Goal: Contribute content

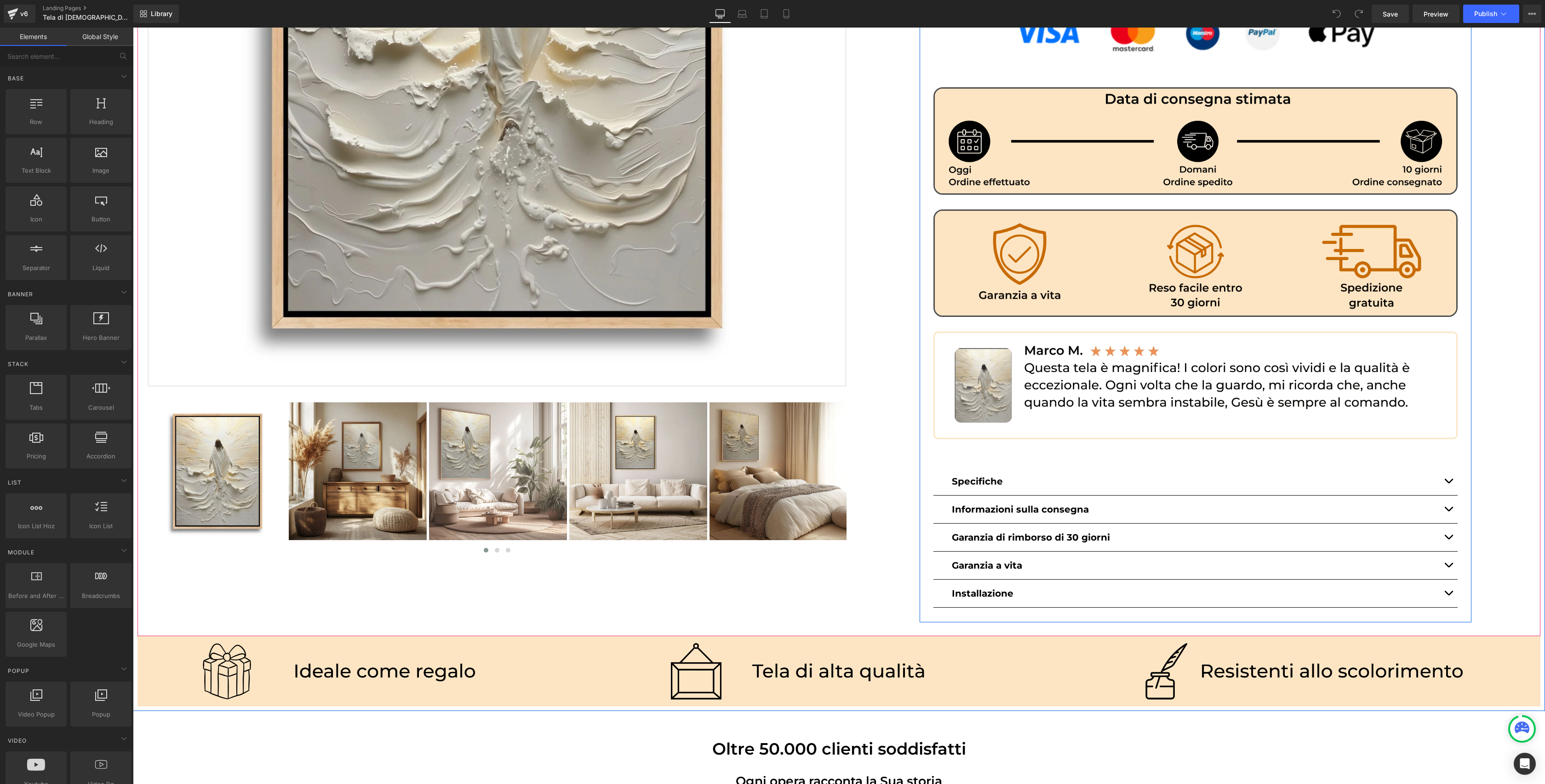
scroll to position [468, 0]
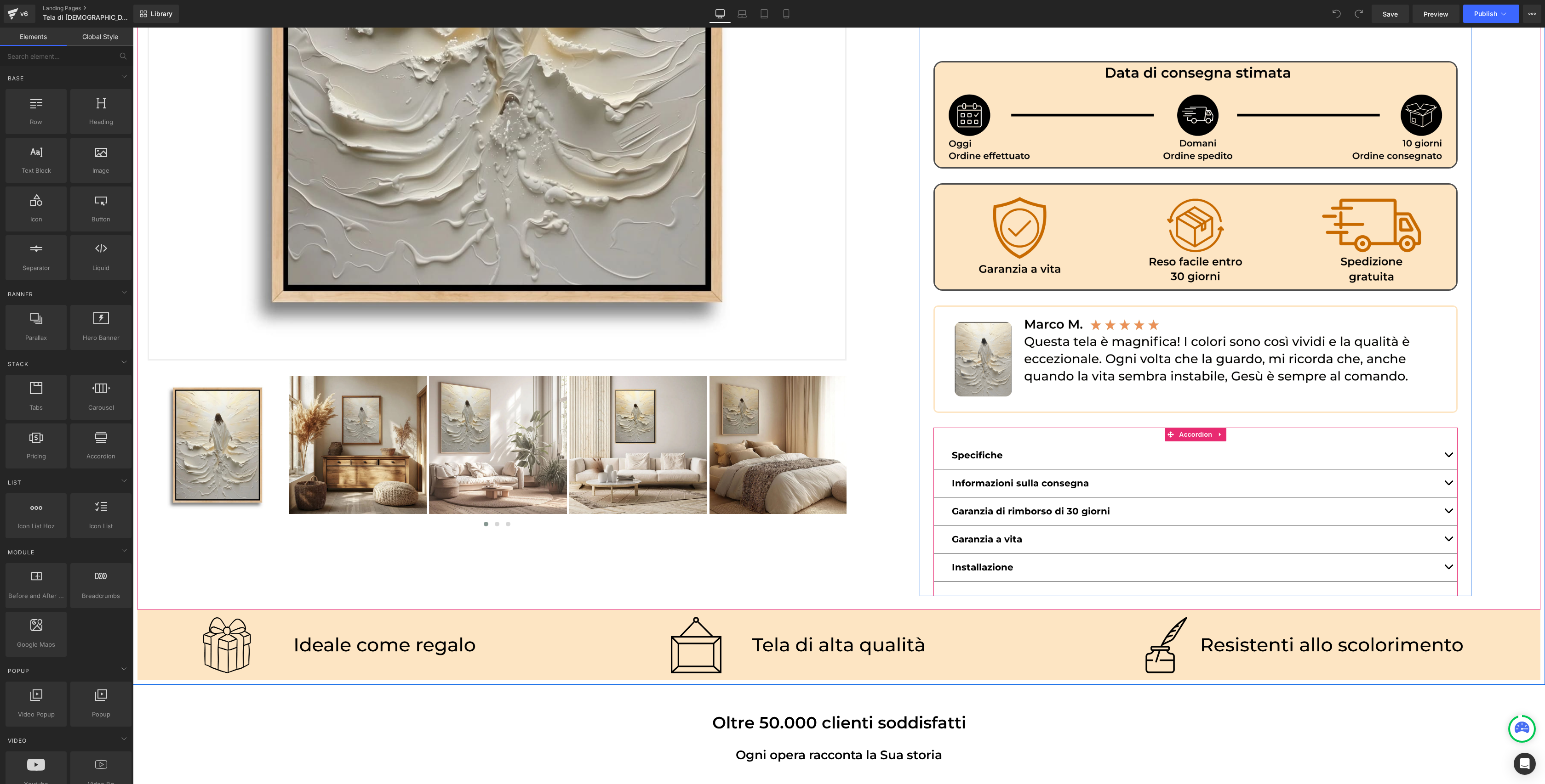
click at [978, 442] on div "Specifiche Text Block" at bounding box center [1195, 456] width 524 height 28
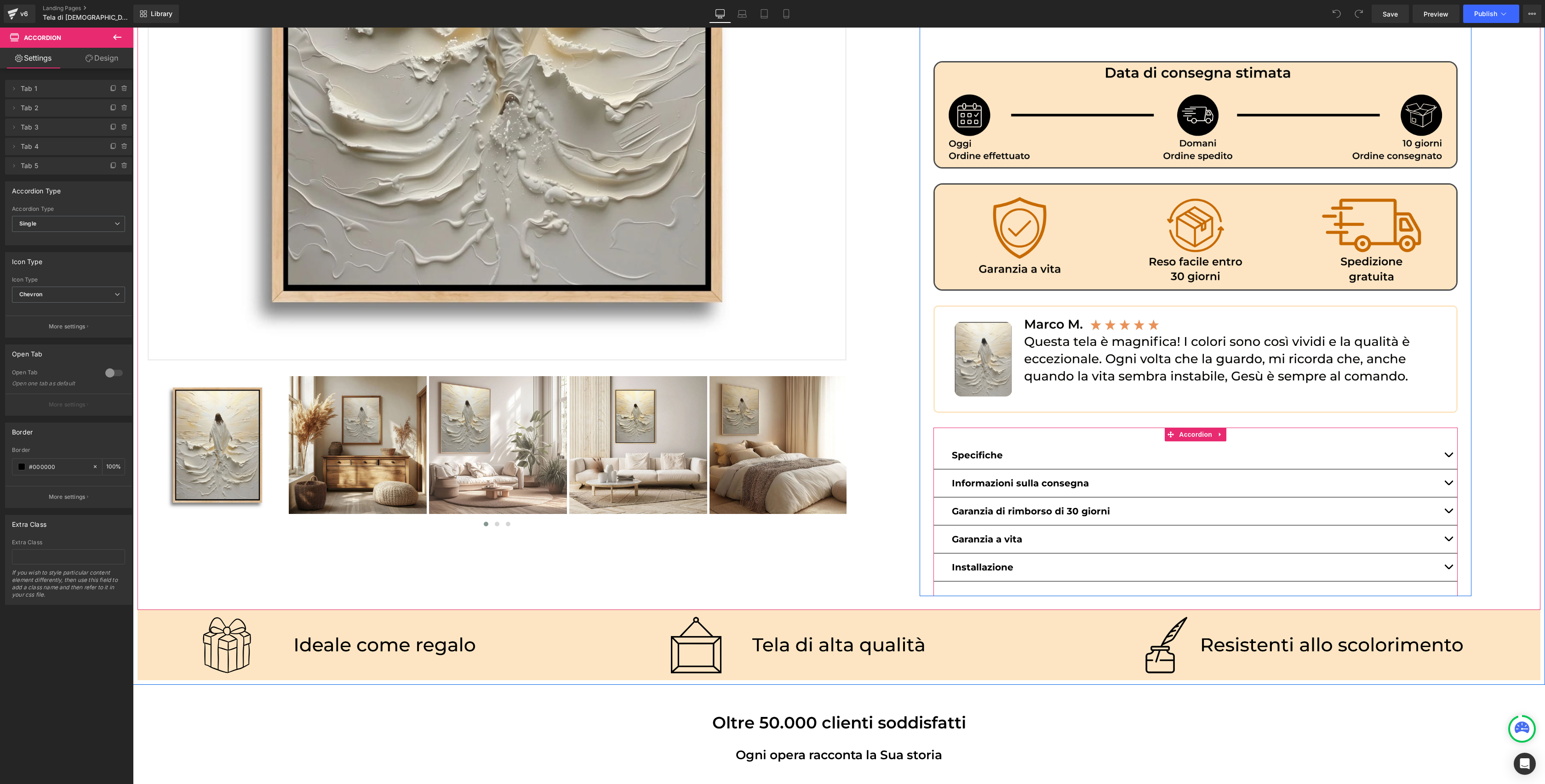
click at [1448, 457] on span "button" at bounding box center [1448, 457] width 0 height 0
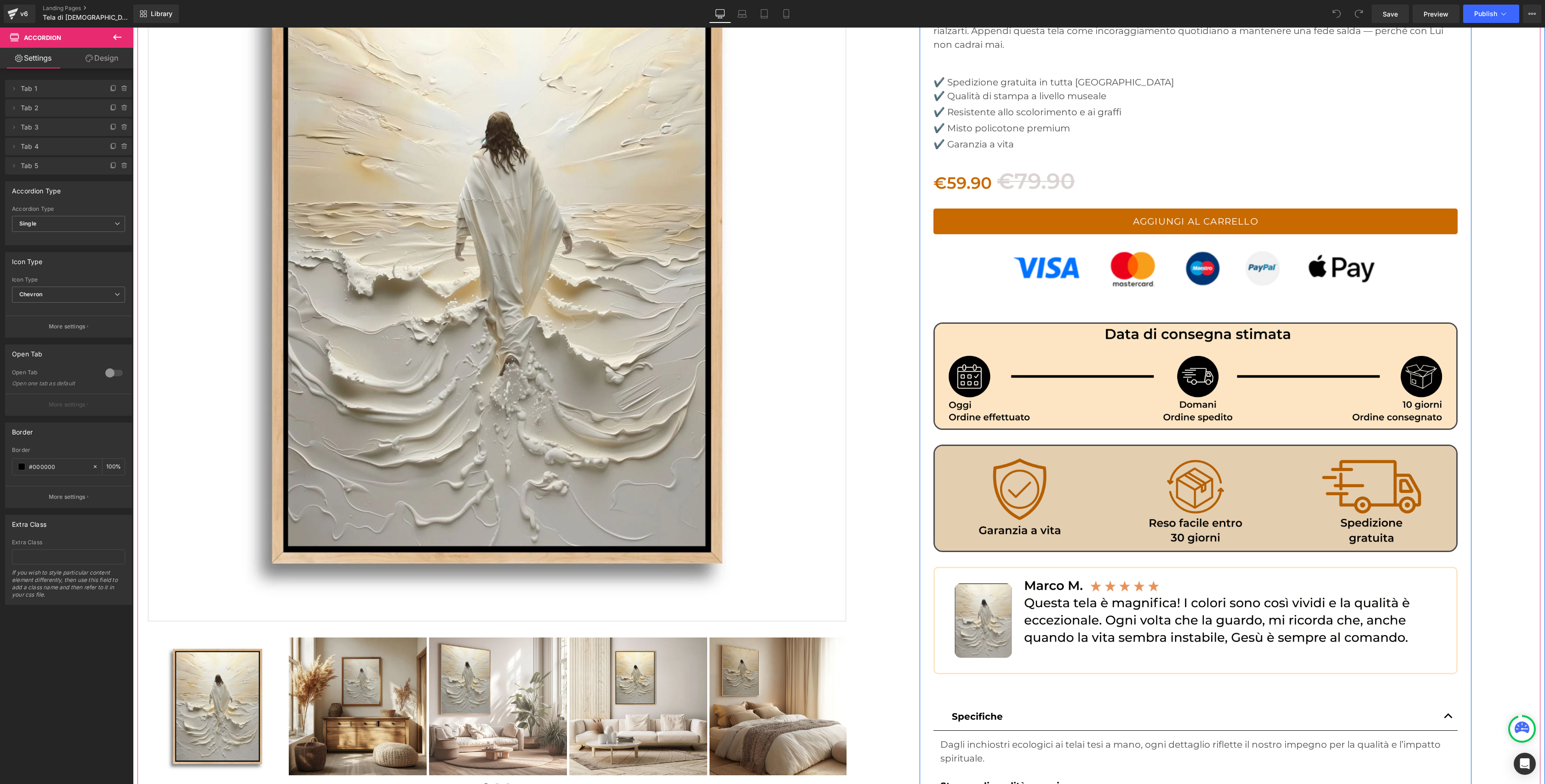
scroll to position [0, 0]
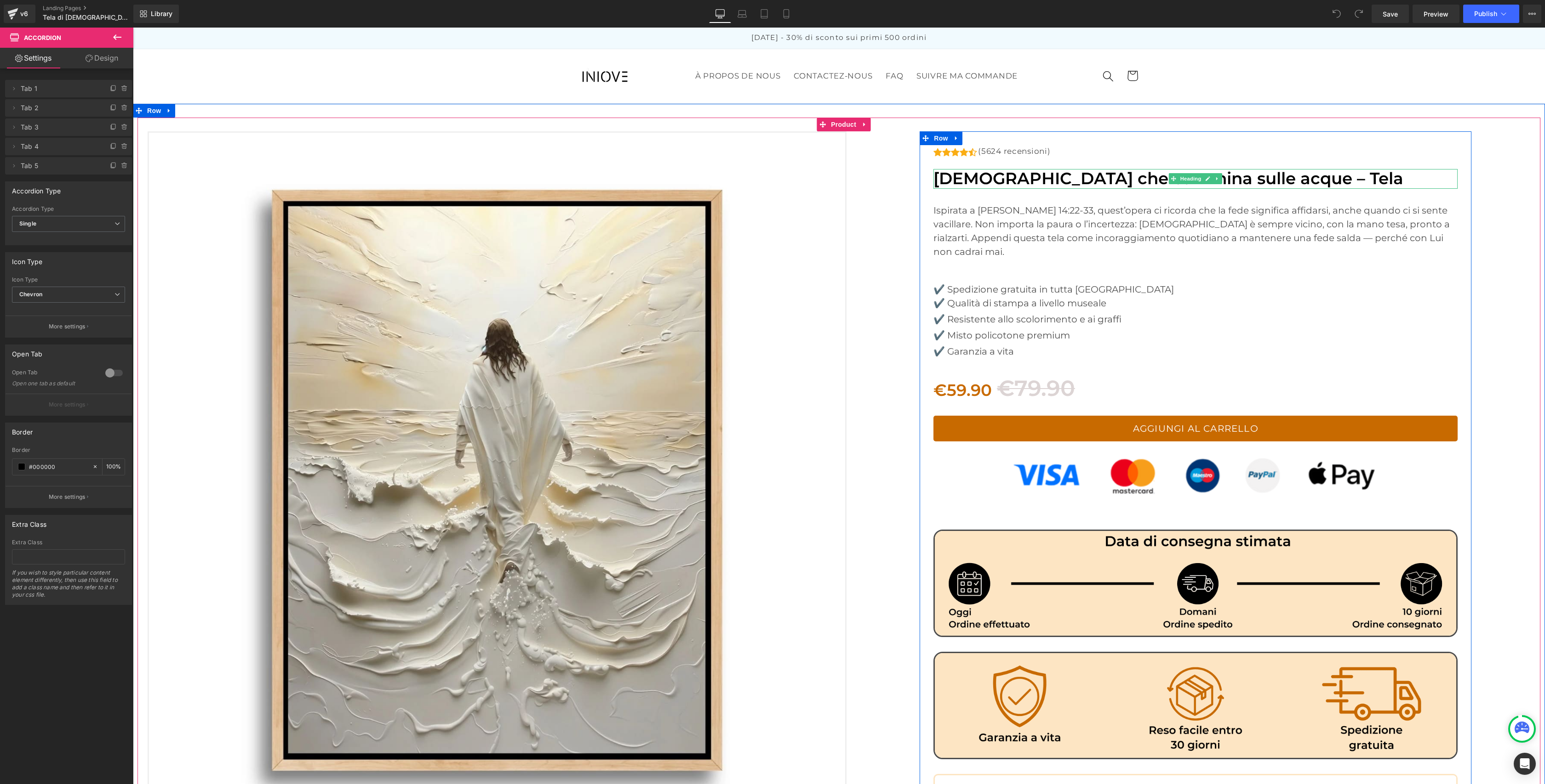
click at [1256, 176] on h1 "[DEMOGRAPHIC_DATA] che cammina sulle acque – Tela" at bounding box center [1195, 179] width 524 height 20
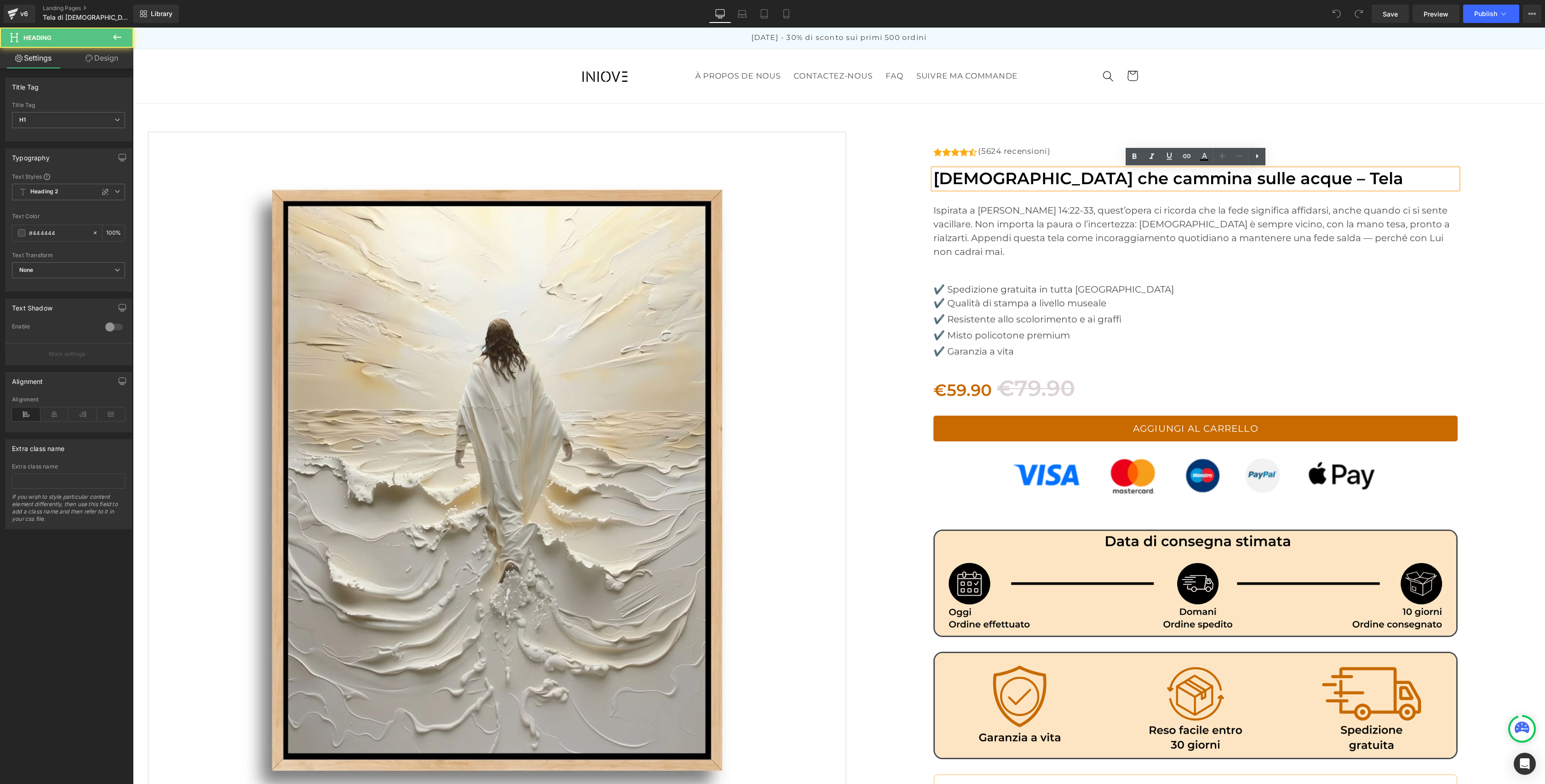
click at [1266, 181] on h1 "[DEMOGRAPHIC_DATA] che cammina sulle acque – Tela" at bounding box center [1195, 179] width 524 height 20
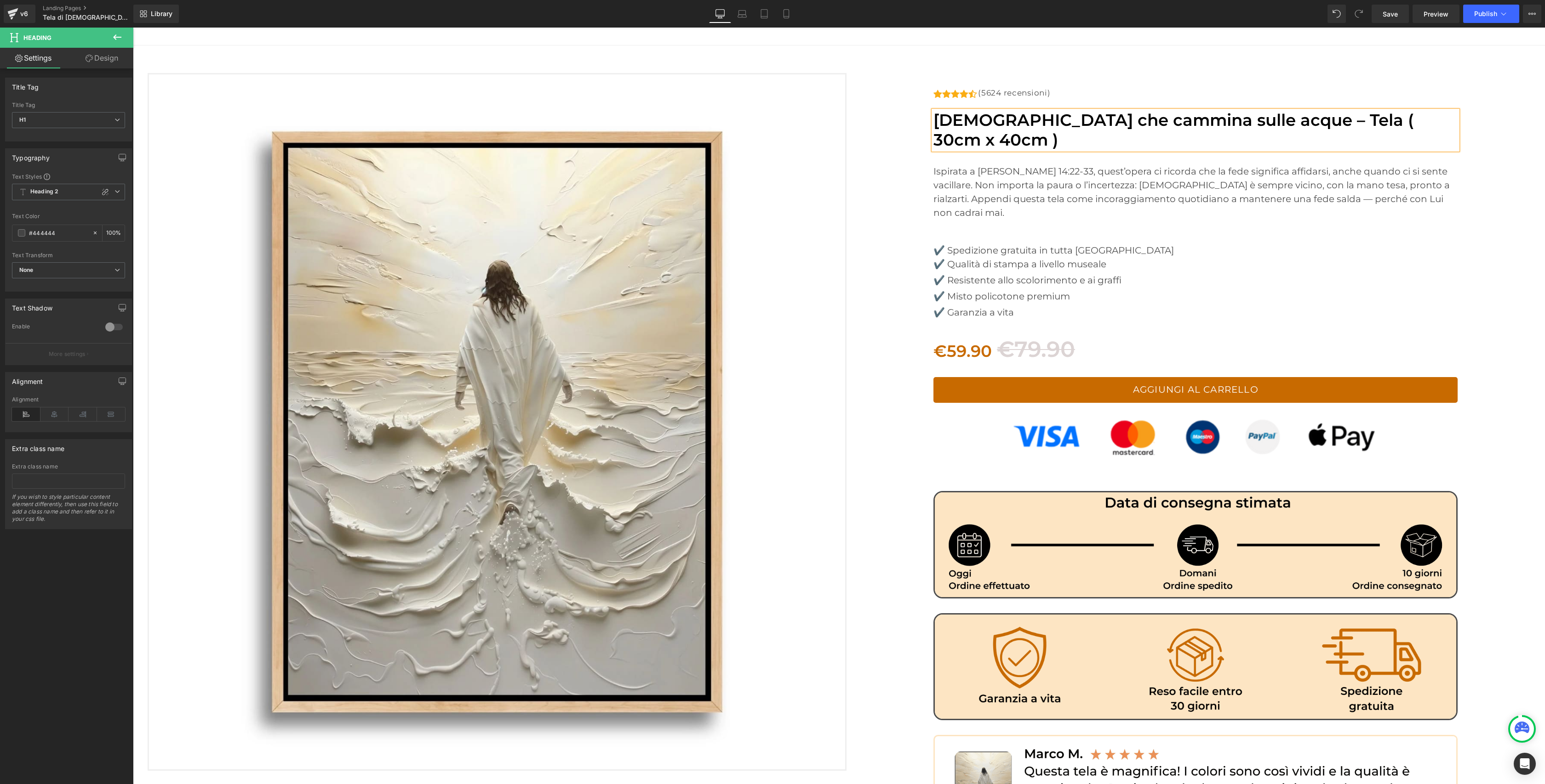
scroll to position [60, 0]
click at [1291, 120] on font "Gesù che cammina sulle acque – Tela ( 30cm x 40cm )" at bounding box center [1172, 129] width 480 height 39
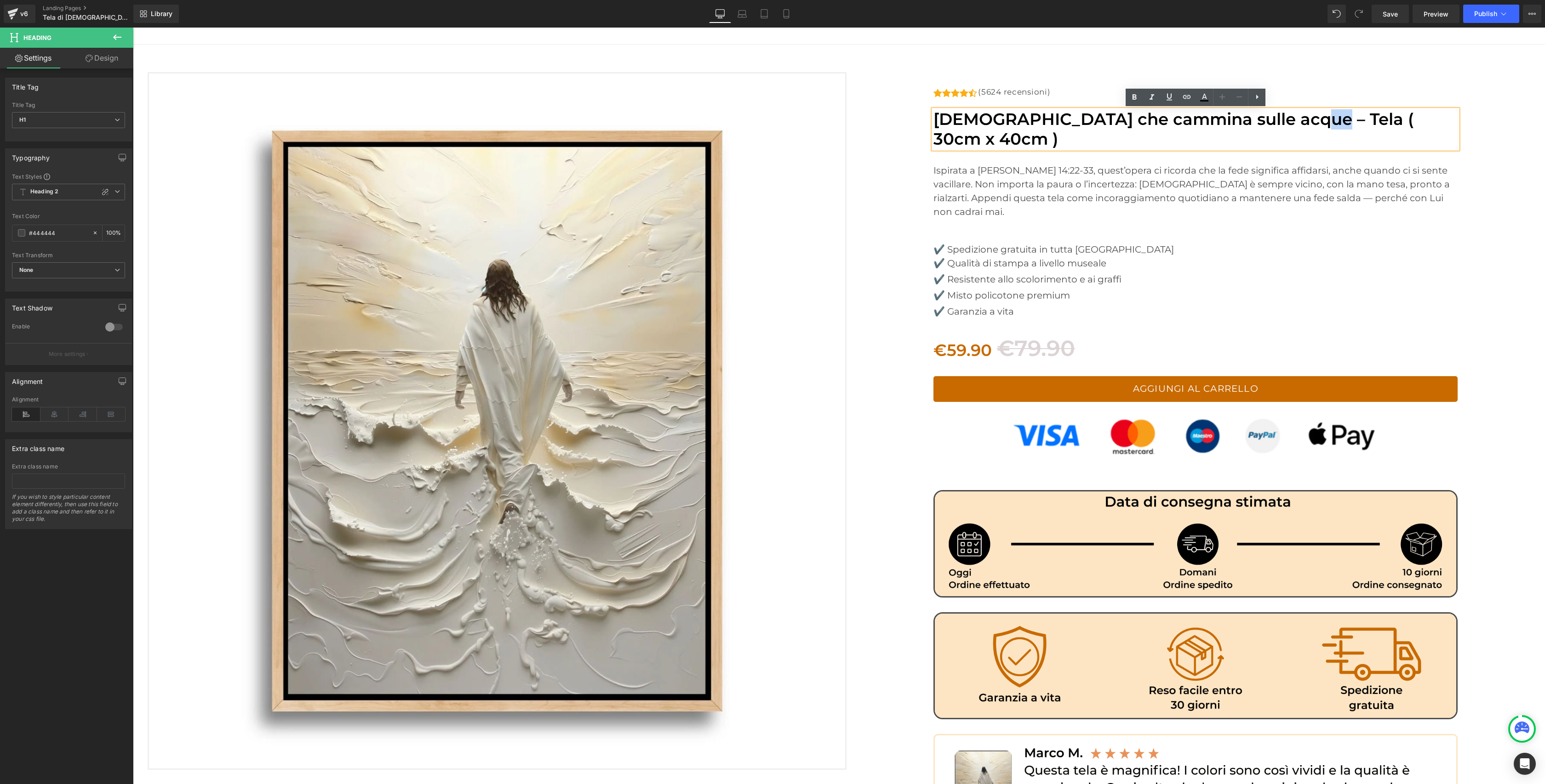
drag, startPoint x: 1306, startPoint y: 120, endPoint x: 1281, endPoint y: 119, distance: 25.0
click at [1281, 119] on font "Gesù che cammina sulle acque – Tela ( 30cm x 40cm )" at bounding box center [1172, 129] width 480 height 39
click at [1322, 119] on font "Gesù che cammina sulle acque – Tela ( 30 x 40cm )" at bounding box center [1192, 129] width 519 height 39
click at [761, 266] on img at bounding box center [497, 421] width 699 height 699
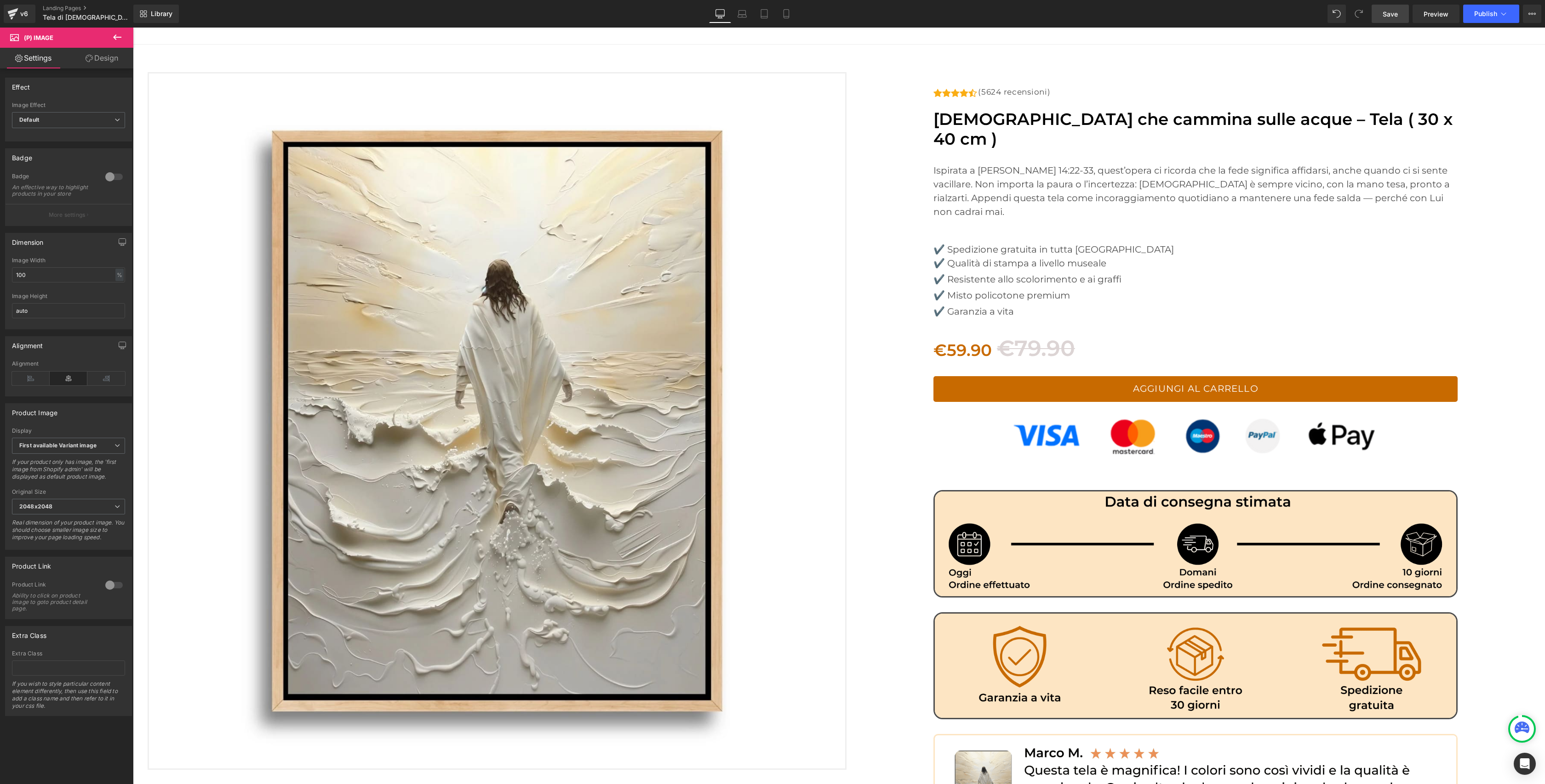
click at [1390, 19] on link "Save" at bounding box center [1390, 14] width 37 height 19
click at [1498, 14] on icon at bounding box center [1502, 13] width 9 height 9
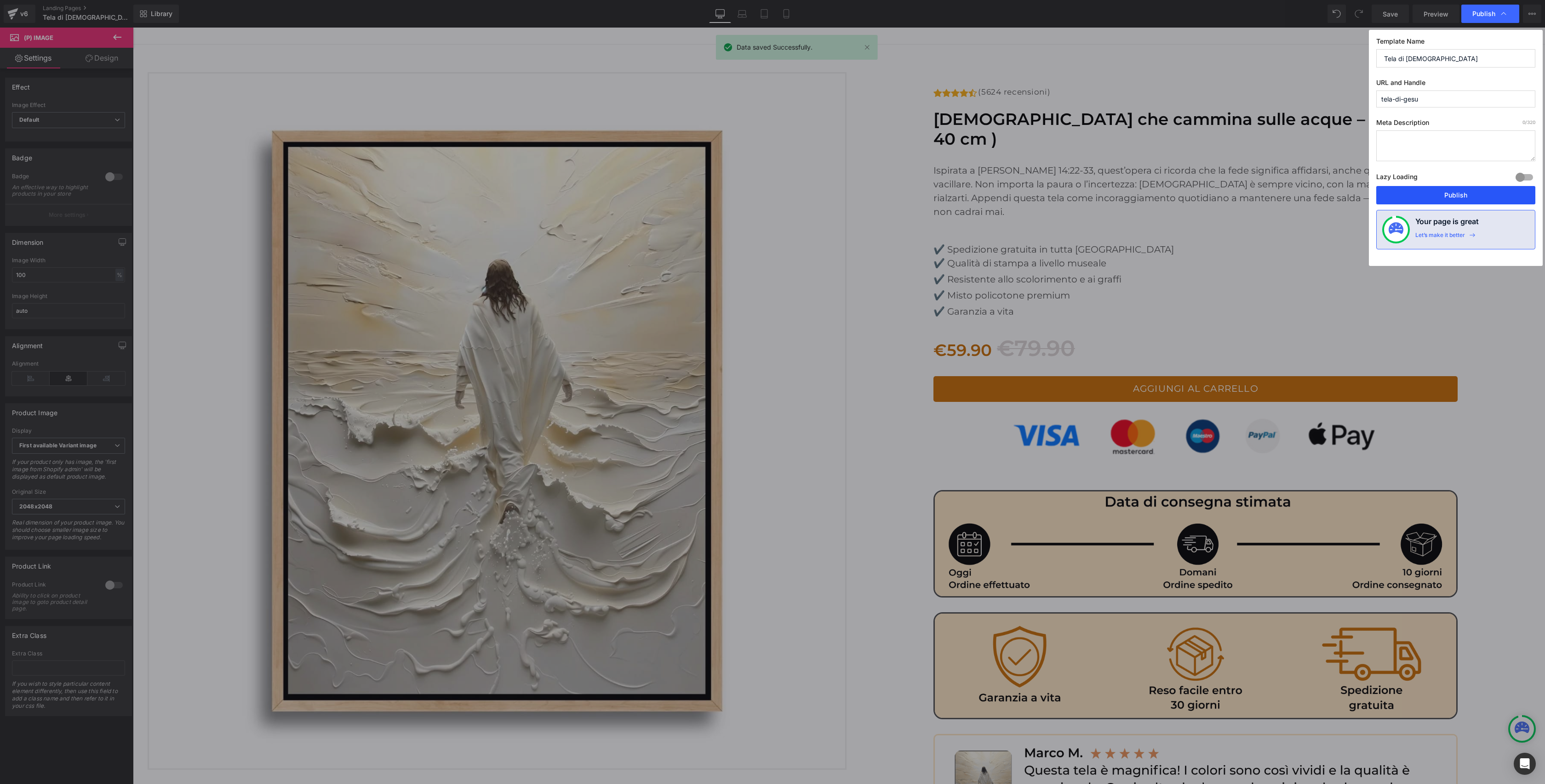
click at [1445, 192] on button "Publish" at bounding box center [1455, 195] width 159 height 19
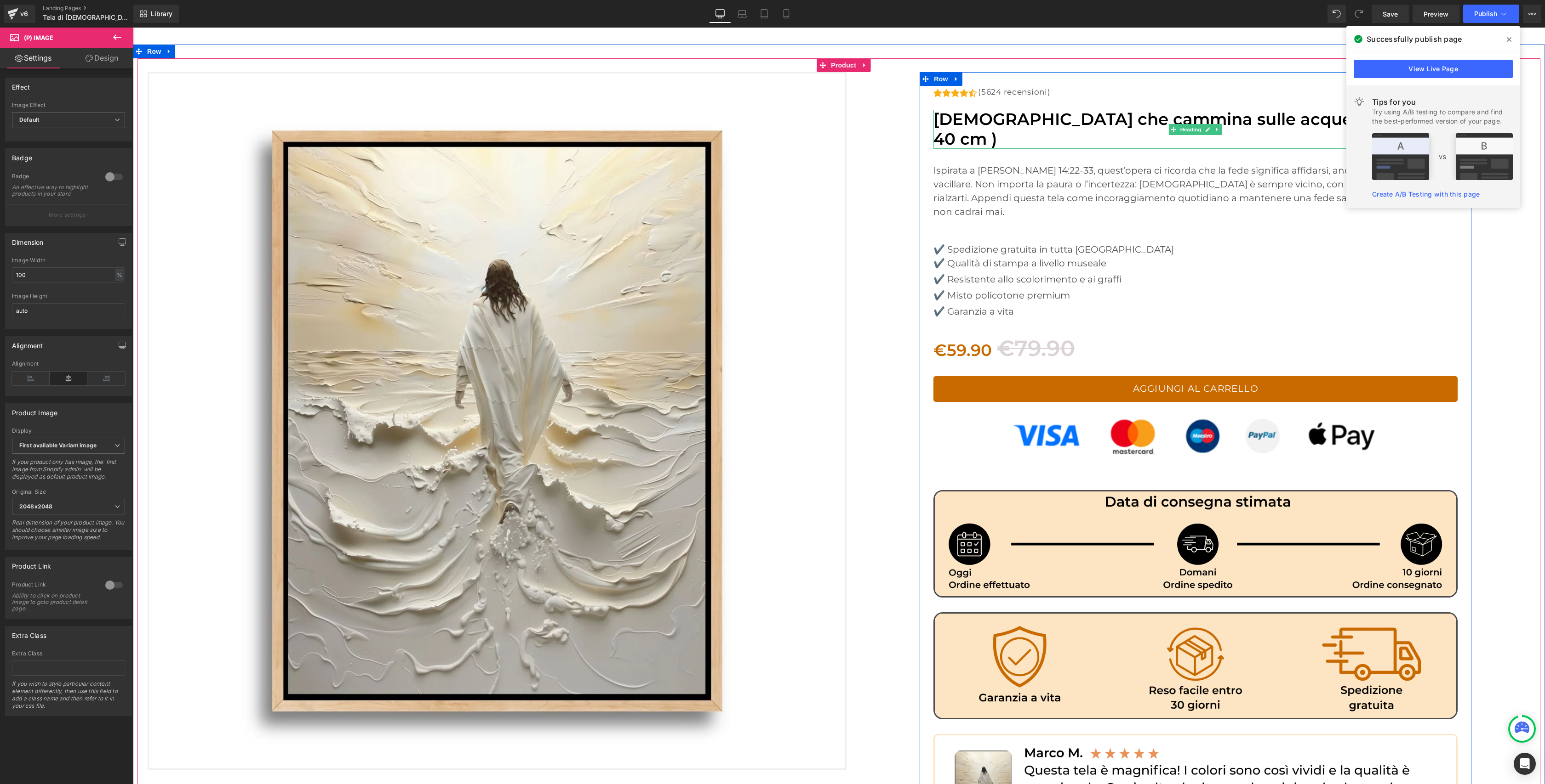
click at [1279, 120] on font "[DEMOGRAPHIC_DATA] che cammina sulle acque – Tela ( 30 x 40 cm )" at bounding box center [1192, 129] width 519 height 39
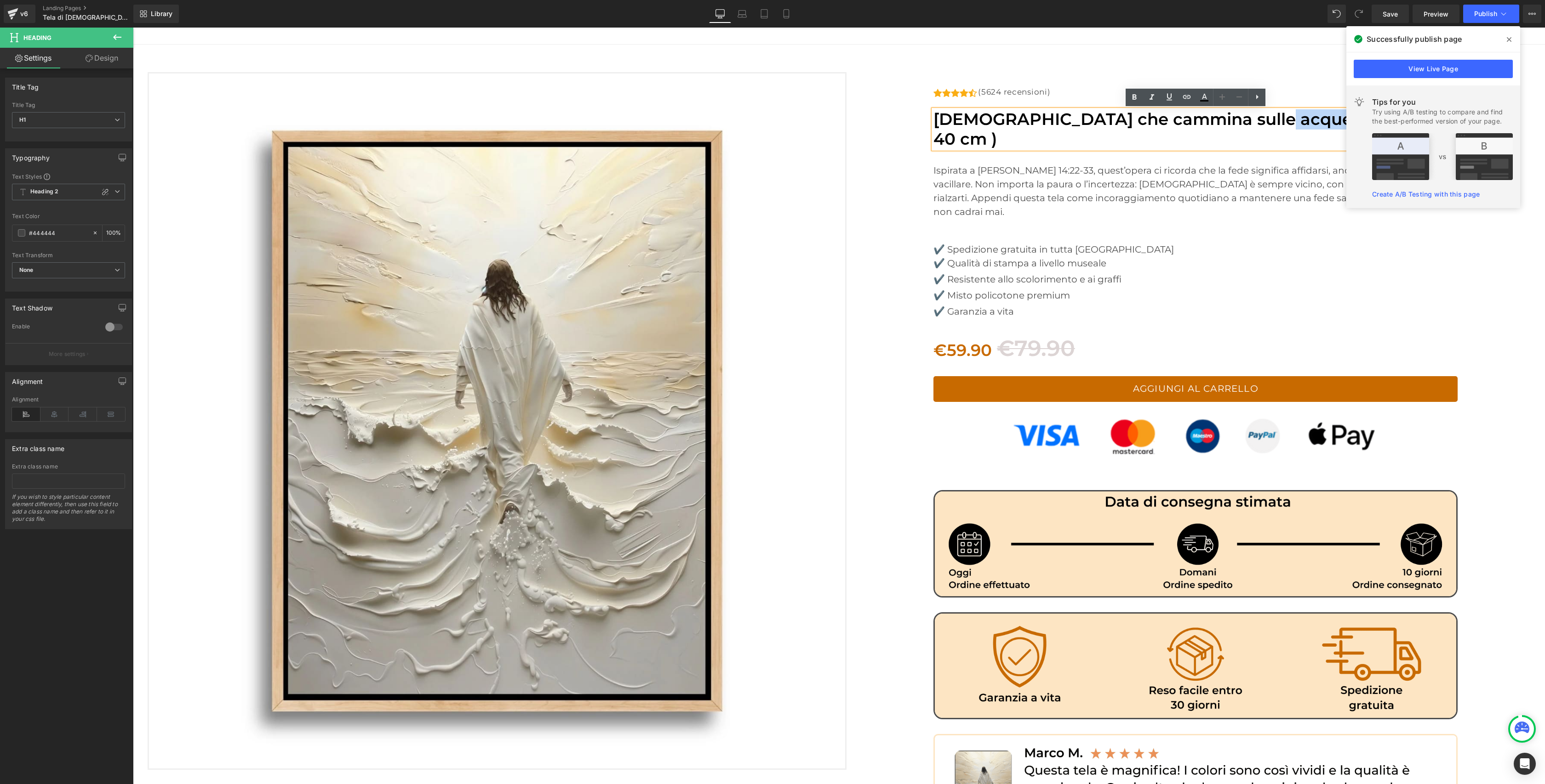
drag, startPoint x: 1253, startPoint y: 117, endPoint x: 1341, endPoint y: 118, distance: 88.0
click at [1341, 118] on font "[DEMOGRAPHIC_DATA] che cammina sulle acque – Tela ( 30 x 40 cm )" at bounding box center [1192, 129] width 519 height 39
click at [1315, 89] on div "Icon Icon Icon Icon Icon Icon List Hoz (5624 recensioni) Text Block" at bounding box center [1195, 94] width 524 height 17
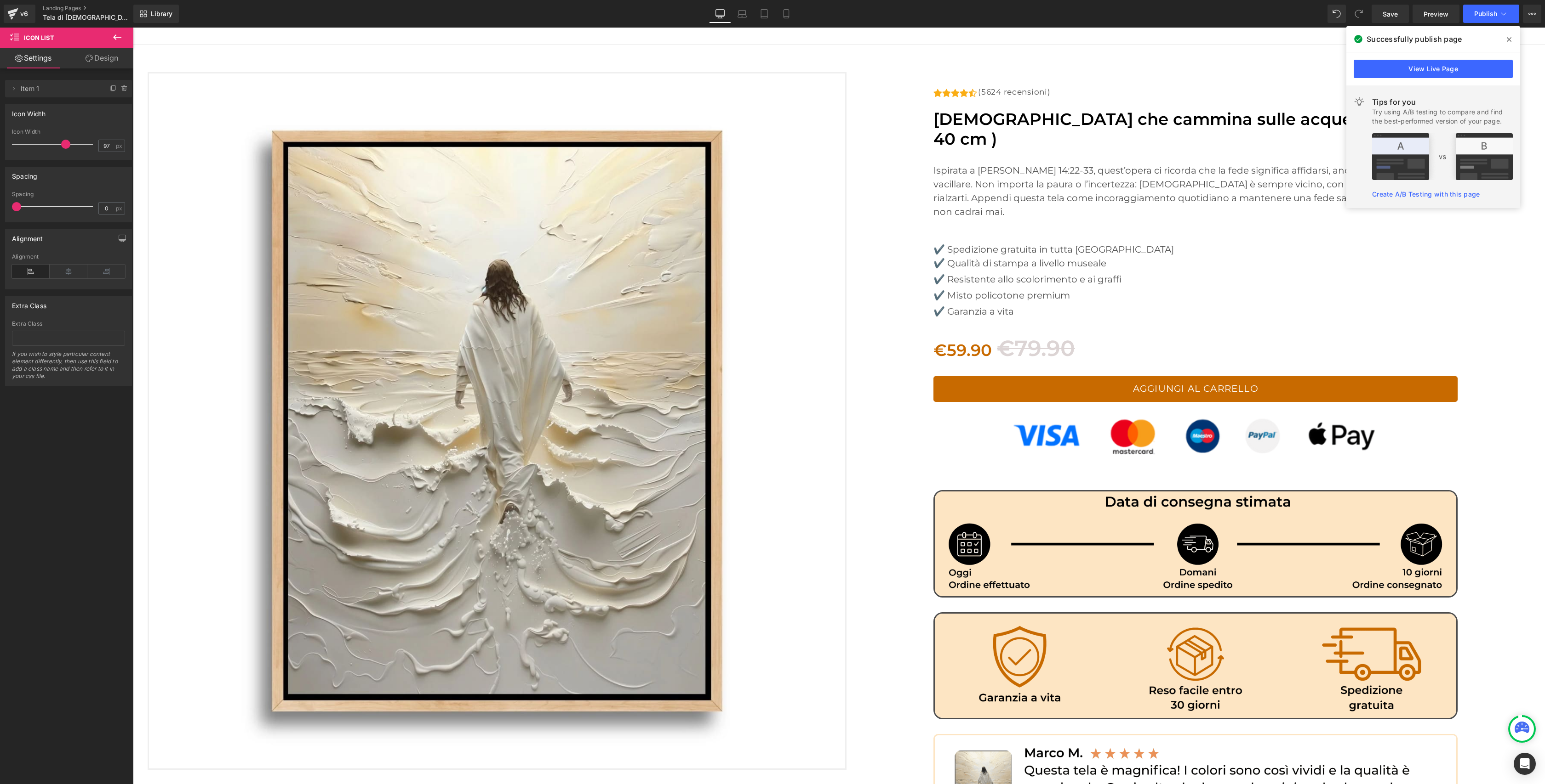
click at [1506, 38] on span at bounding box center [1508, 39] width 15 height 15
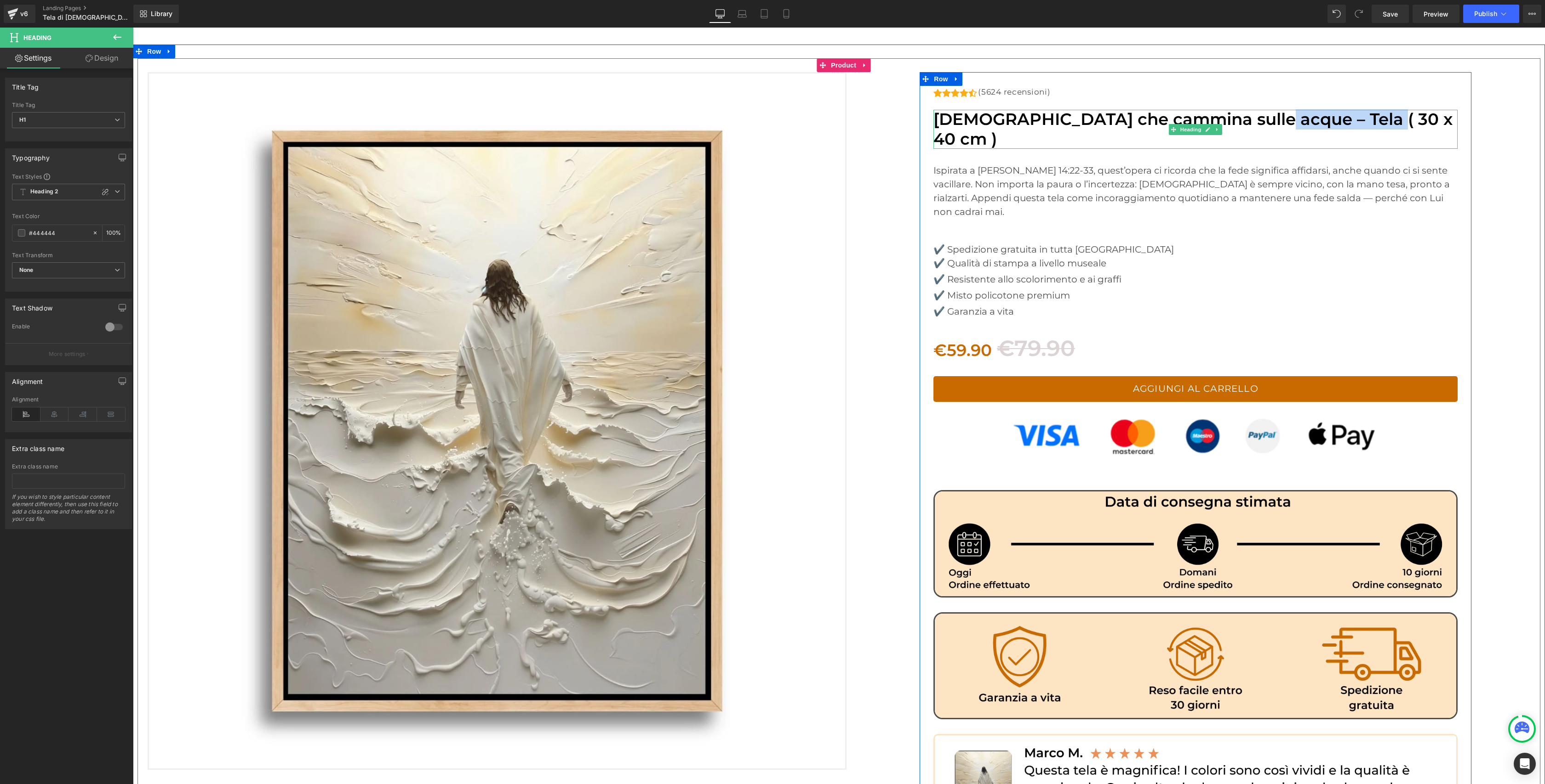
drag, startPoint x: 1252, startPoint y: 119, endPoint x: 1363, endPoint y: 121, distance: 111.0
click at [1363, 121] on font "[DEMOGRAPHIC_DATA] che cammina sulle acque – Tela ( 30 x 40 cm )" at bounding box center [1192, 129] width 519 height 39
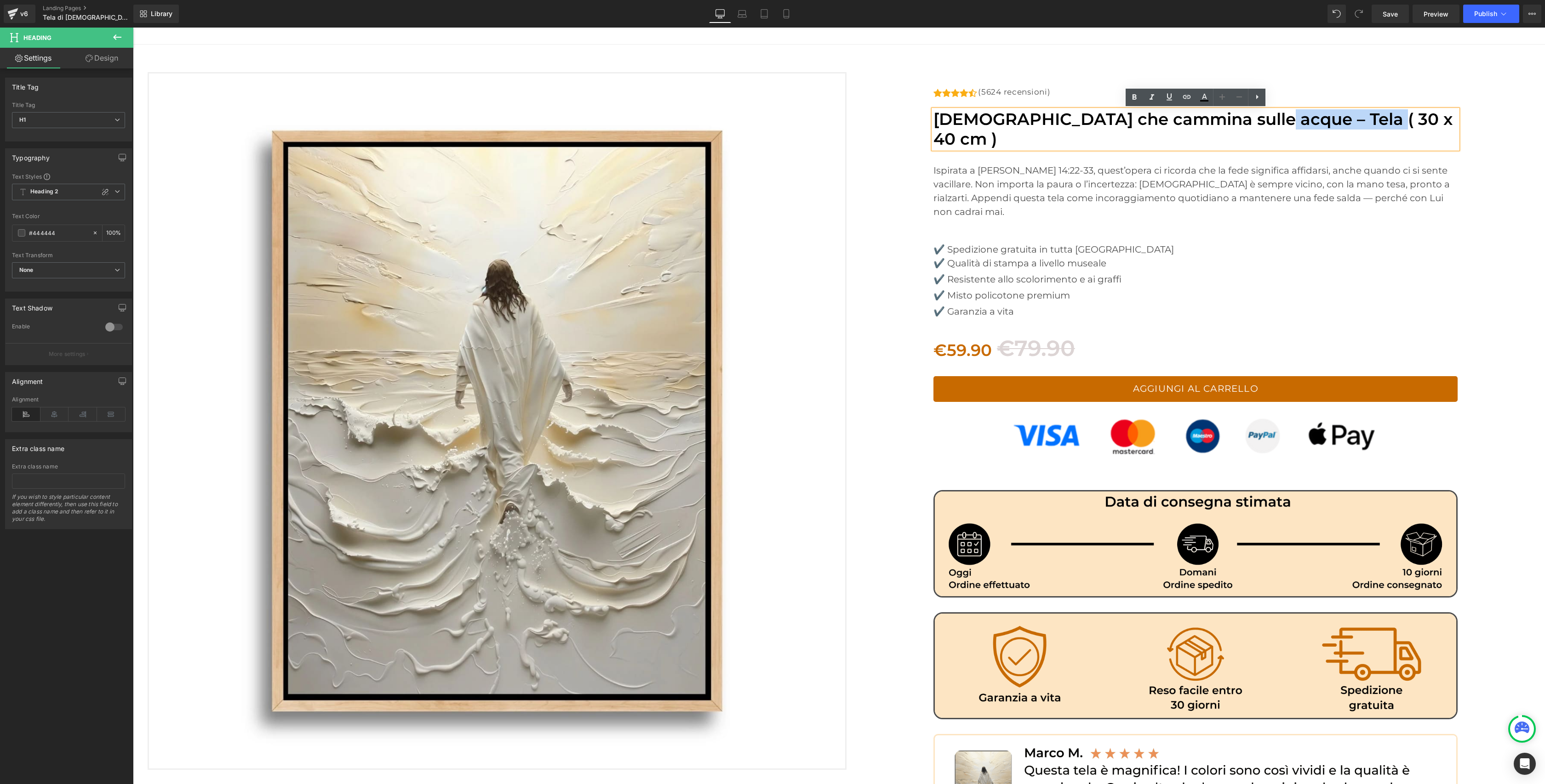
copy font "( 30 x 40 cm )"
click at [20, 17] on div "v6" at bounding box center [24, 14] width 12 height 12
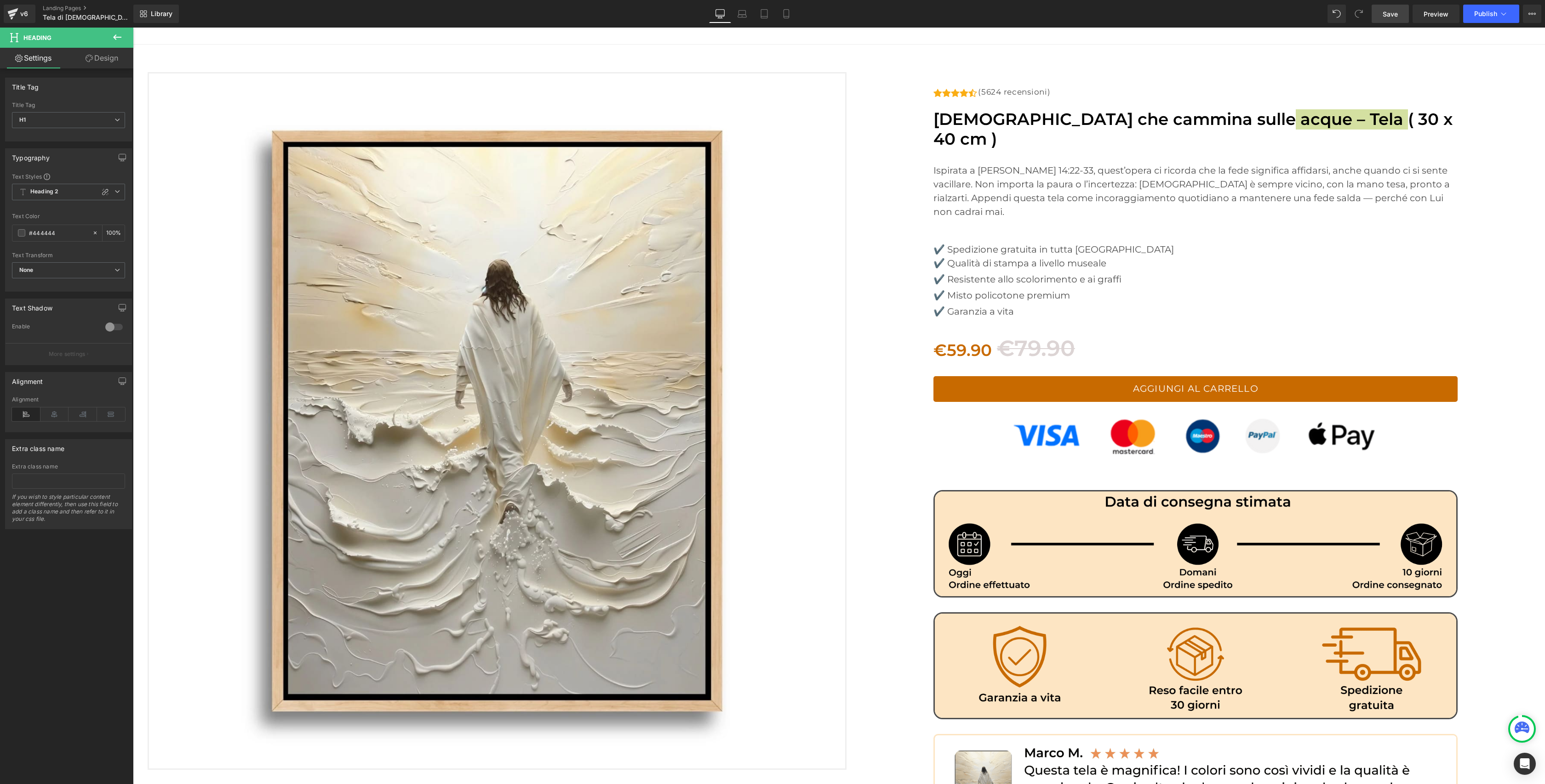
click at [1394, 17] on span "Save" at bounding box center [1390, 14] width 16 height 10
click at [1474, 15] on button "Publish" at bounding box center [1490, 14] width 56 height 19
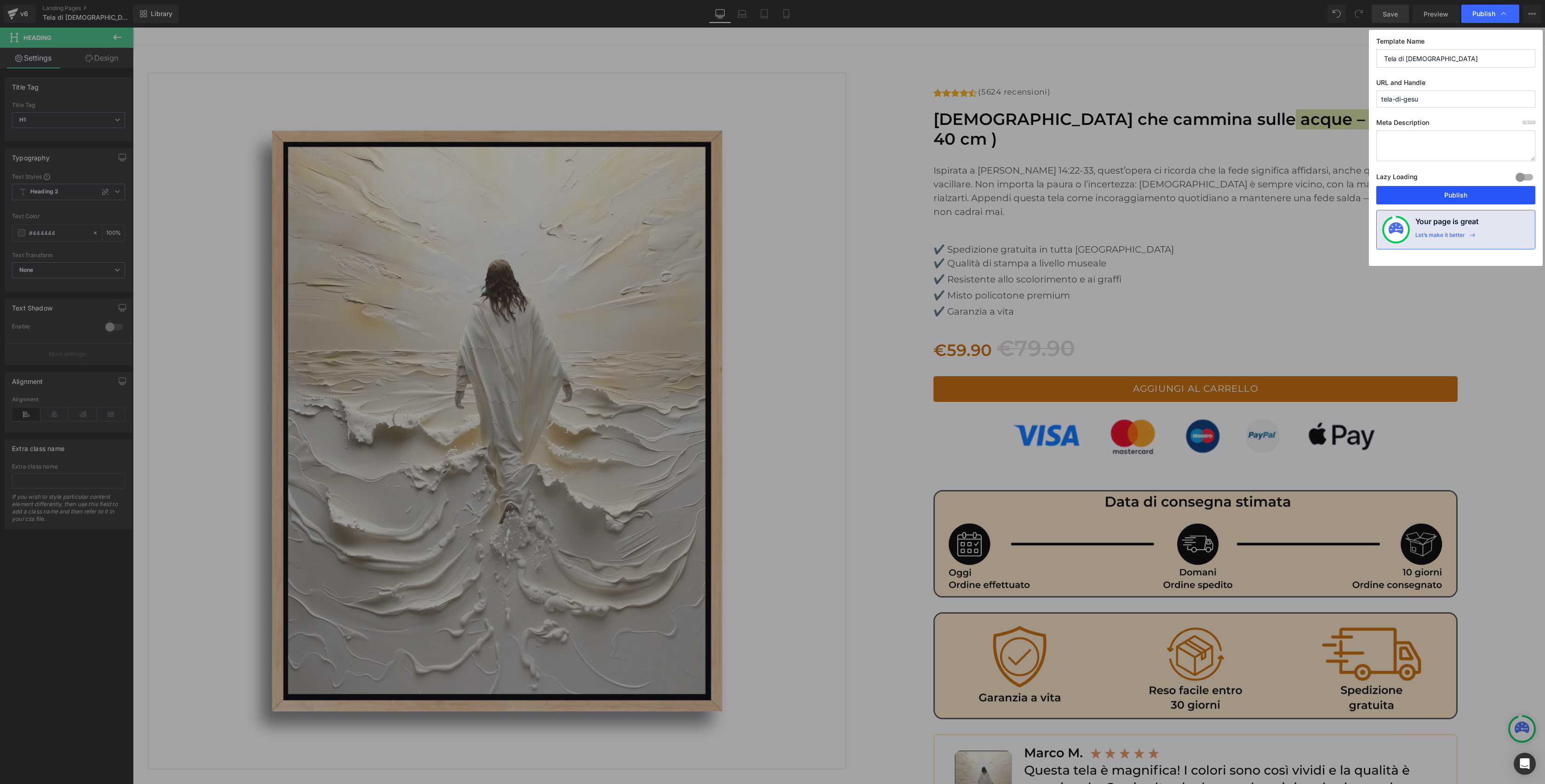
click at [1421, 196] on button "Publish" at bounding box center [1455, 195] width 159 height 19
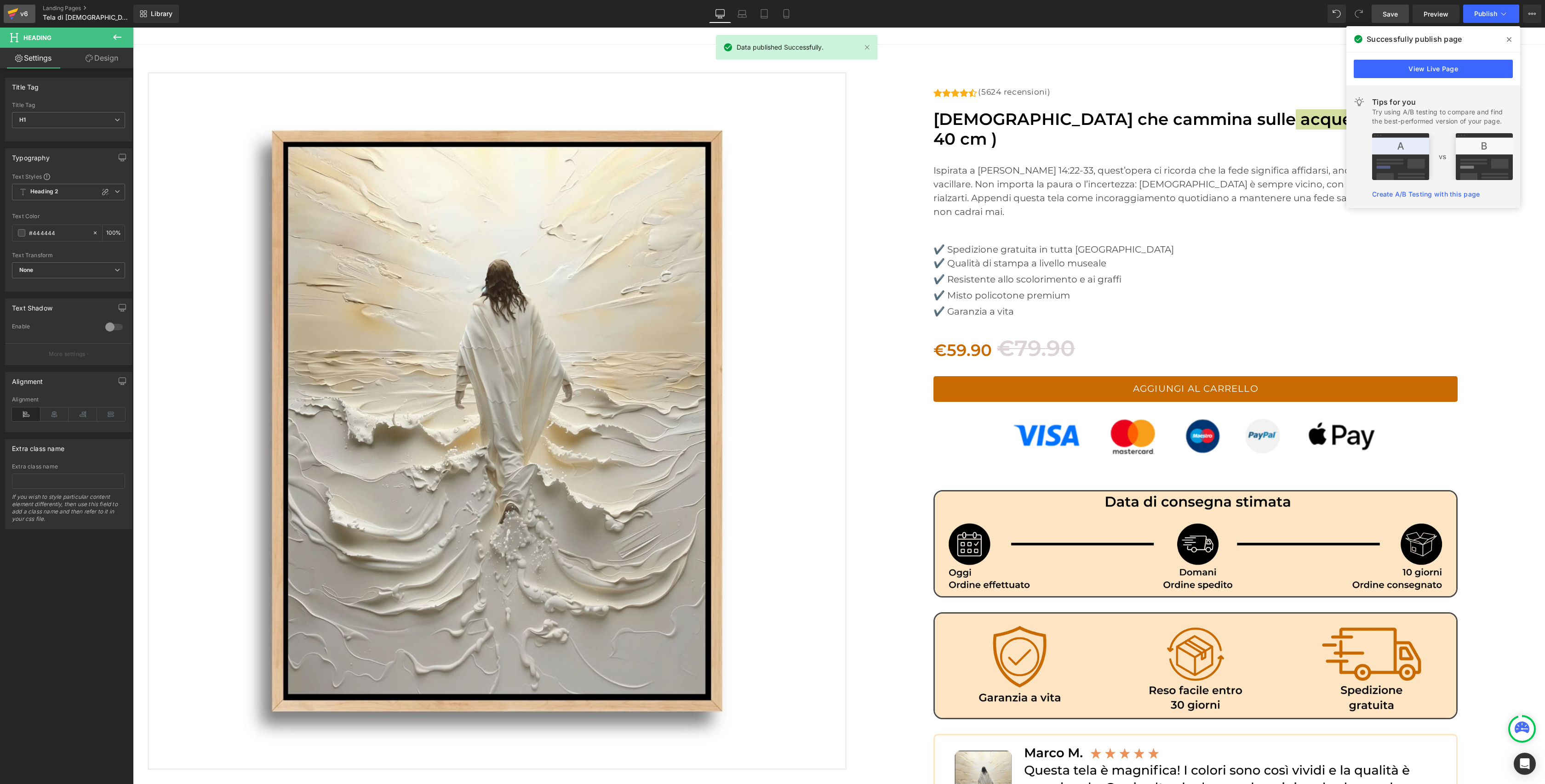
click at [22, 10] on div "v6" at bounding box center [24, 14] width 12 height 12
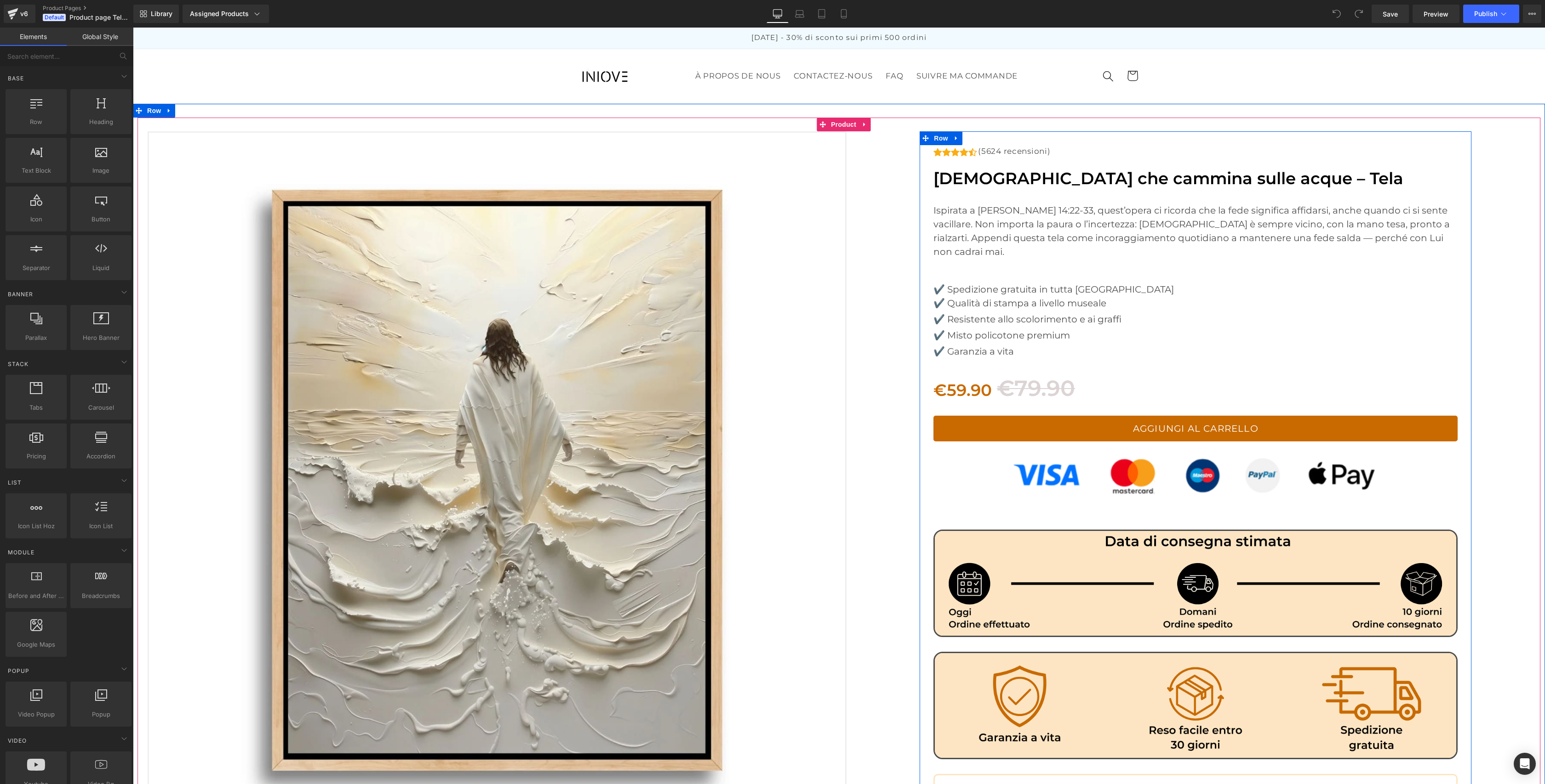
click at [1247, 182] on h1 "[DEMOGRAPHIC_DATA] che cammina sulle acque – Tela" at bounding box center [1195, 179] width 524 height 20
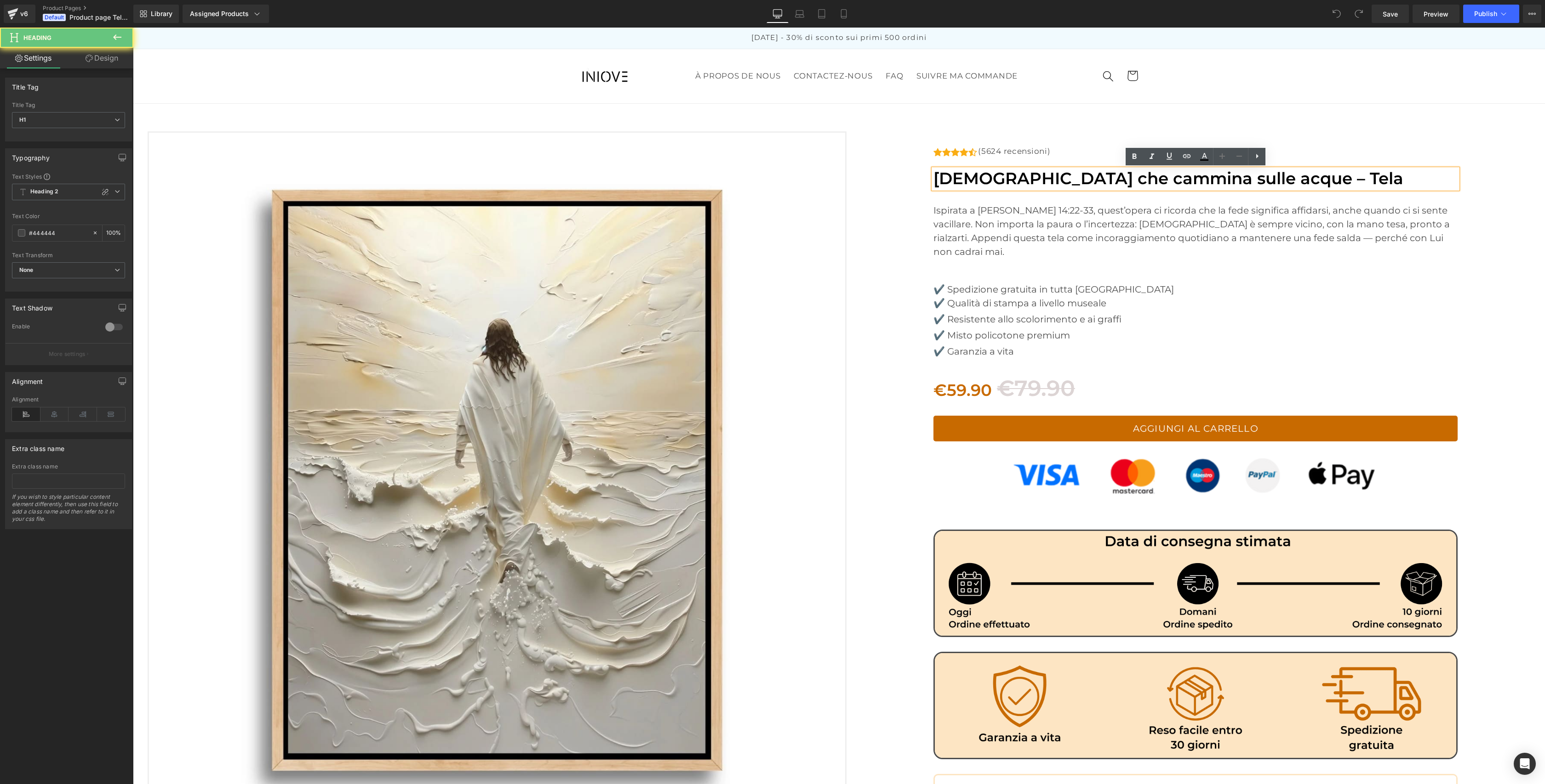
click at [1249, 182] on h1 "[DEMOGRAPHIC_DATA] che cammina sulle acque – Tela" at bounding box center [1195, 179] width 524 height 20
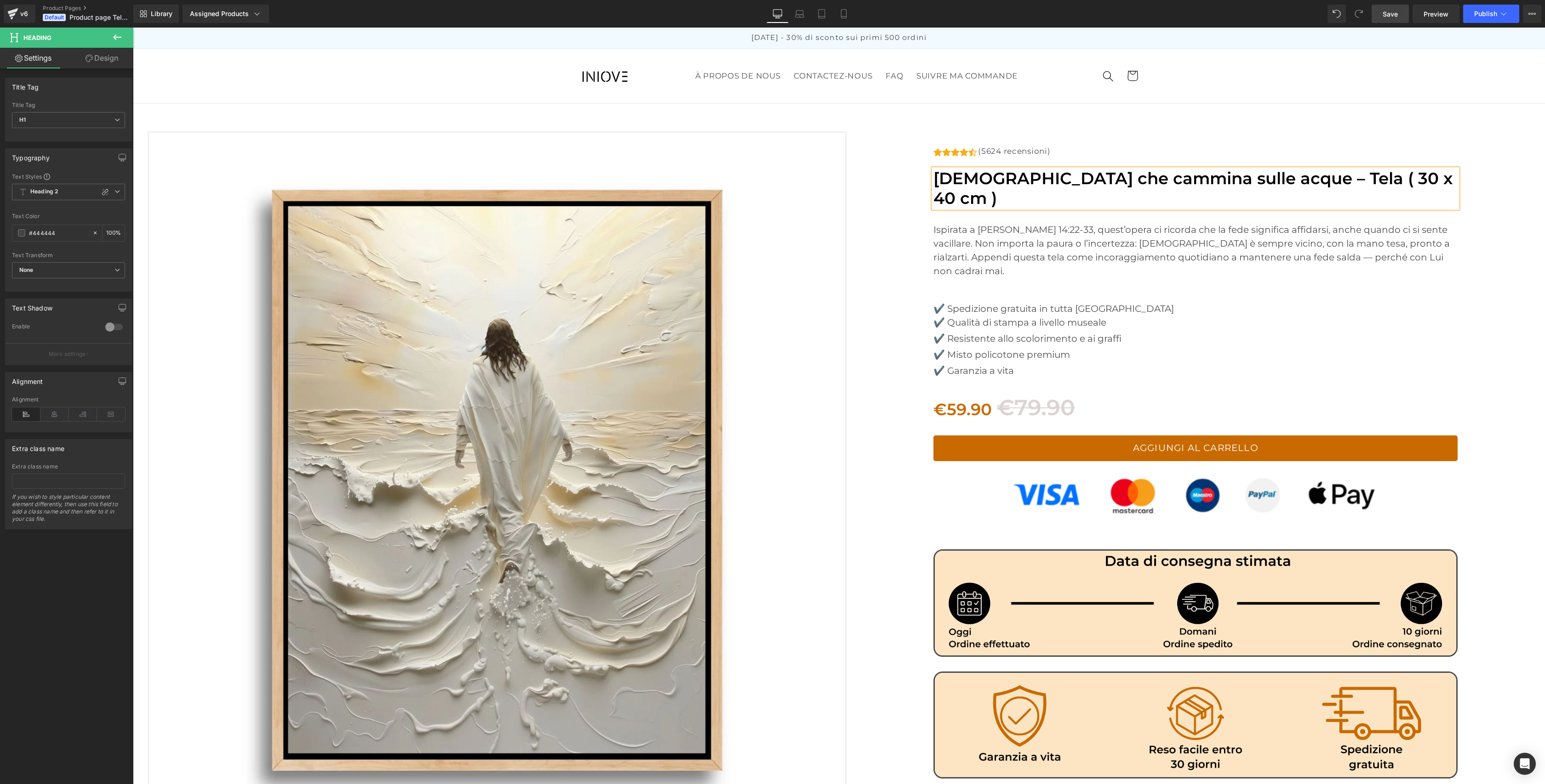
click at [1390, 21] on link "Save" at bounding box center [1390, 14] width 37 height 19
click at [1495, 12] on span "Publish" at bounding box center [1485, 14] width 23 height 8
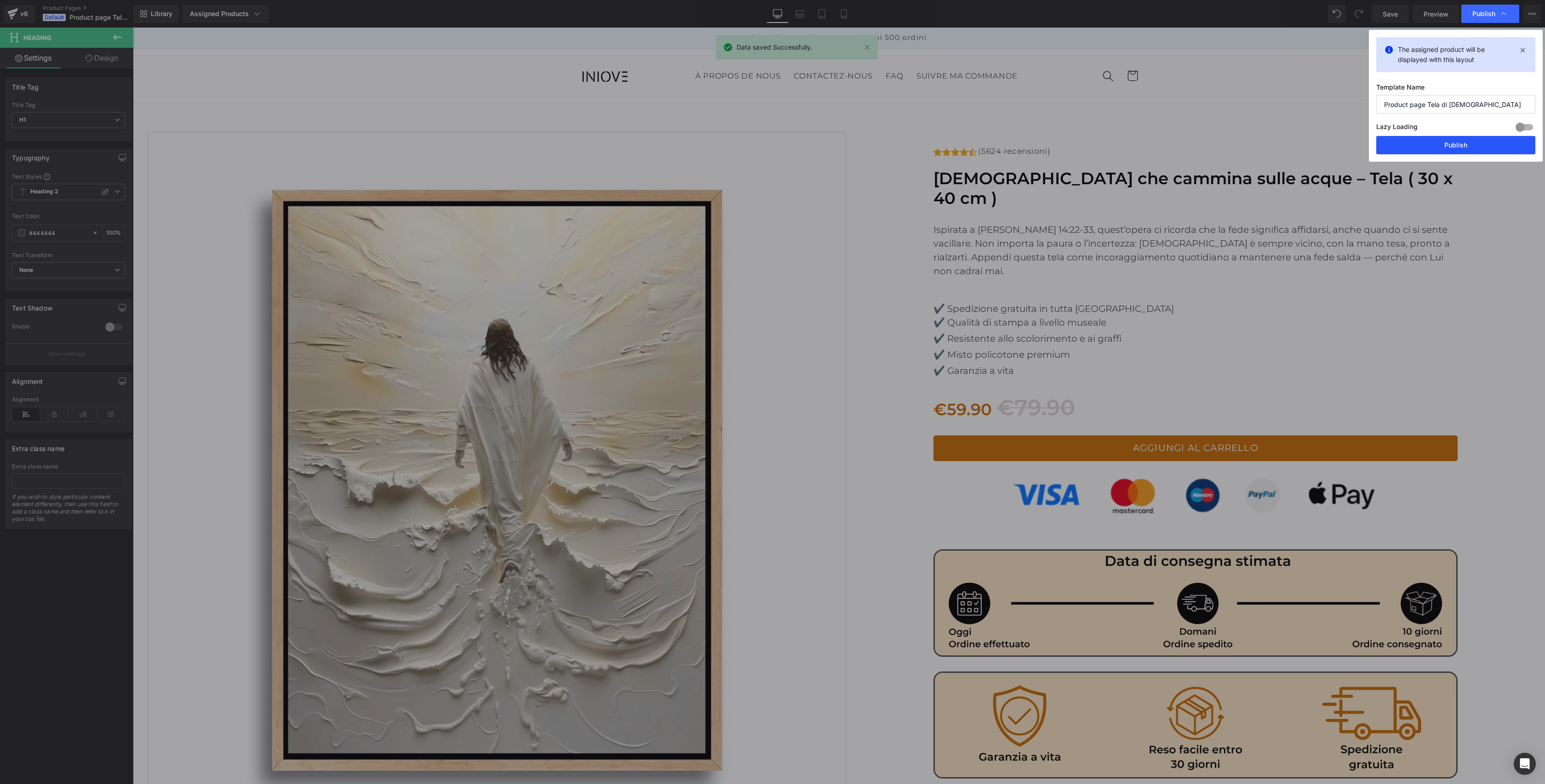
click at [1448, 150] on button "Publish" at bounding box center [1455, 145] width 159 height 19
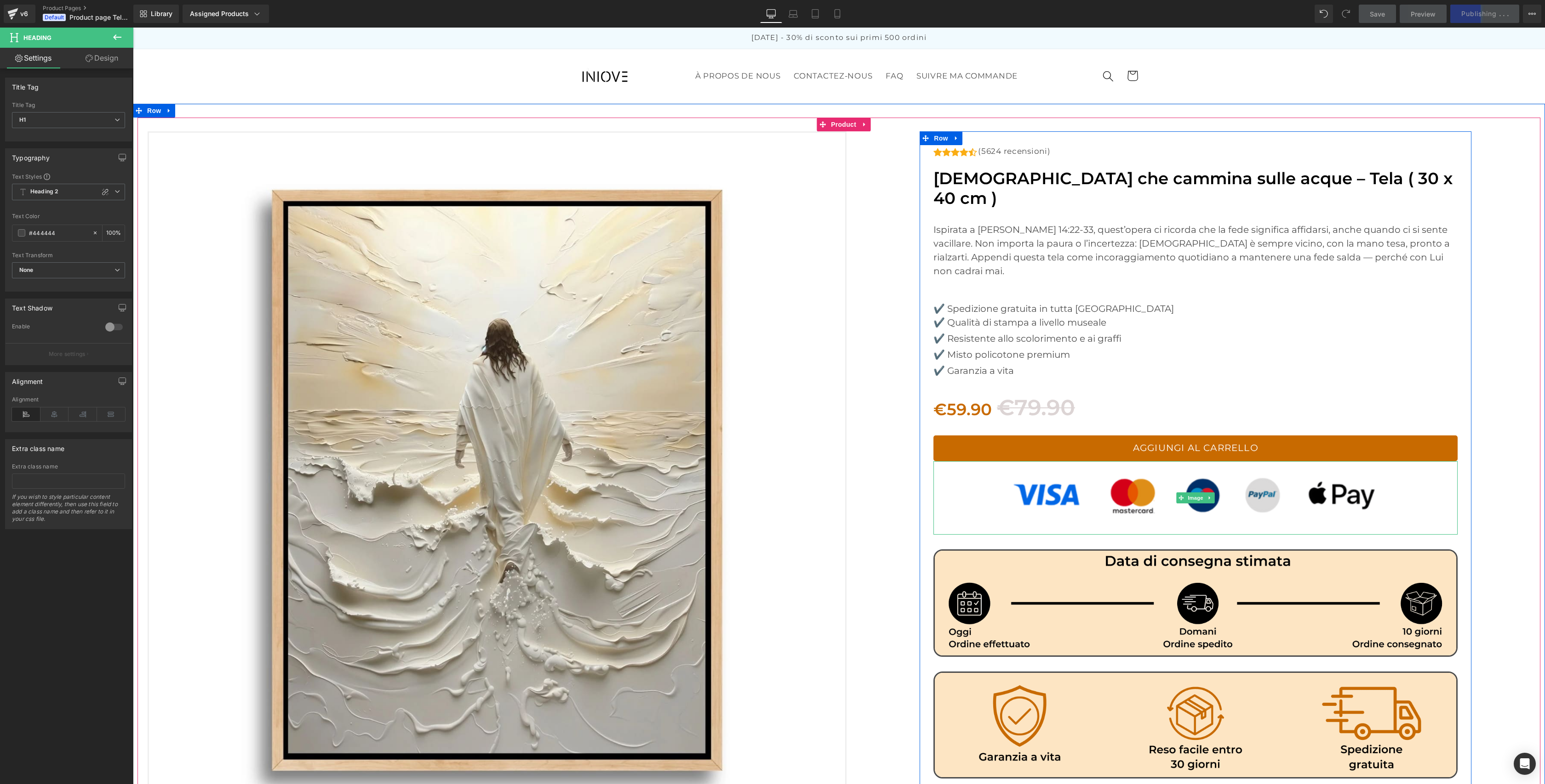
click at [1131, 474] on img at bounding box center [1195, 498] width 367 height 73
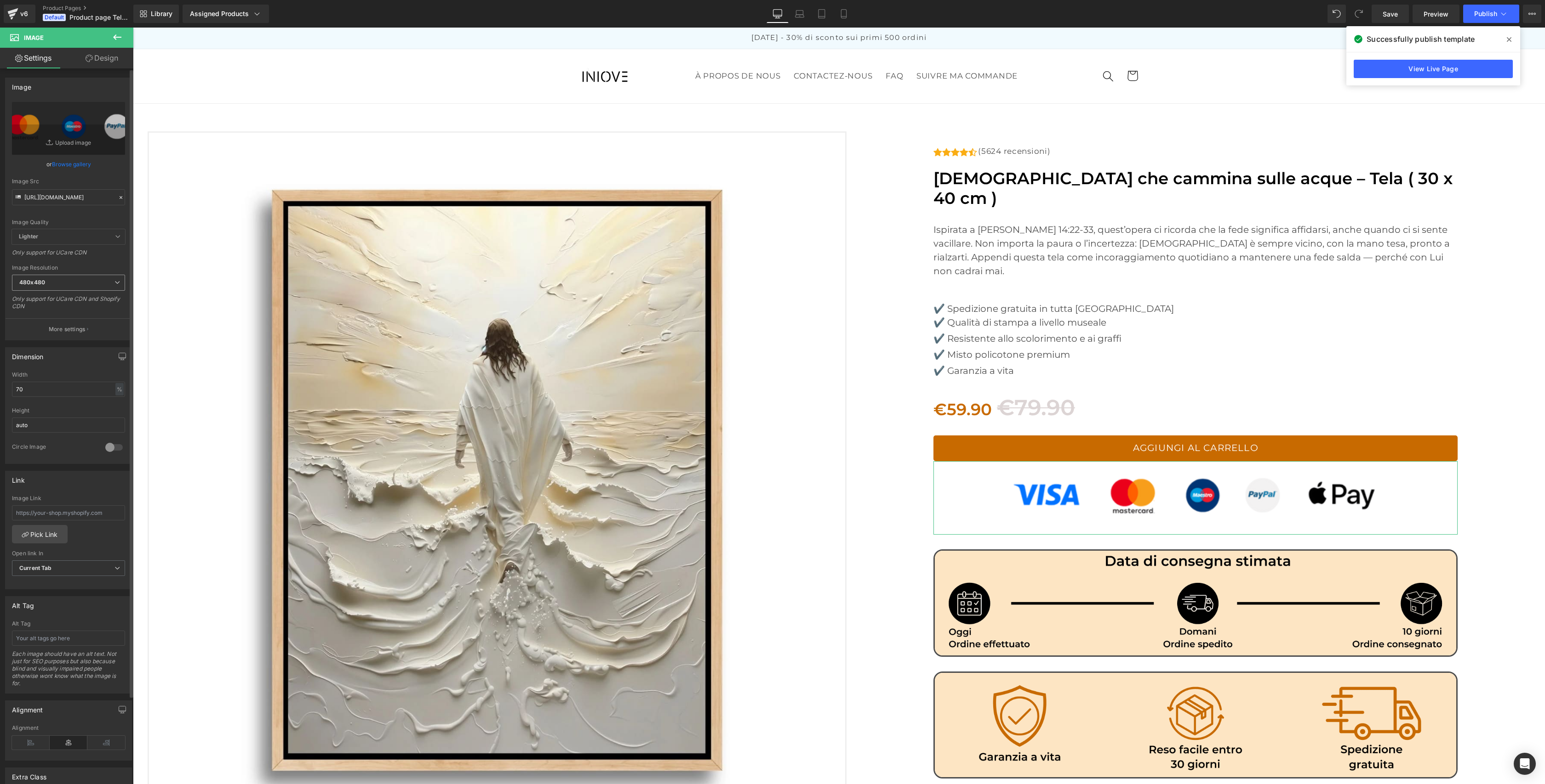
click at [114, 282] on icon at bounding box center [117, 283] width 6 height 6
click at [64, 344] on li "1024x1024" at bounding box center [68, 346] width 113 height 14
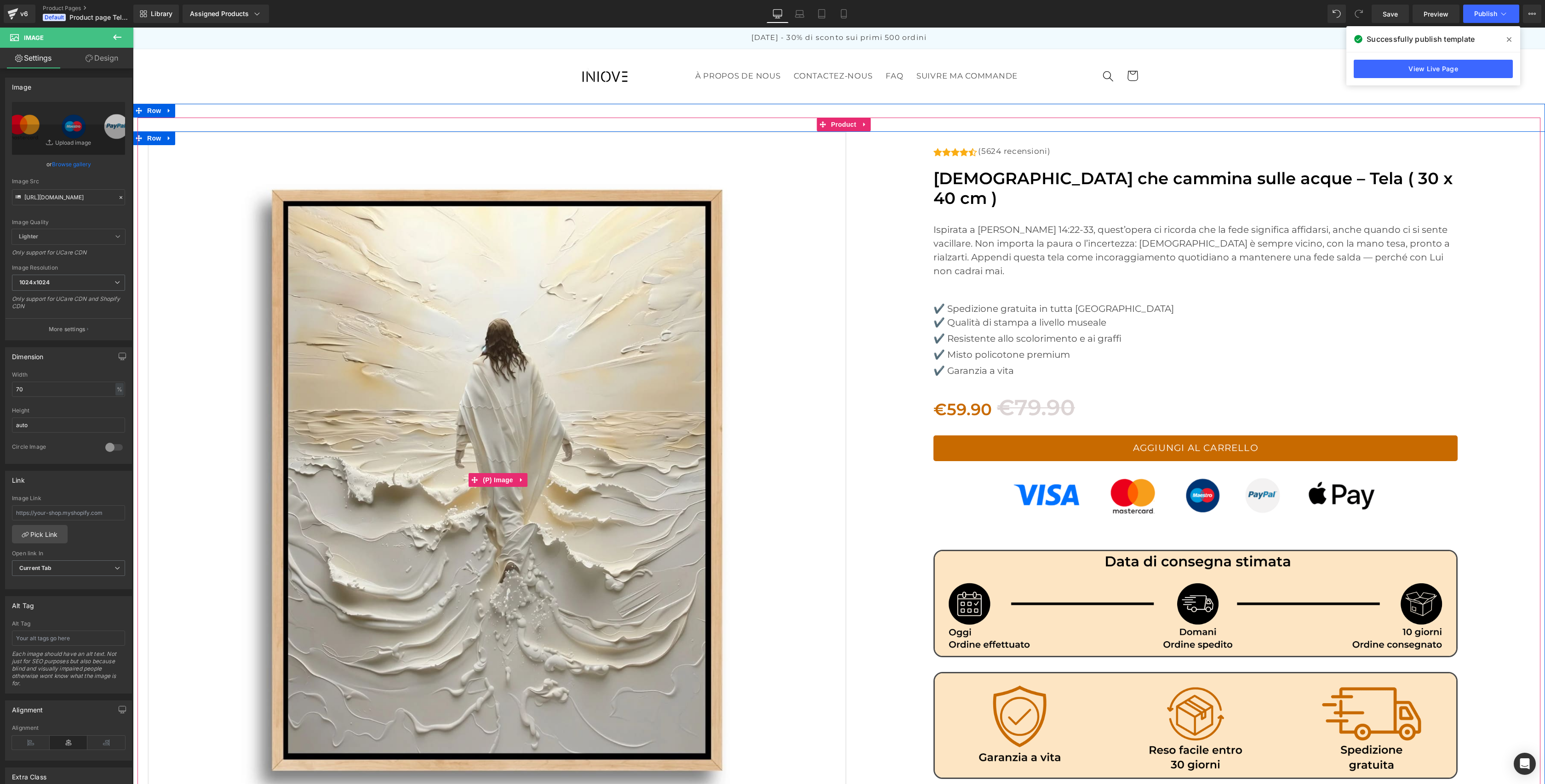
scroll to position [0, 0]
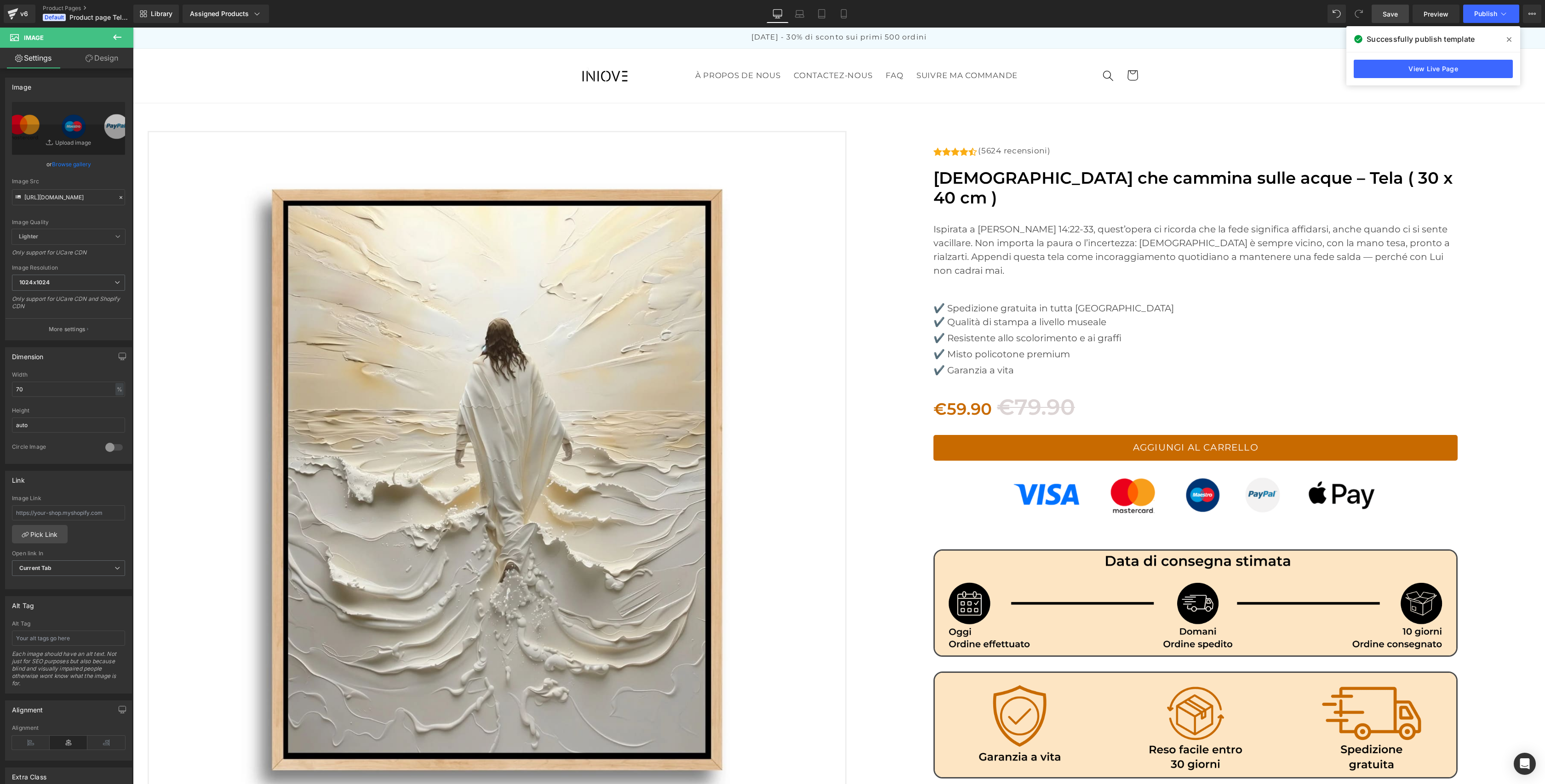
drag, startPoint x: 1390, startPoint y: 26, endPoint x: 1391, endPoint y: 20, distance: 6.1
click at [1390, 26] on div "Successfully publish template" at bounding box center [1433, 39] width 174 height 25
click at [1391, 20] on link "Save" at bounding box center [1390, 14] width 37 height 19
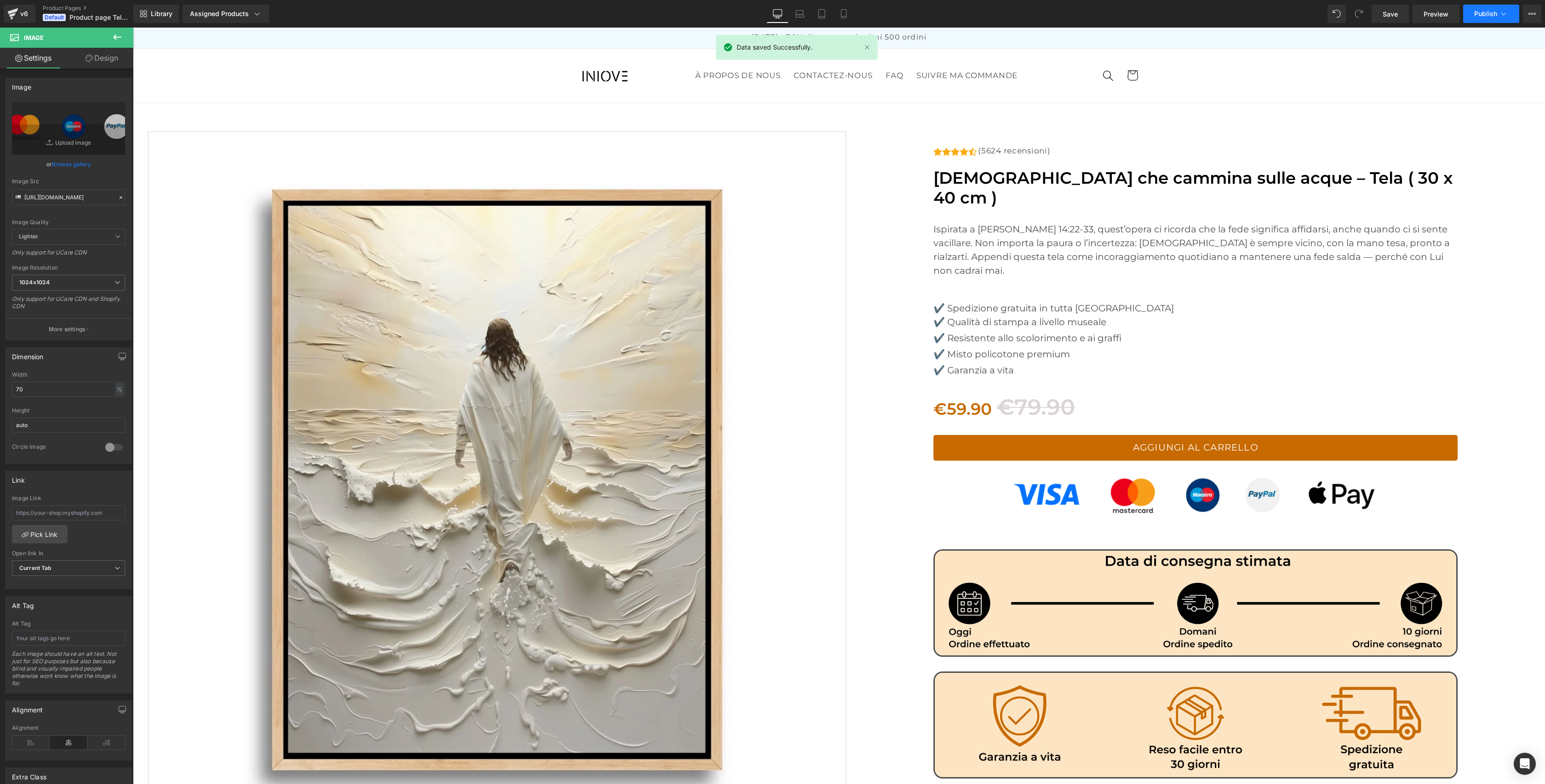
click at [1504, 10] on icon at bounding box center [1502, 13] width 9 height 9
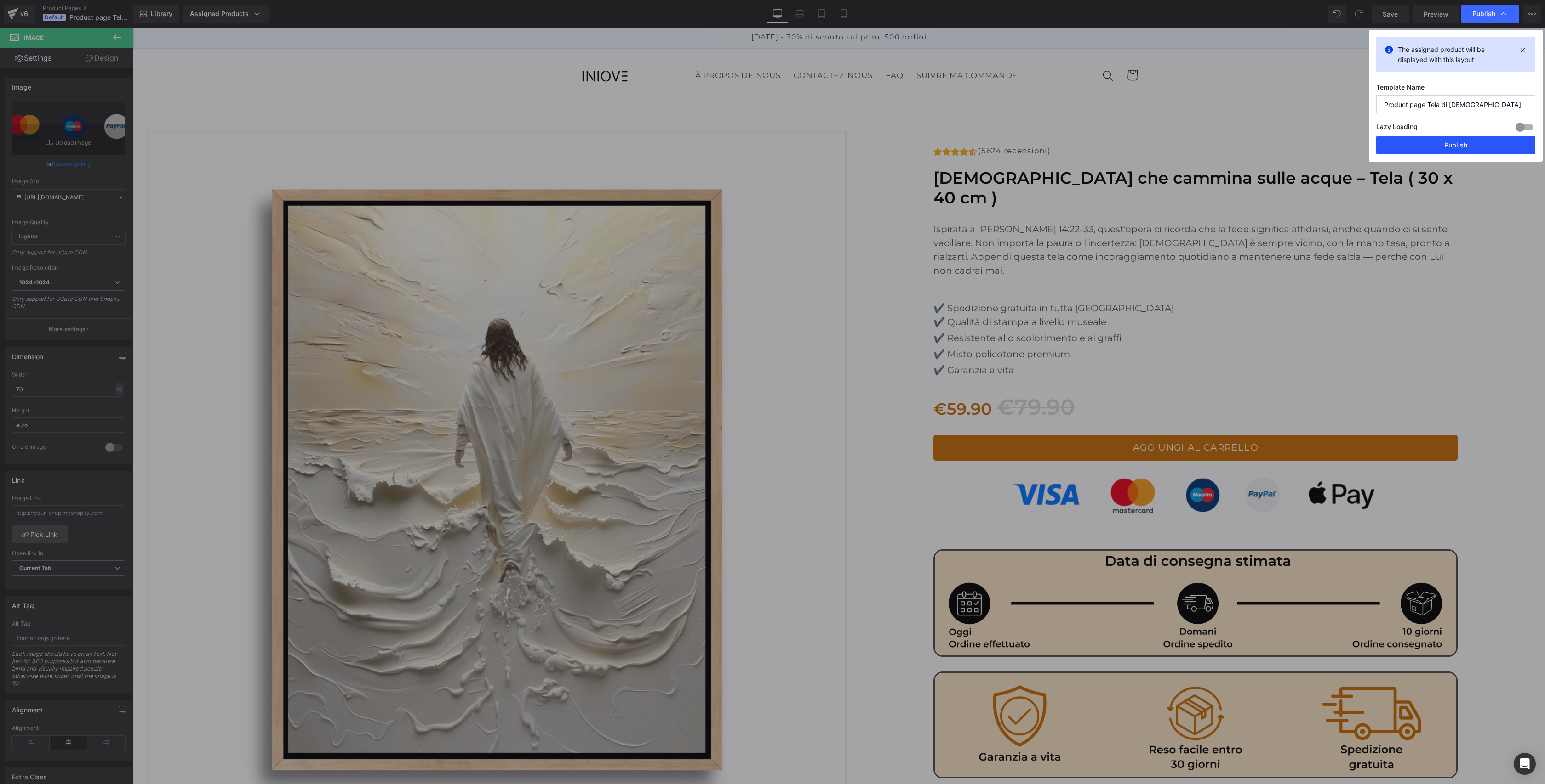
click at [1464, 140] on button "Publish" at bounding box center [1455, 145] width 159 height 19
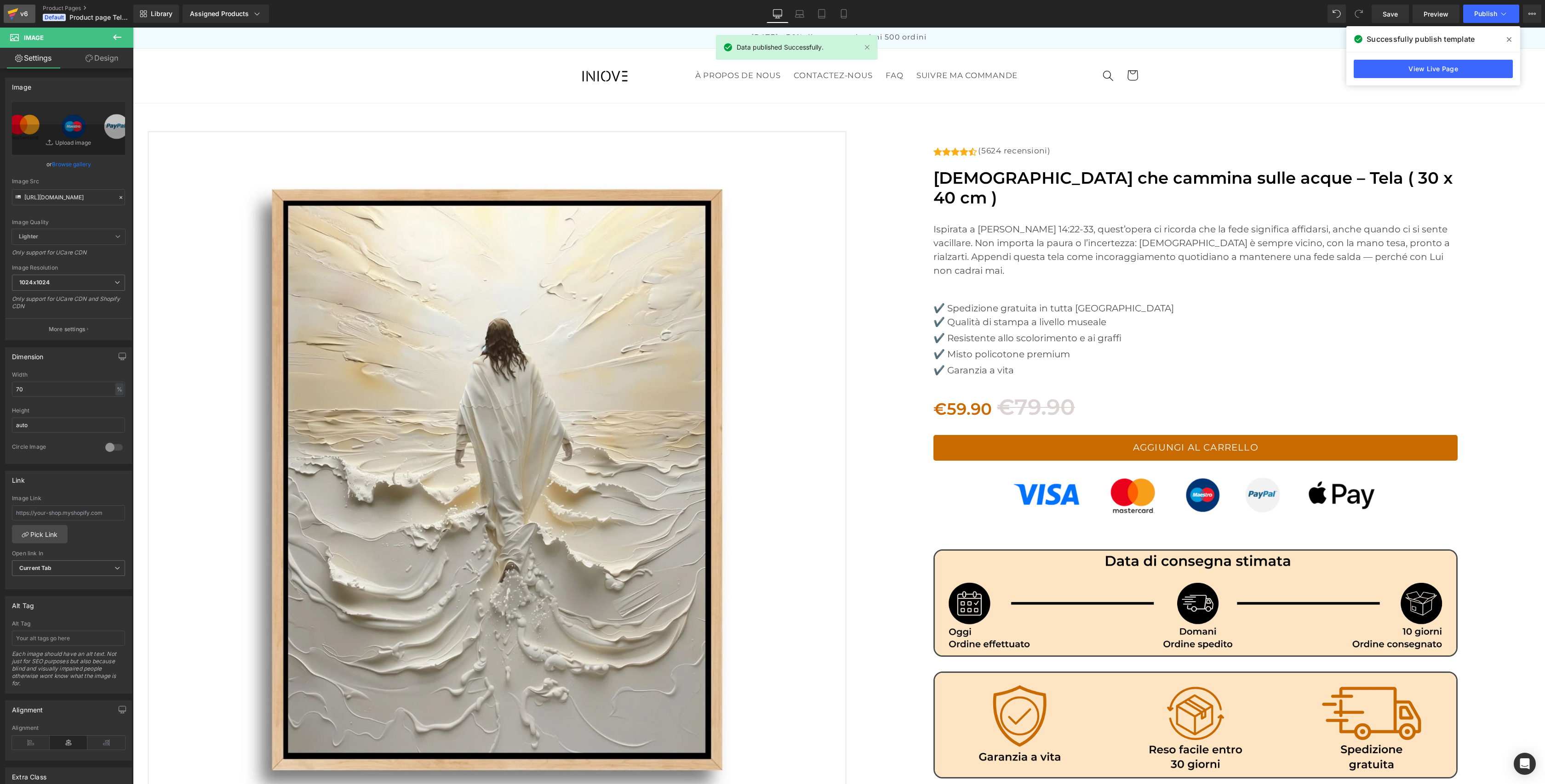
click at [12, 11] on icon at bounding box center [13, 11] width 11 height 6
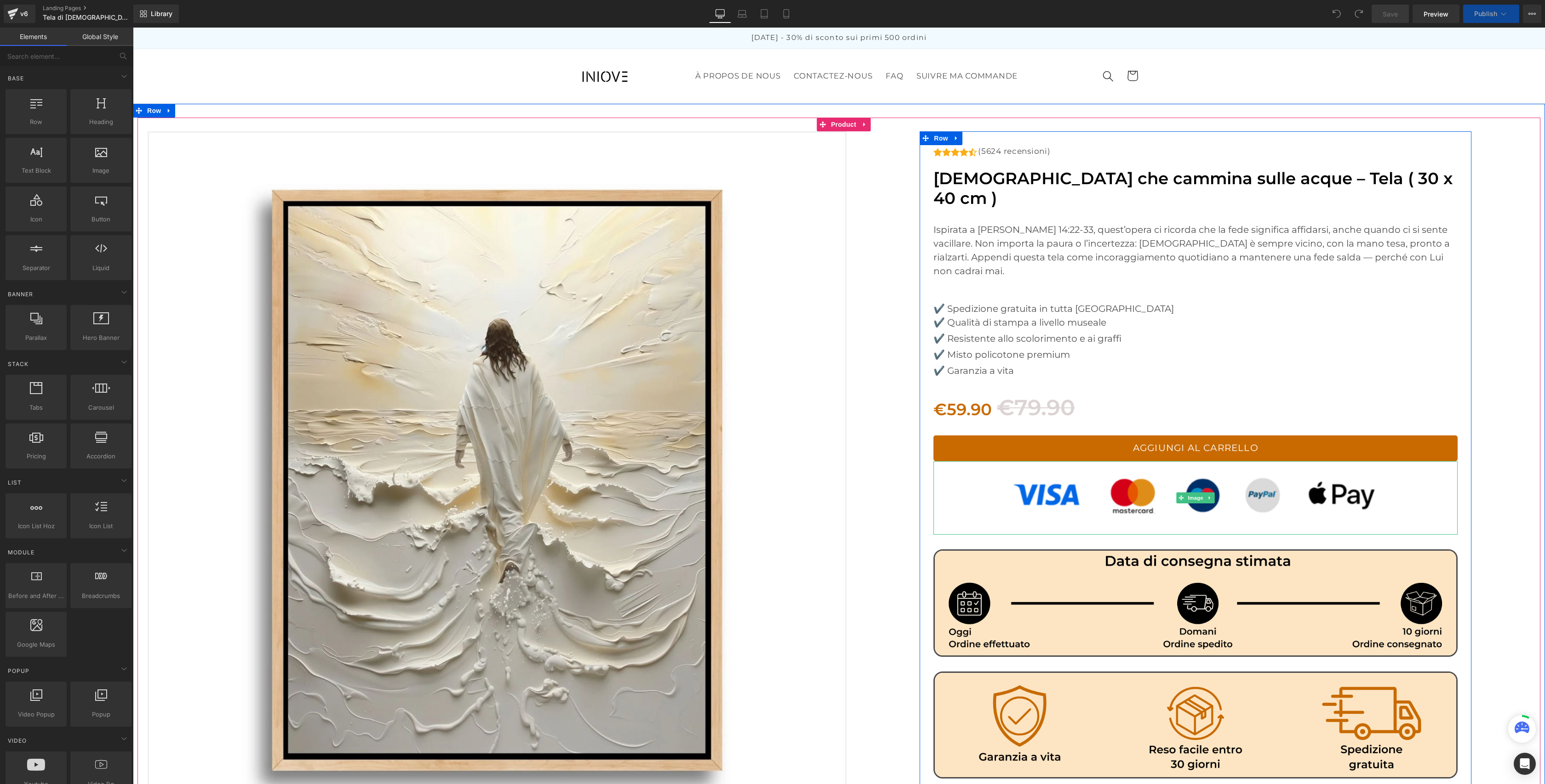
click at [1075, 461] on img at bounding box center [1195, 498] width 367 height 73
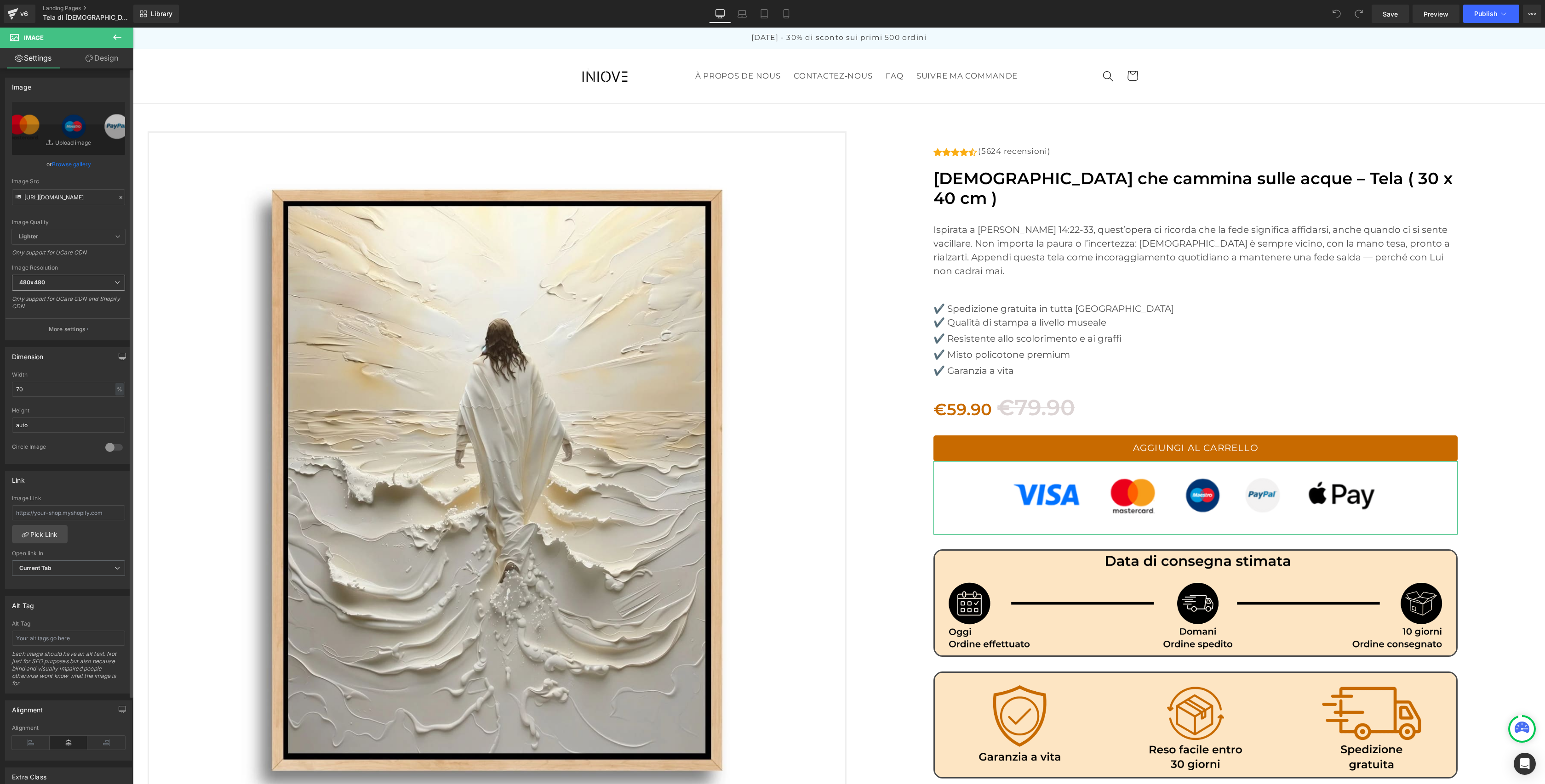
click at [110, 279] on span "480x480" at bounding box center [68, 283] width 113 height 16
click at [82, 347] on li "1024x1024" at bounding box center [68, 349] width 113 height 14
click at [1399, 16] on link "Save" at bounding box center [1390, 14] width 37 height 19
click at [1485, 11] on span "Publish" at bounding box center [1485, 14] width 23 height 8
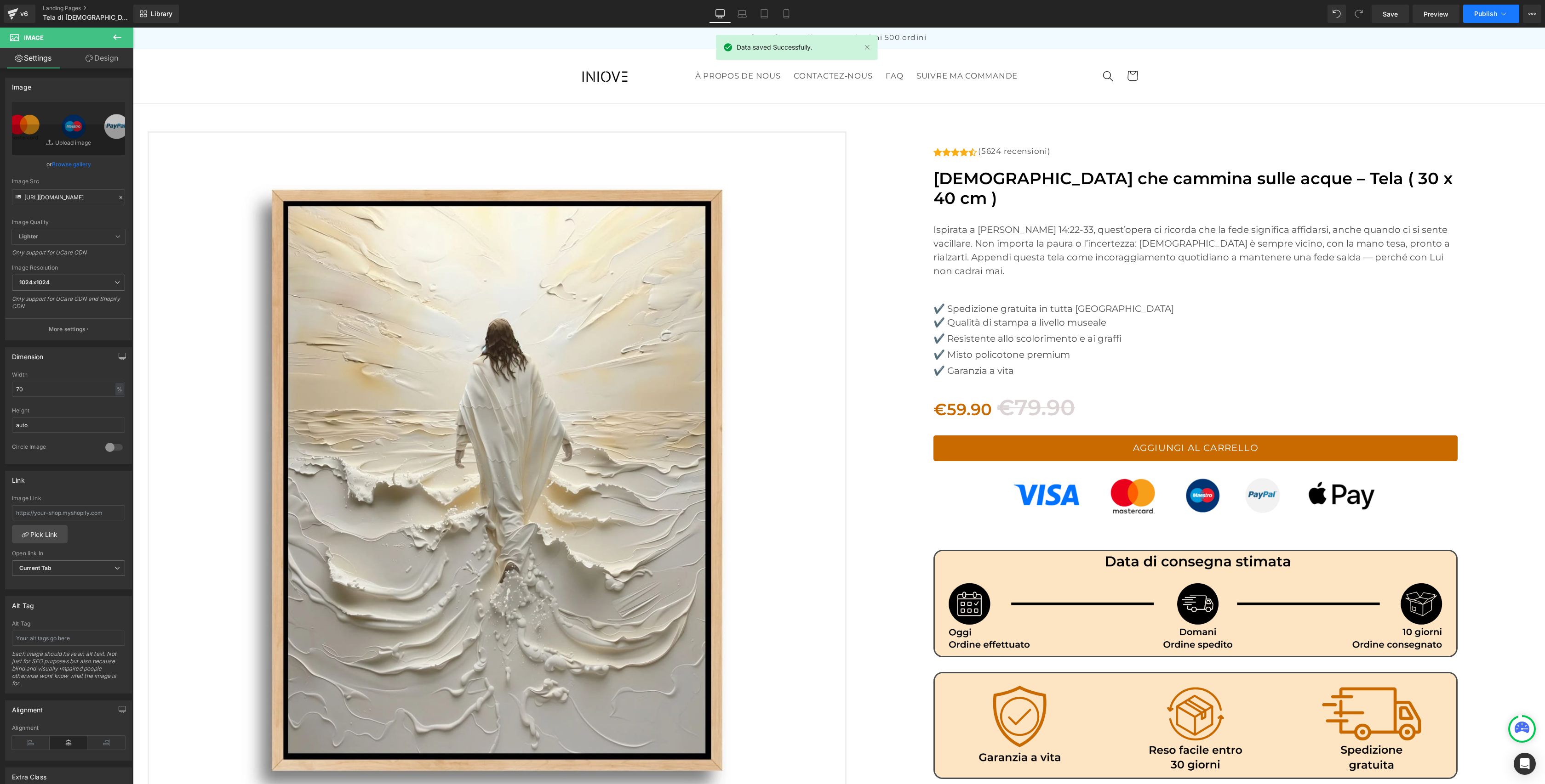
click at [1485, 11] on span "Publish" at bounding box center [1485, 14] width 23 height 8
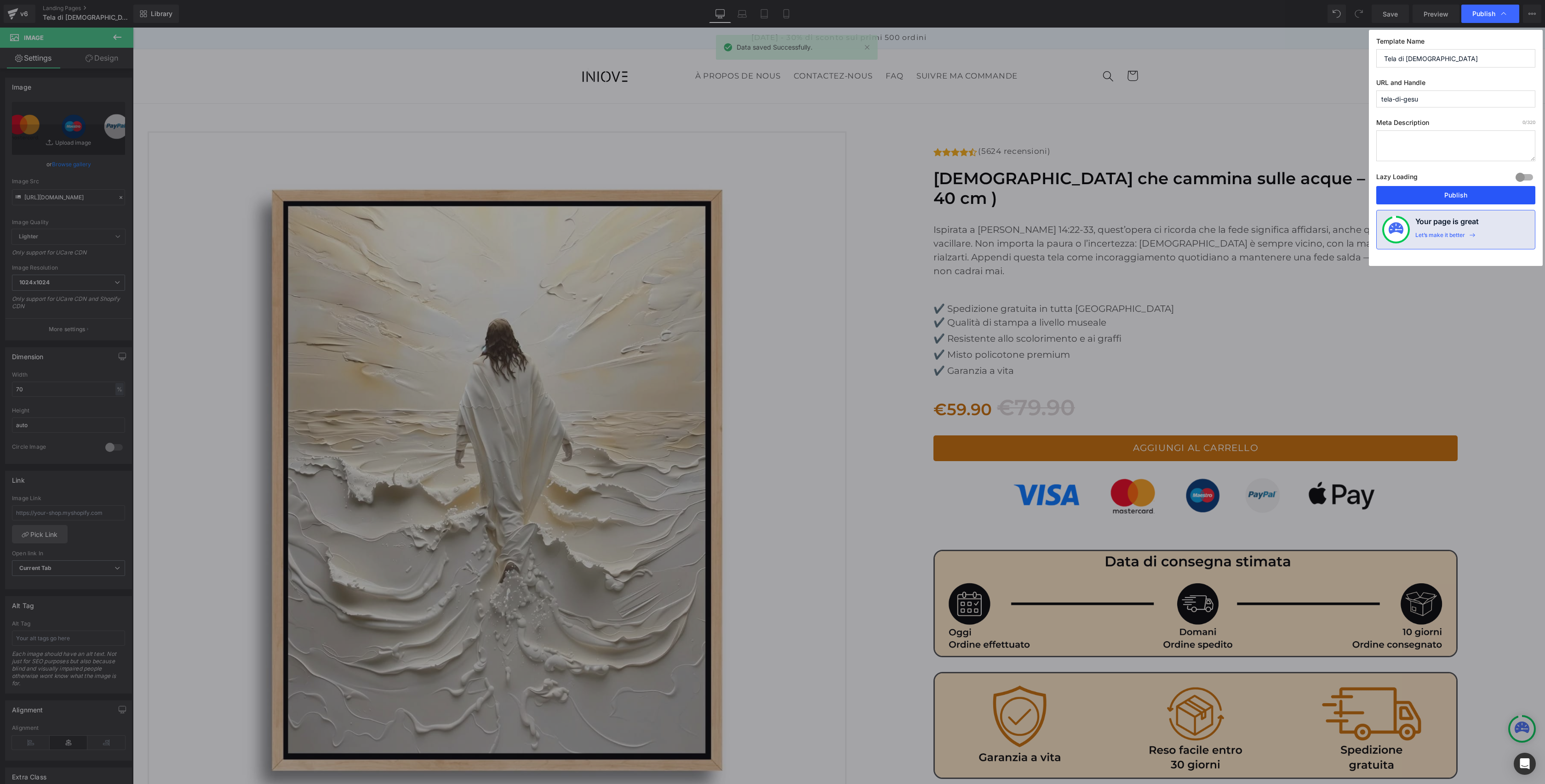
click at [1449, 196] on button "Publish" at bounding box center [1455, 195] width 159 height 19
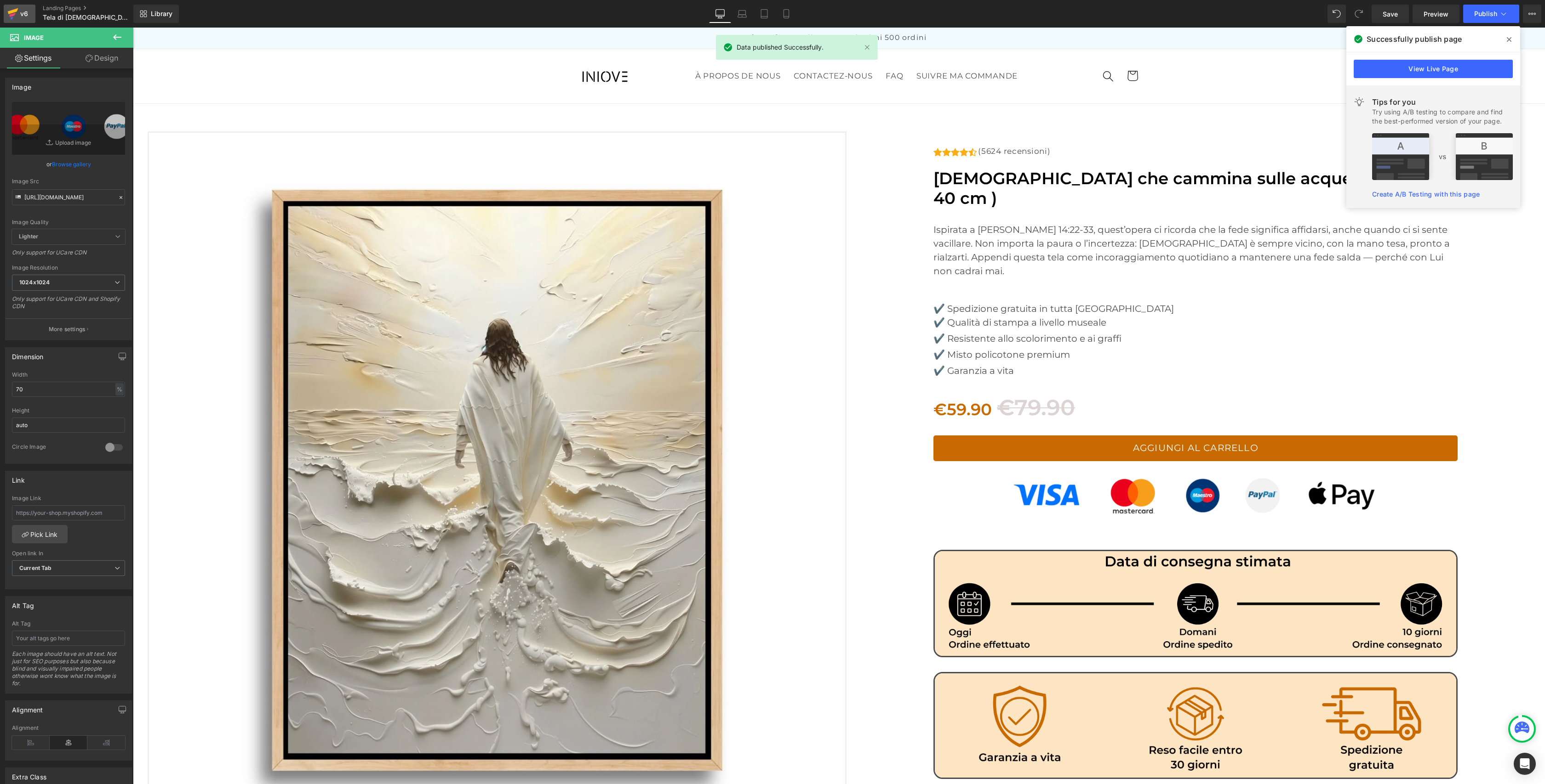
click at [21, 16] on div "v6" at bounding box center [24, 14] width 12 height 12
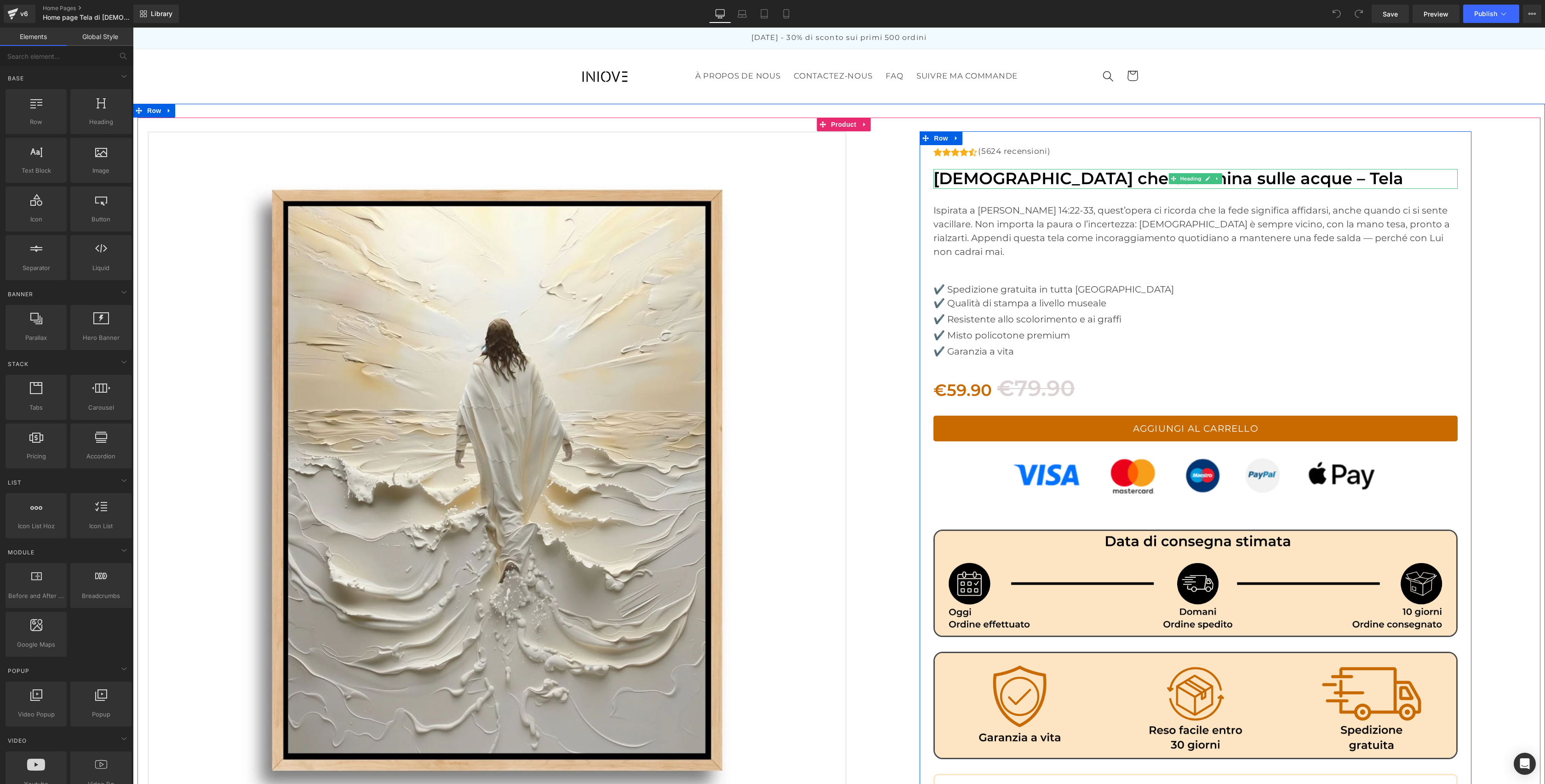
click at [1253, 178] on h1 "[DEMOGRAPHIC_DATA] che cammina sulle acque – Tela" at bounding box center [1195, 179] width 524 height 20
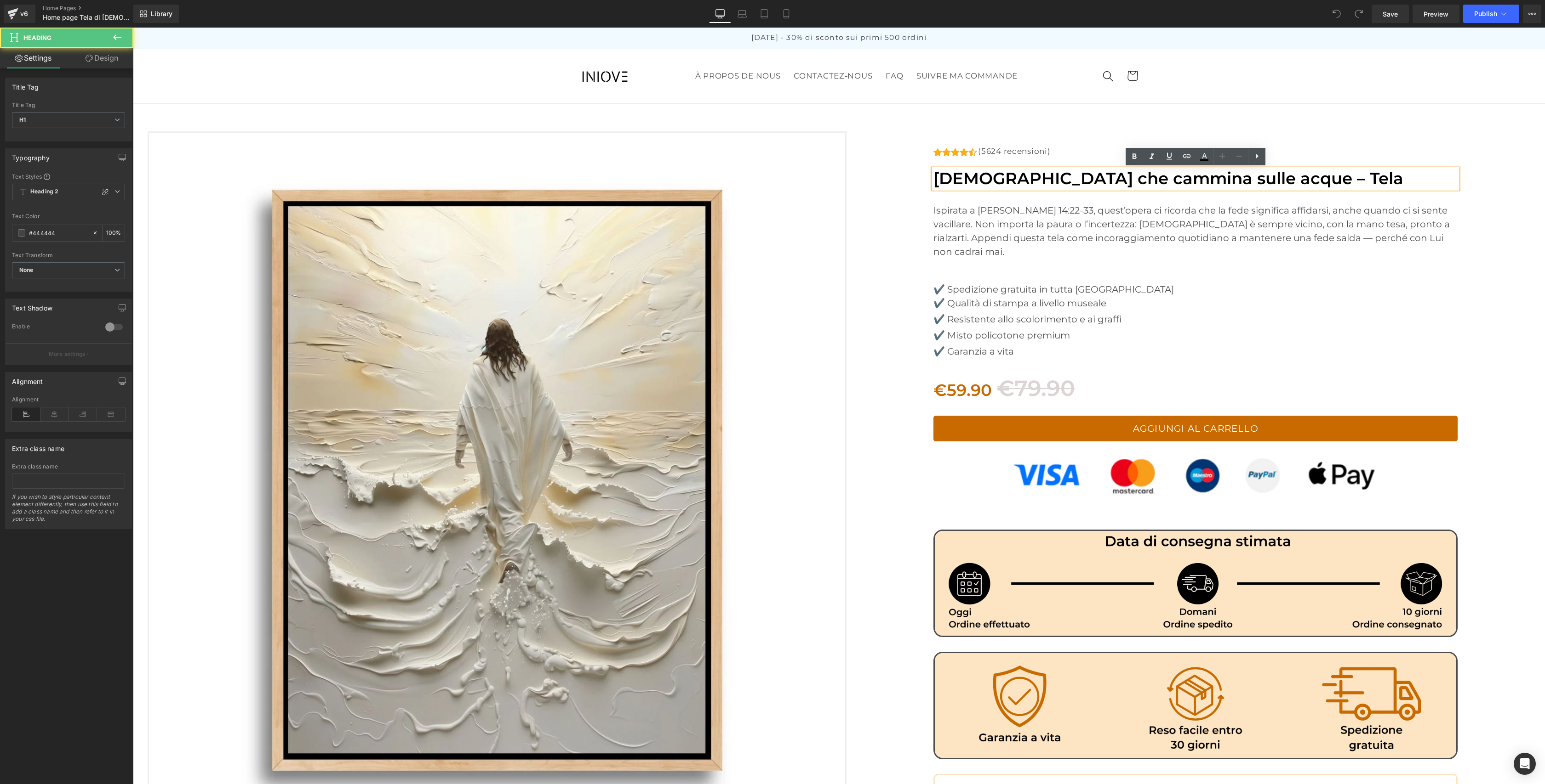
click at [1251, 179] on h1 "[DEMOGRAPHIC_DATA] che cammina sulle acque – Tela" at bounding box center [1195, 179] width 524 height 20
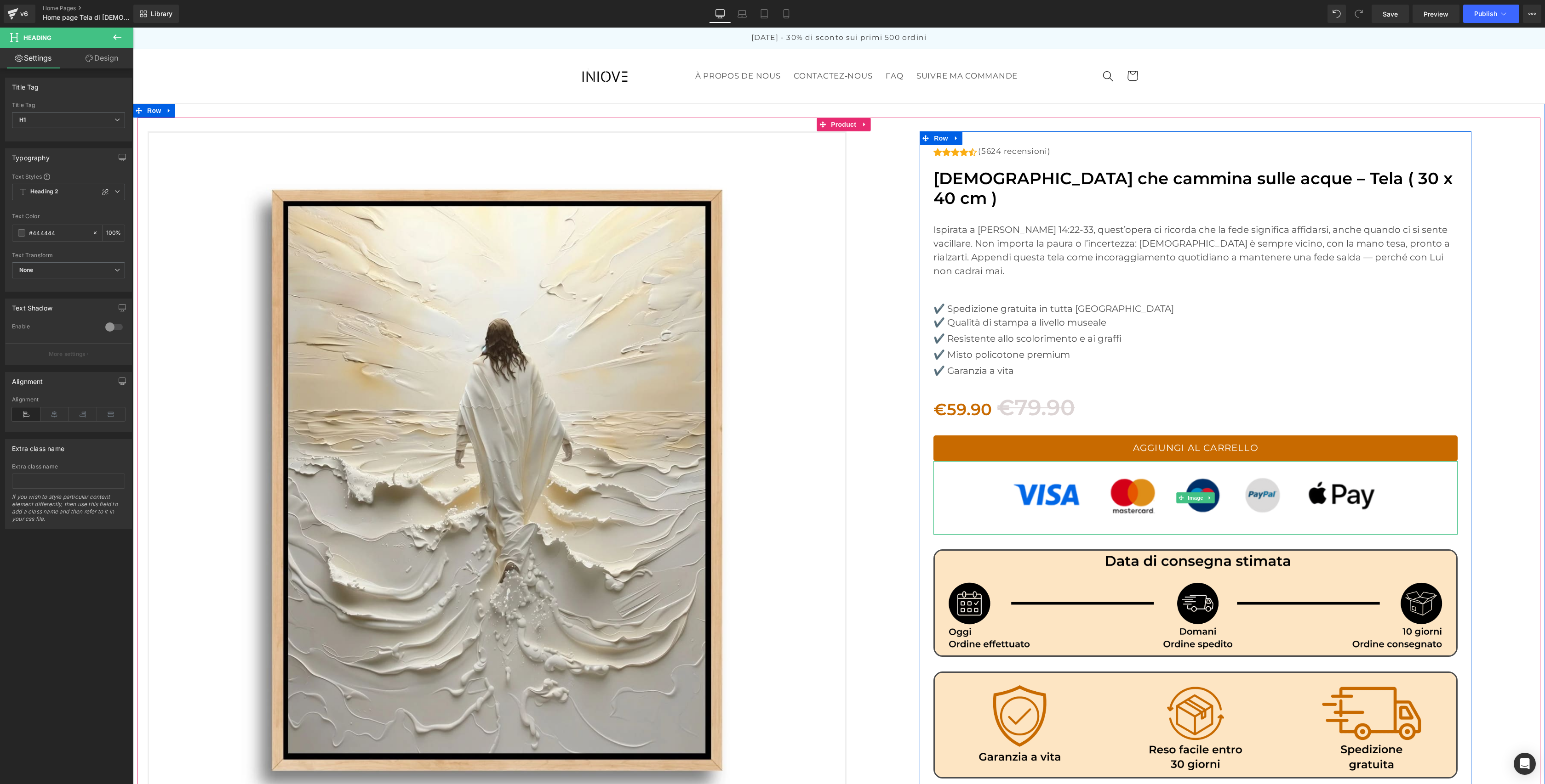
click at [1101, 461] on img at bounding box center [1195, 498] width 367 height 73
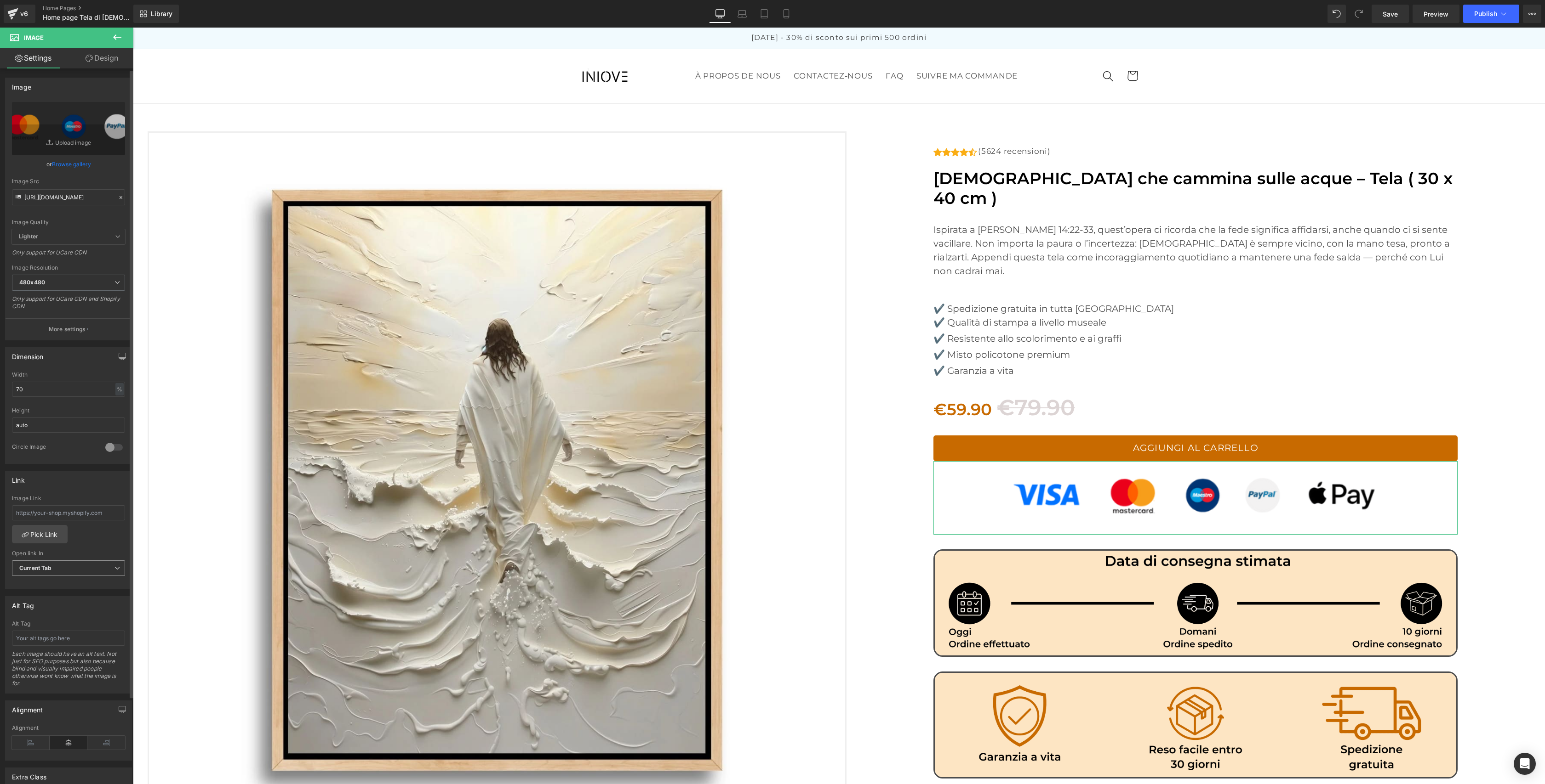
scroll to position [0, 0]
drag, startPoint x: 69, startPoint y: 275, endPoint x: 62, endPoint y: 292, distance: 18.4
click at [69, 275] on span "480x480" at bounding box center [68, 283] width 113 height 16
click at [48, 313] on li "1024x1024" at bounding box center [68, 318] width 113 height 14
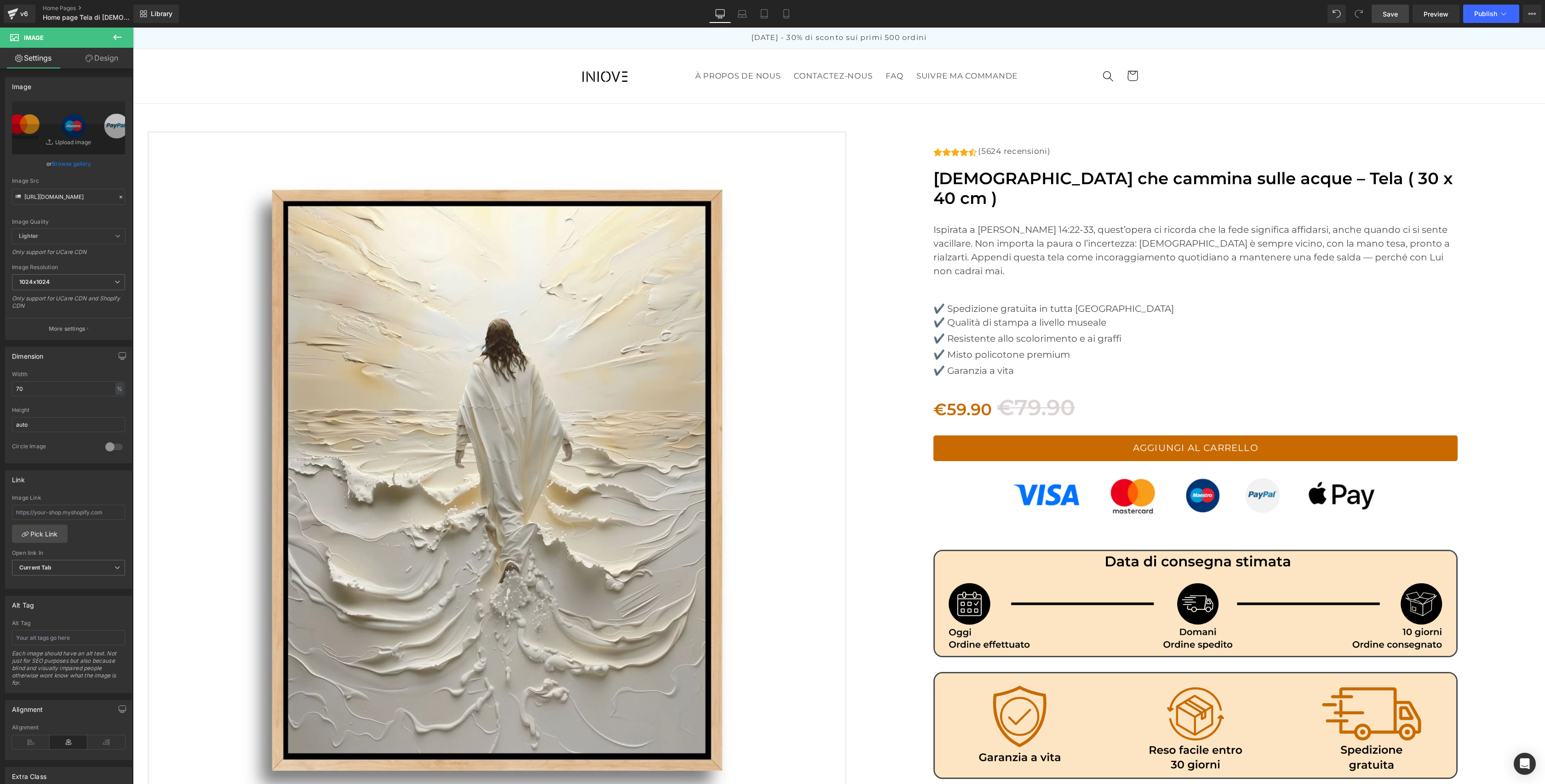
click at [1384, 19] on span "Save" at bounding box center [1390, 14] width 16 height 10
click at [1476, 10] on span "Publish" at bounding box center [1485, 14] width 23 height 8
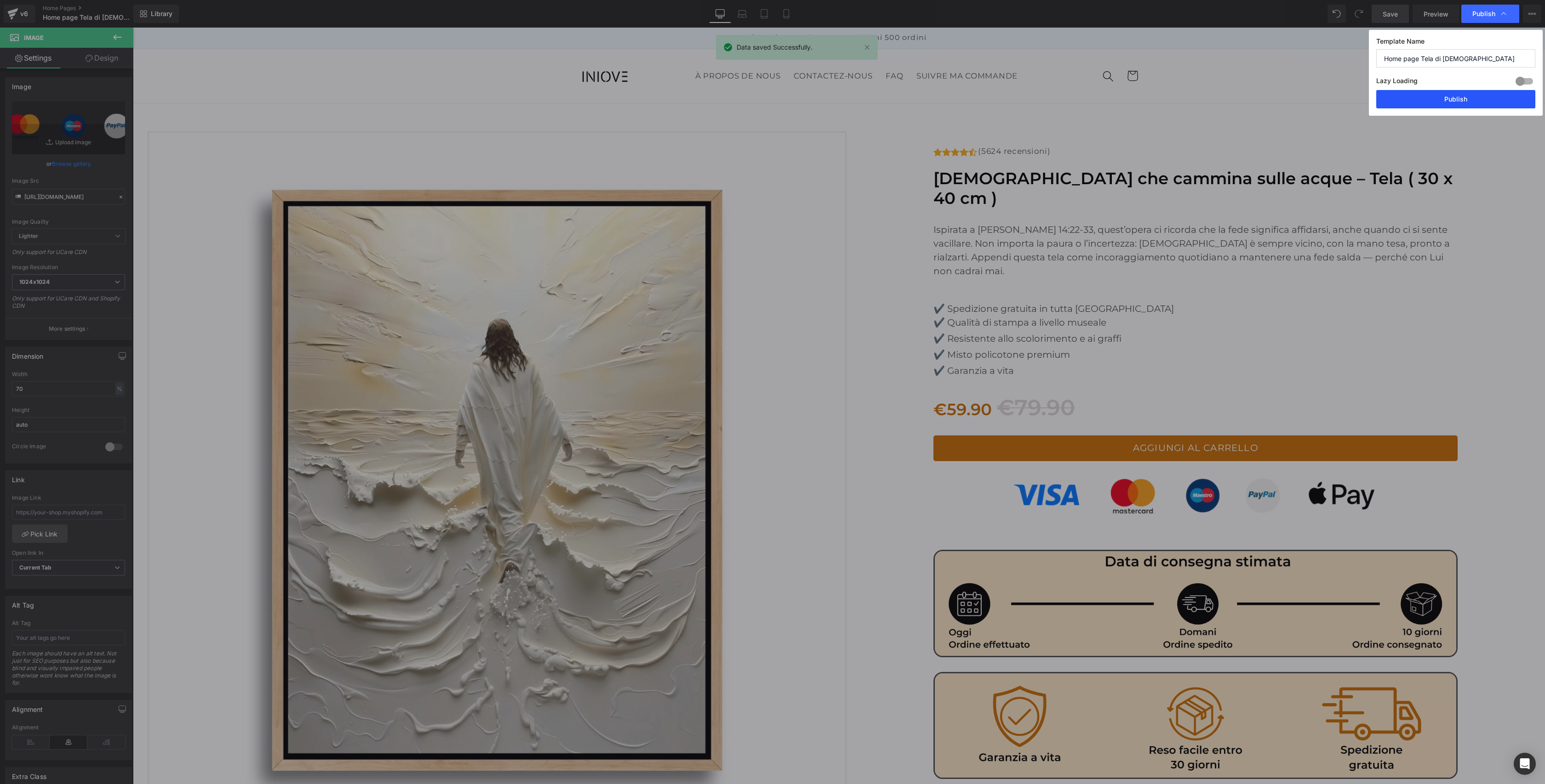
click at [1435, 101] on button "Publish" at bounding box center [1455, 99] width 159 height 19
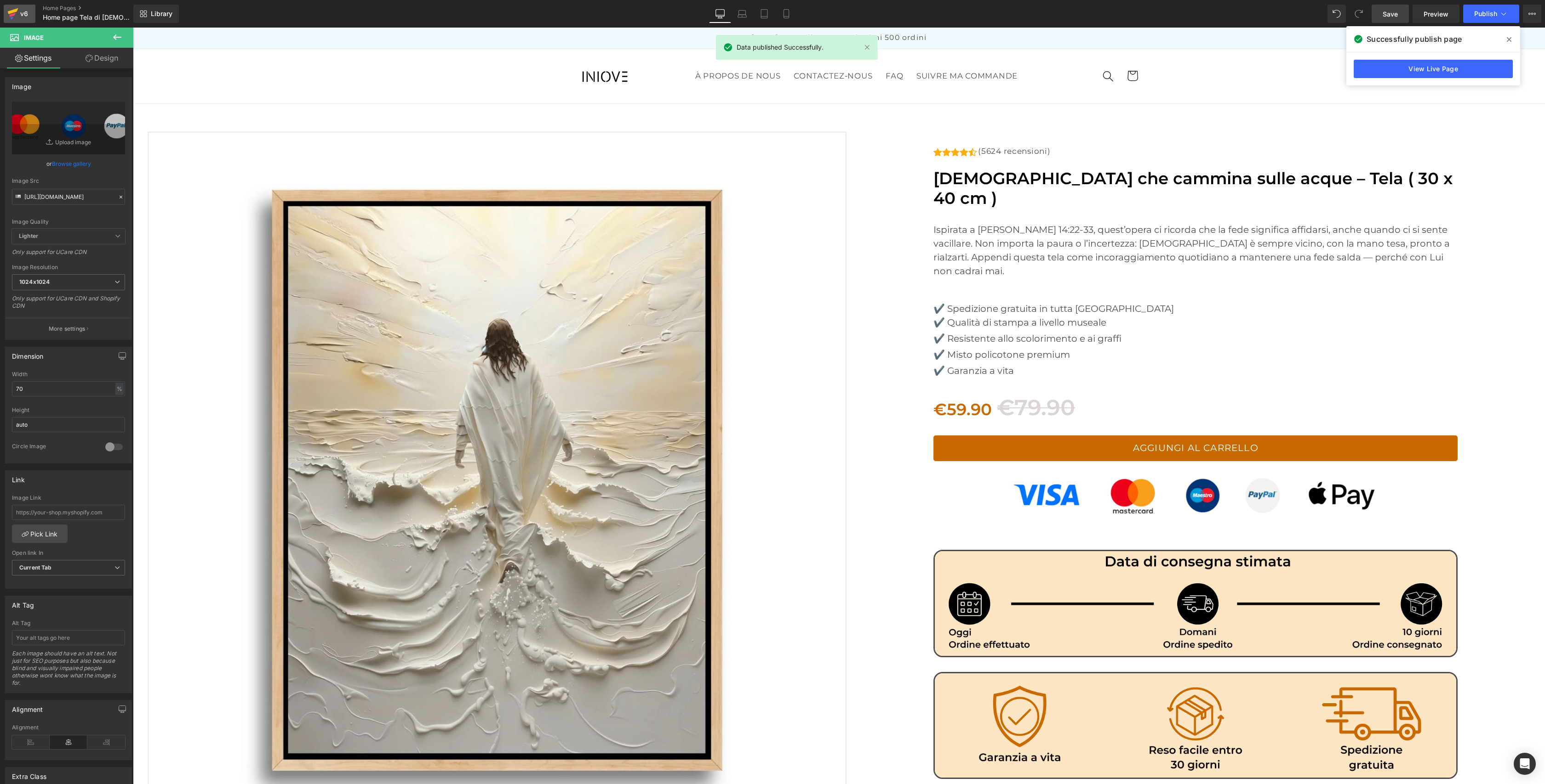
click at [16, 21] on icon at bounding box center [13, 14] width 11 height 23
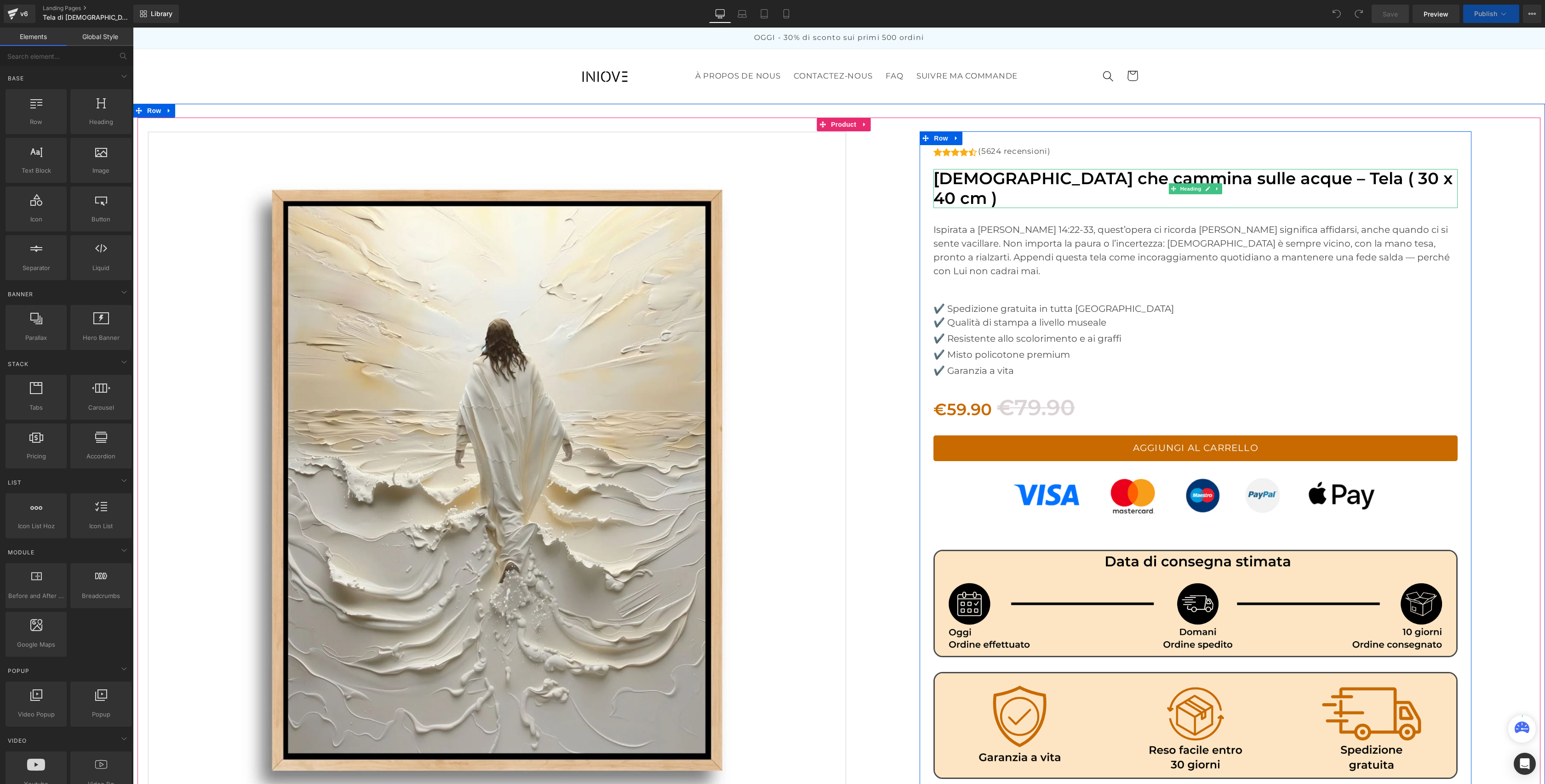
click at [1272, 178] on font "[DEMOGRAPHIC_DATA] che cammina sulle acque – Tela ( 30 x 40 cm )" at bounding box center [1192, 189] width 519 height 39
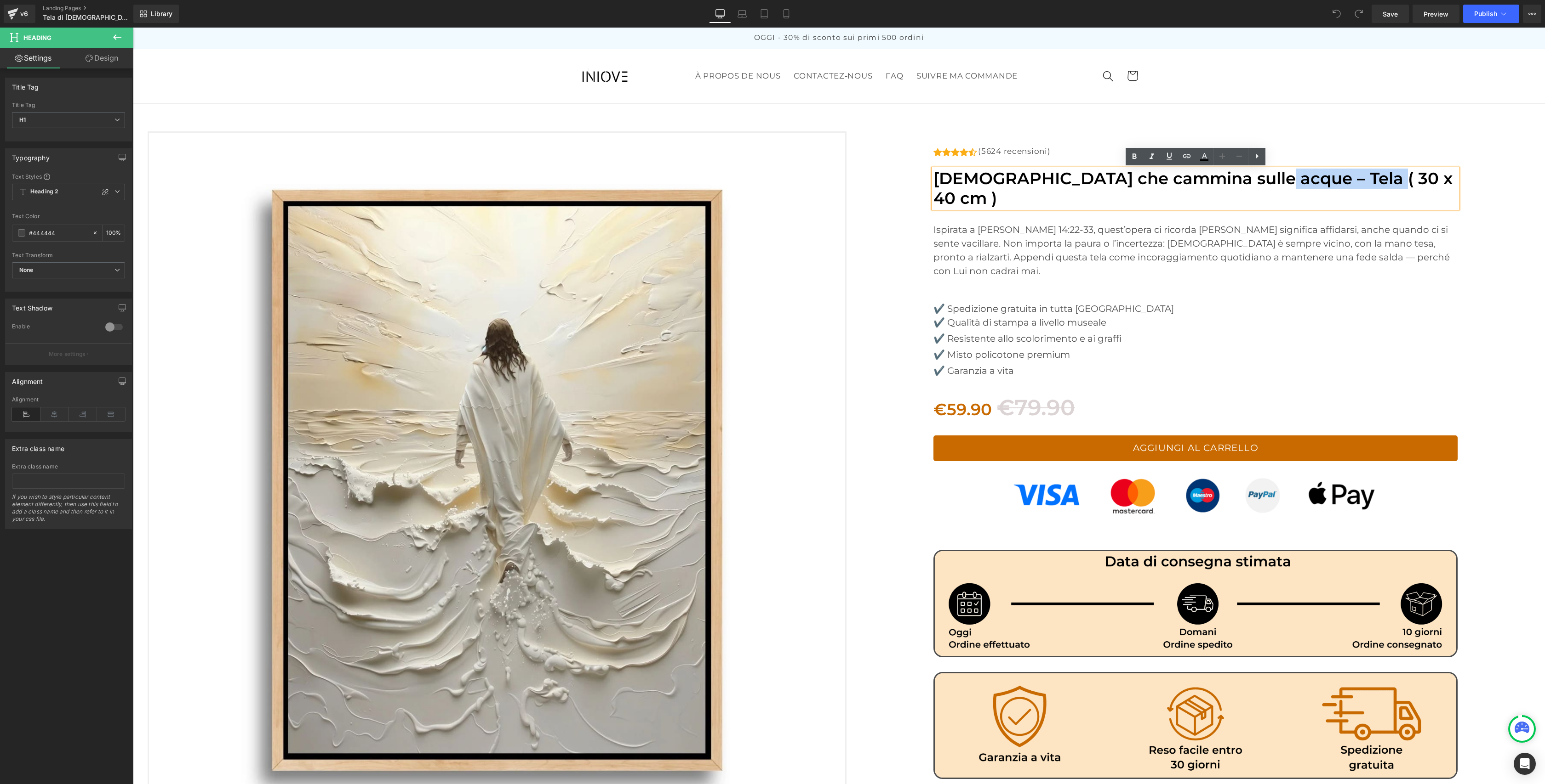
drag, startPoint x: 1252, startPoint y: 180, endPoint x: 1366, endPoint y: 177, distance: 114.0
click at [1366, 177] on h1 "[DEMOGRAPHIC_DATA] che cammina sulle acque – Tela ( 30 x 40 cm )" at bounding box center [1195, 189] width 524 height 39
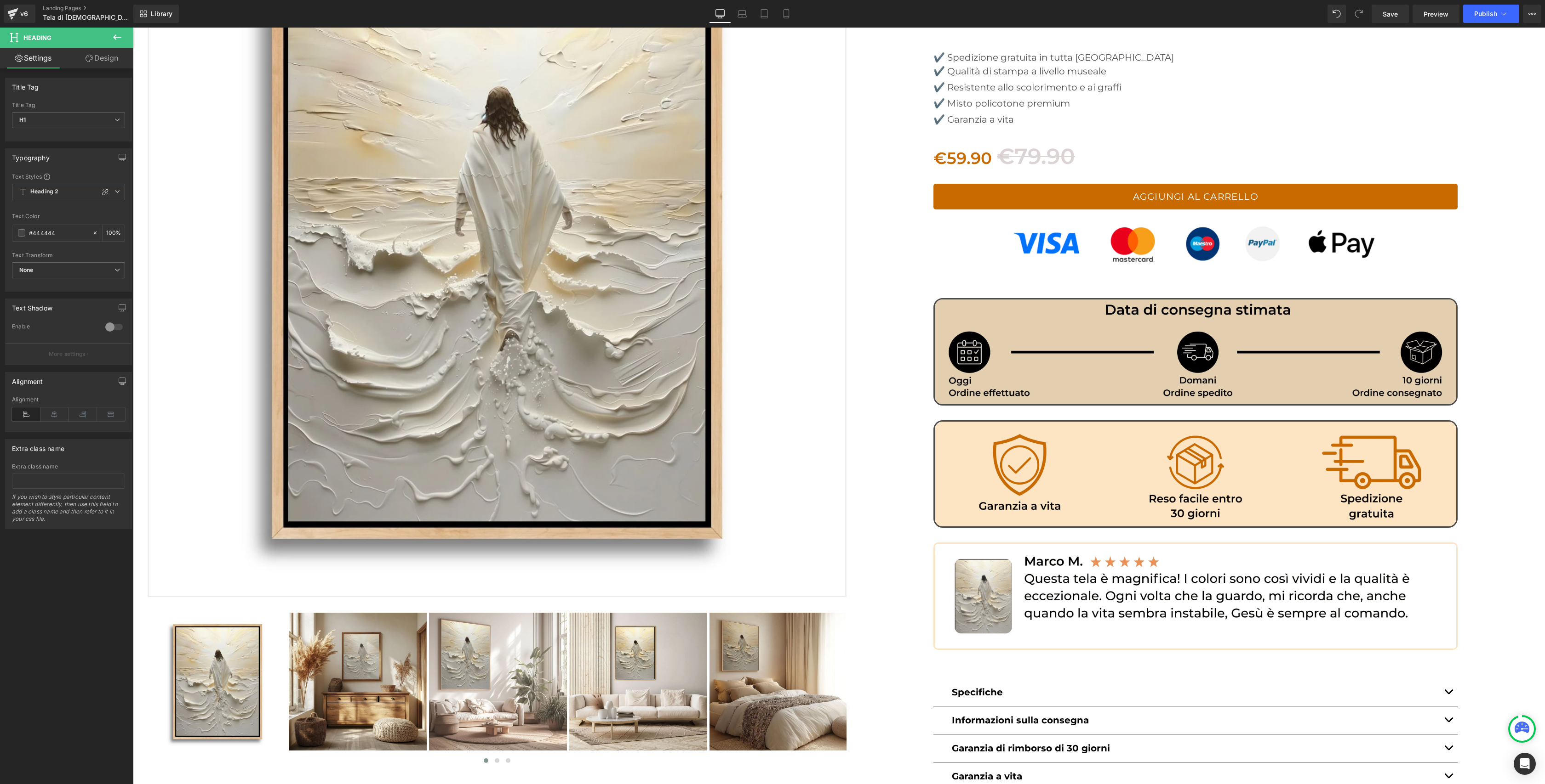
scroll to position [279, 0]
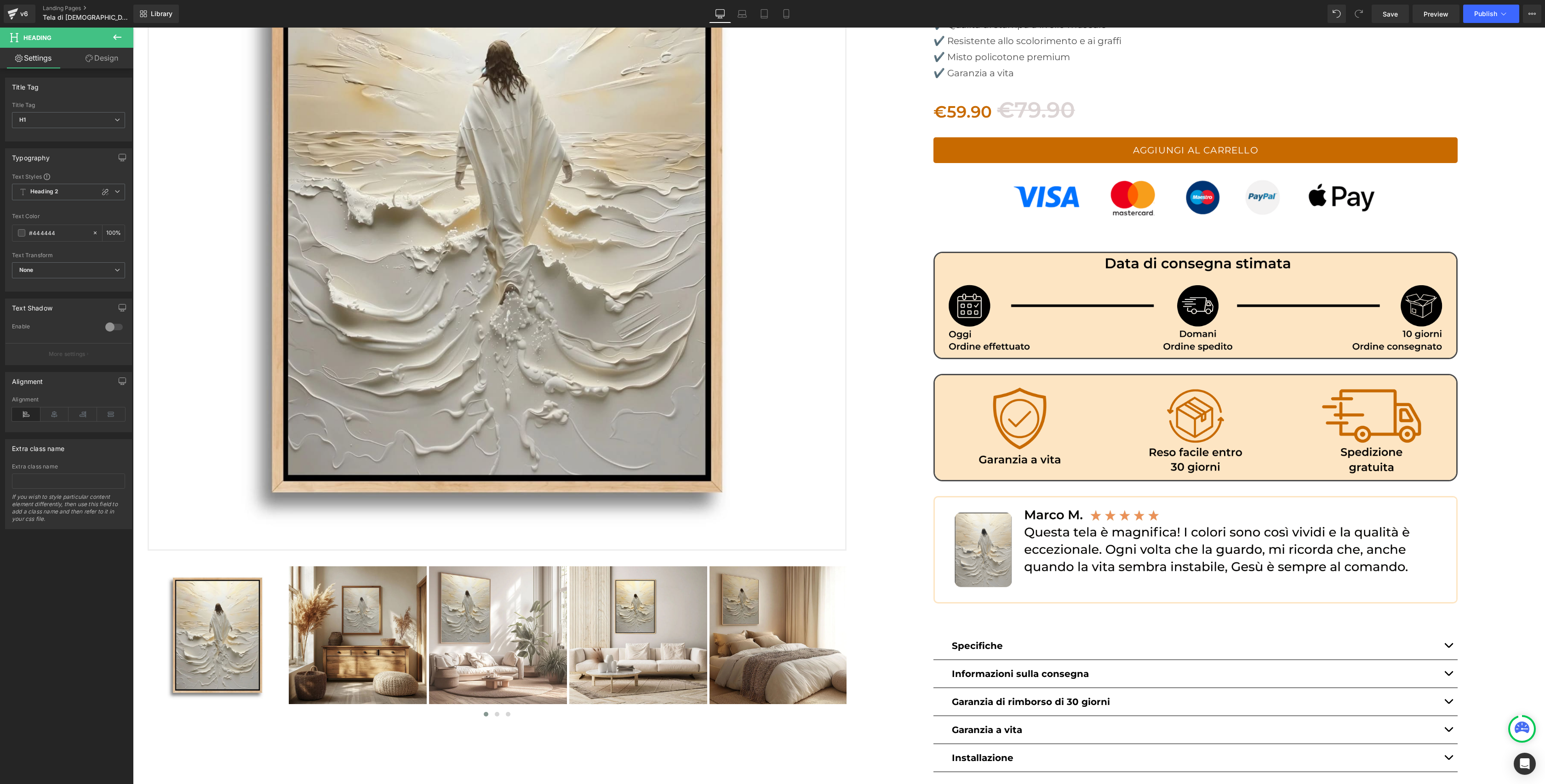
click at [977, 640] on strong "Specifiche" at bounding box center [977, 645] width 51 height 11
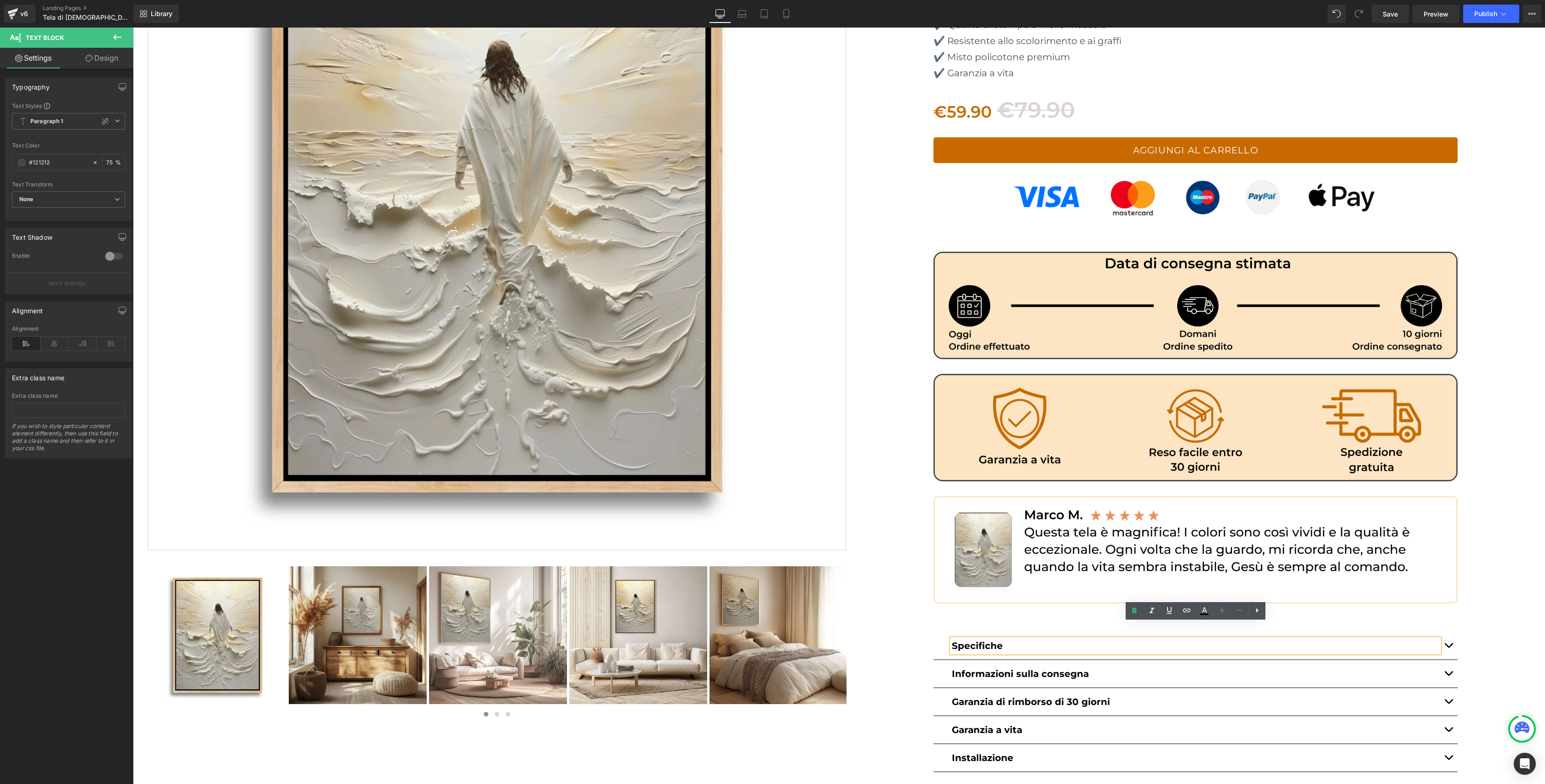
click at [1448, 648] on span "button" at bounding box center [1448, 648] width 0 height 0
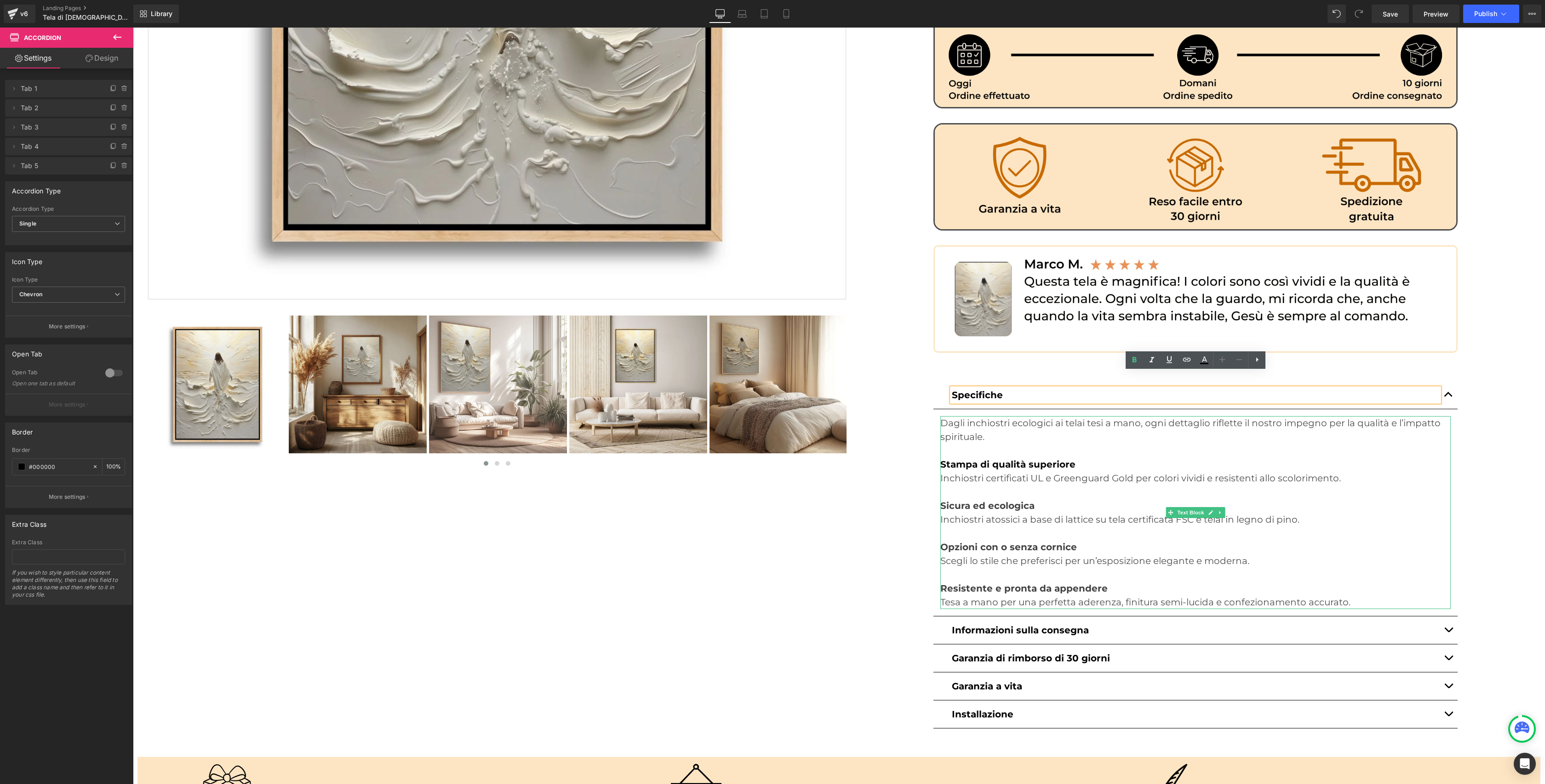
scroll to position [532, 0]
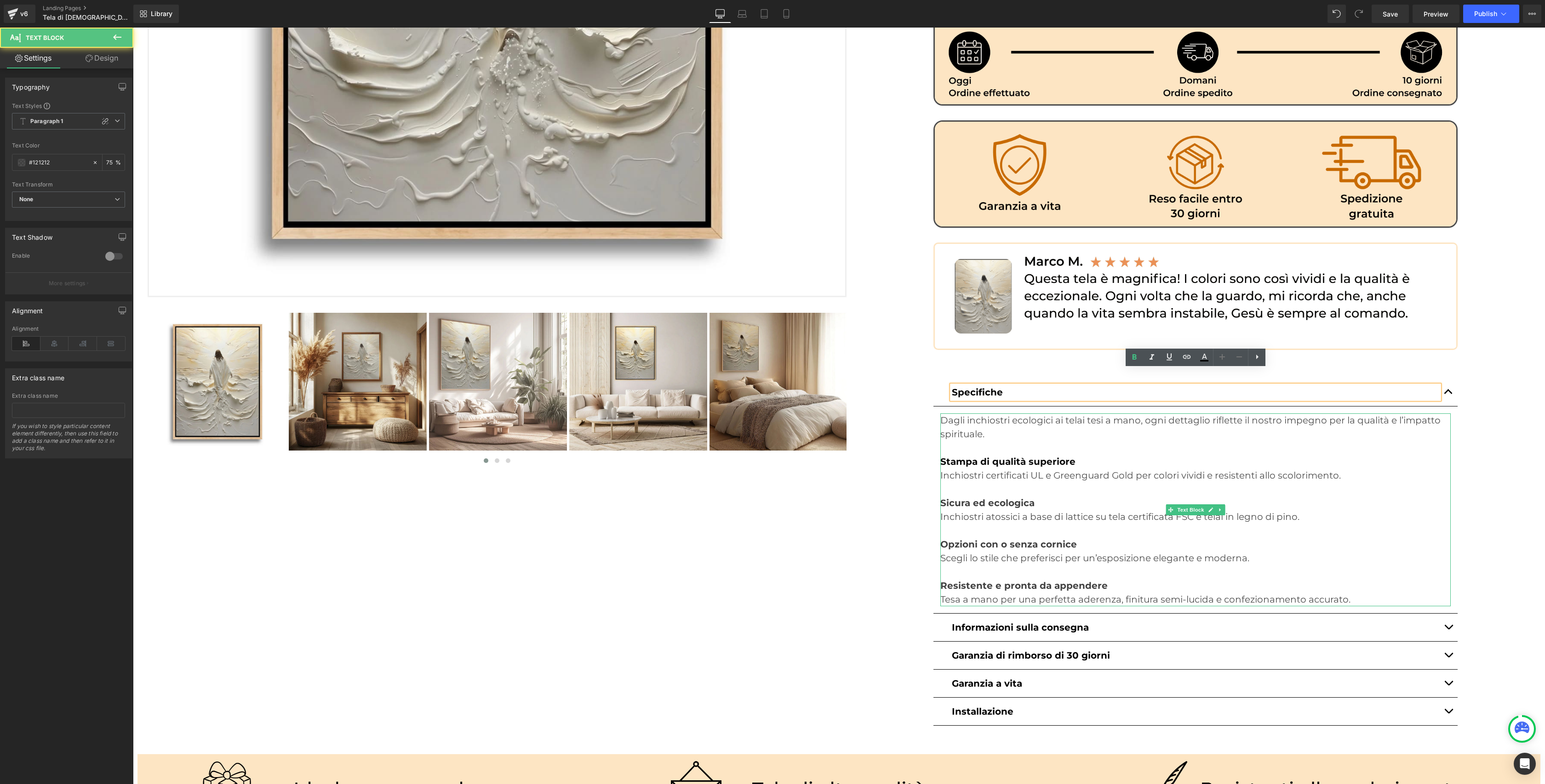
click at [947, 414] on font "Dagli inchiostri ecologici ai telai tesi a mano, ogni dettaglio riflette il nos…" at bounding box center [1189, 426] width 500 height 24
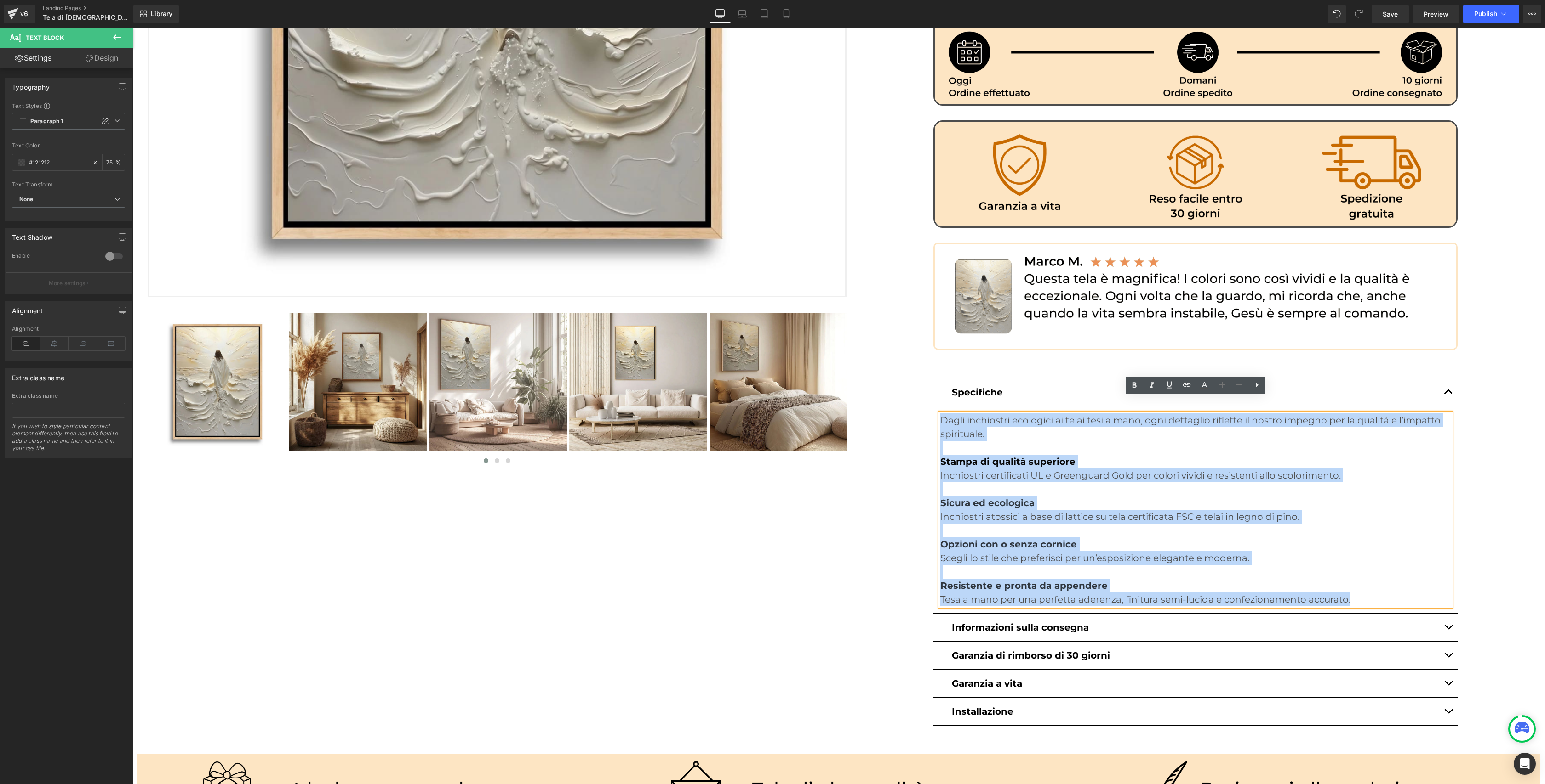
drag, startPoint x: 942, startPoint y: 405, endPoint x: 1417, endPoint y: 594, distance: 511.2
click at [1417, 594] on article "Dagli inchiostri ecologici ai telai tesi a mano, ogni dettaglio riflette il nos…" at bounding box center [1195, 510] width 524 height 207
copy div "Dagli inchiostri ecologici ai telai tesi a mano, ogni dettaglio riflette il nos…"
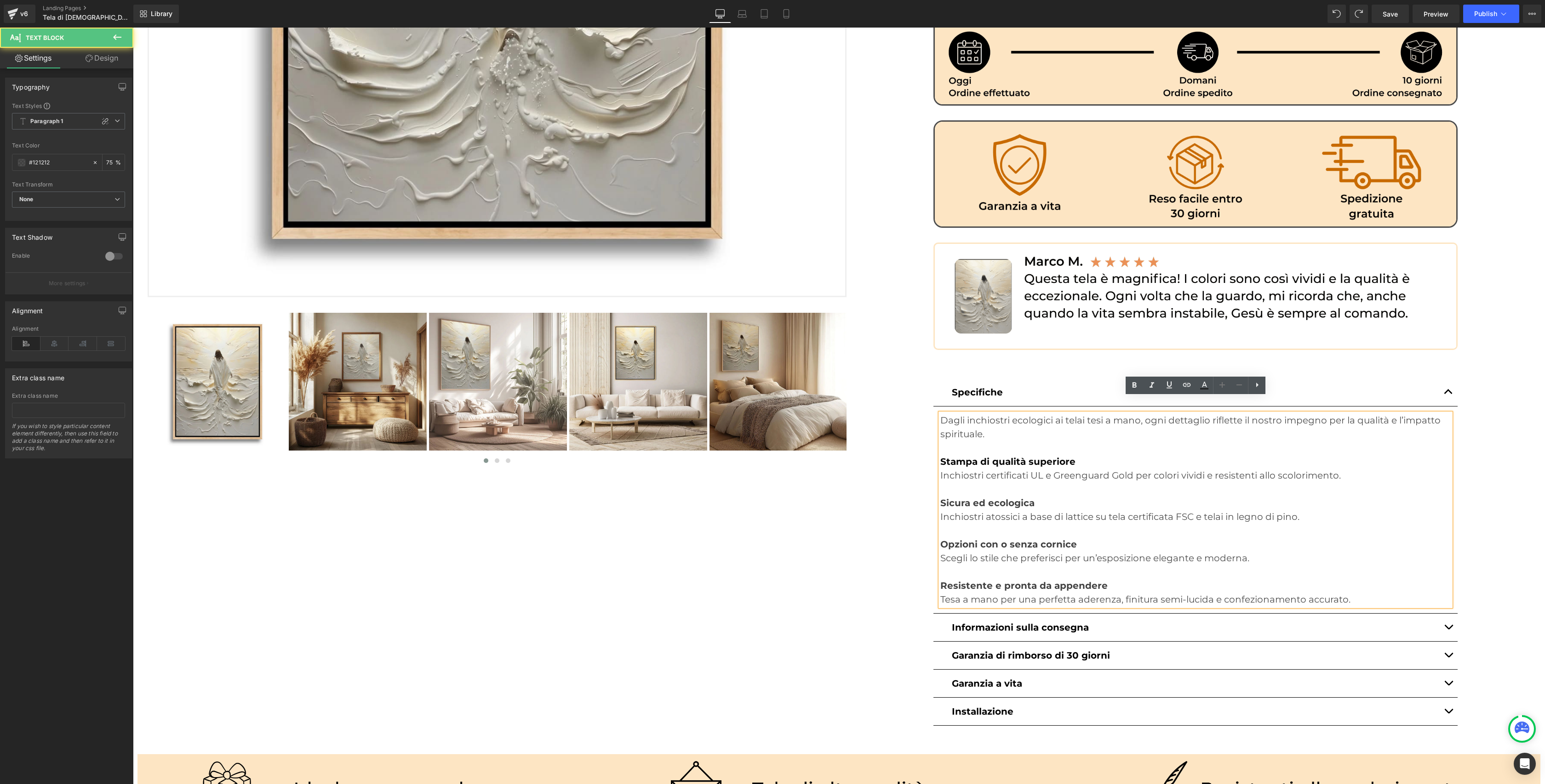
click at [1395, 592] on p "Tesa a mano per una perfetta aderenza, finitura semi-lucida e confezionamento a…" at bounding box center [1195, 599] width 510 height 14
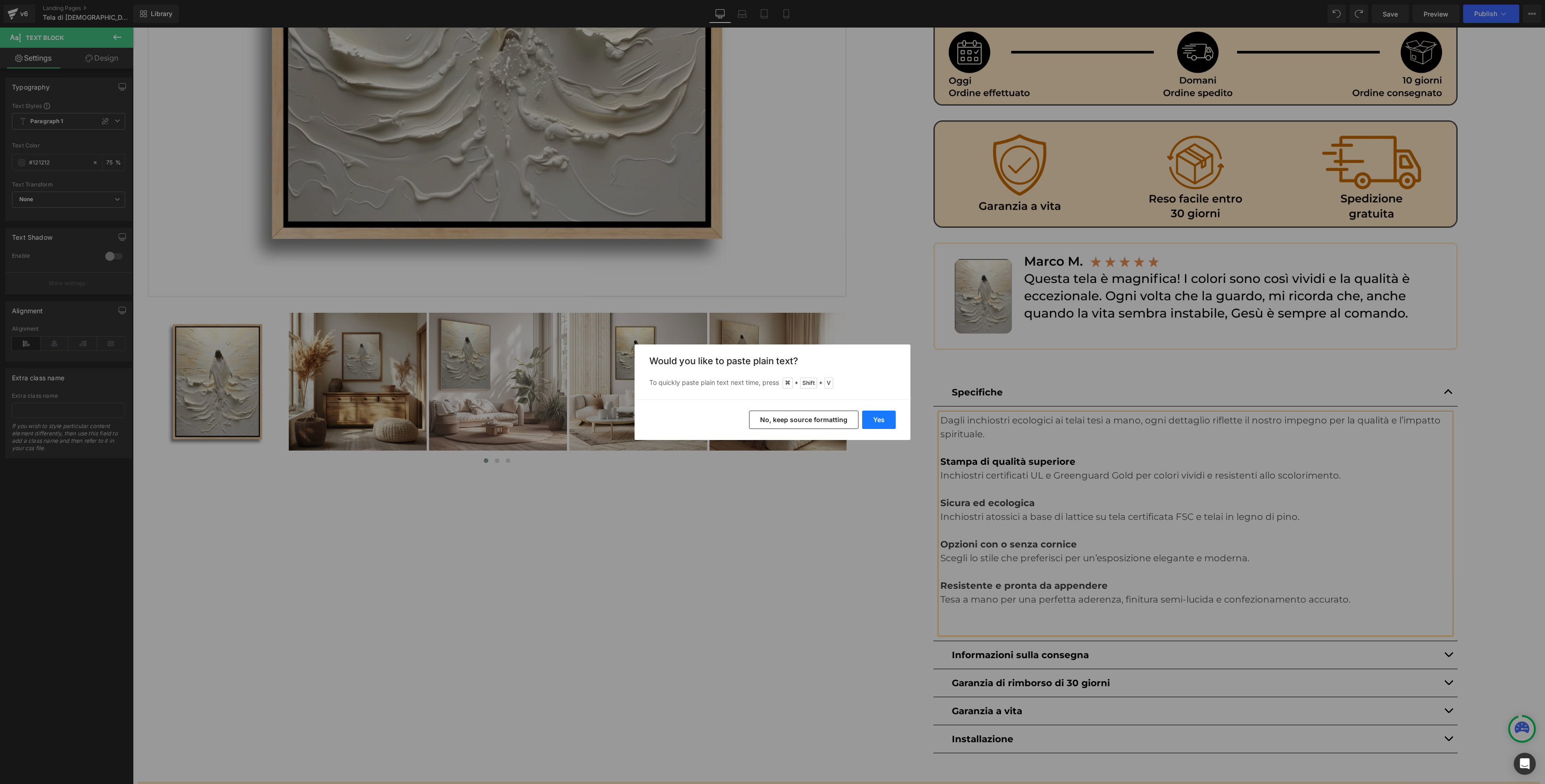
click at [879, 421] on button "Yes" at bounding box center [878, 419] width 33 height 19
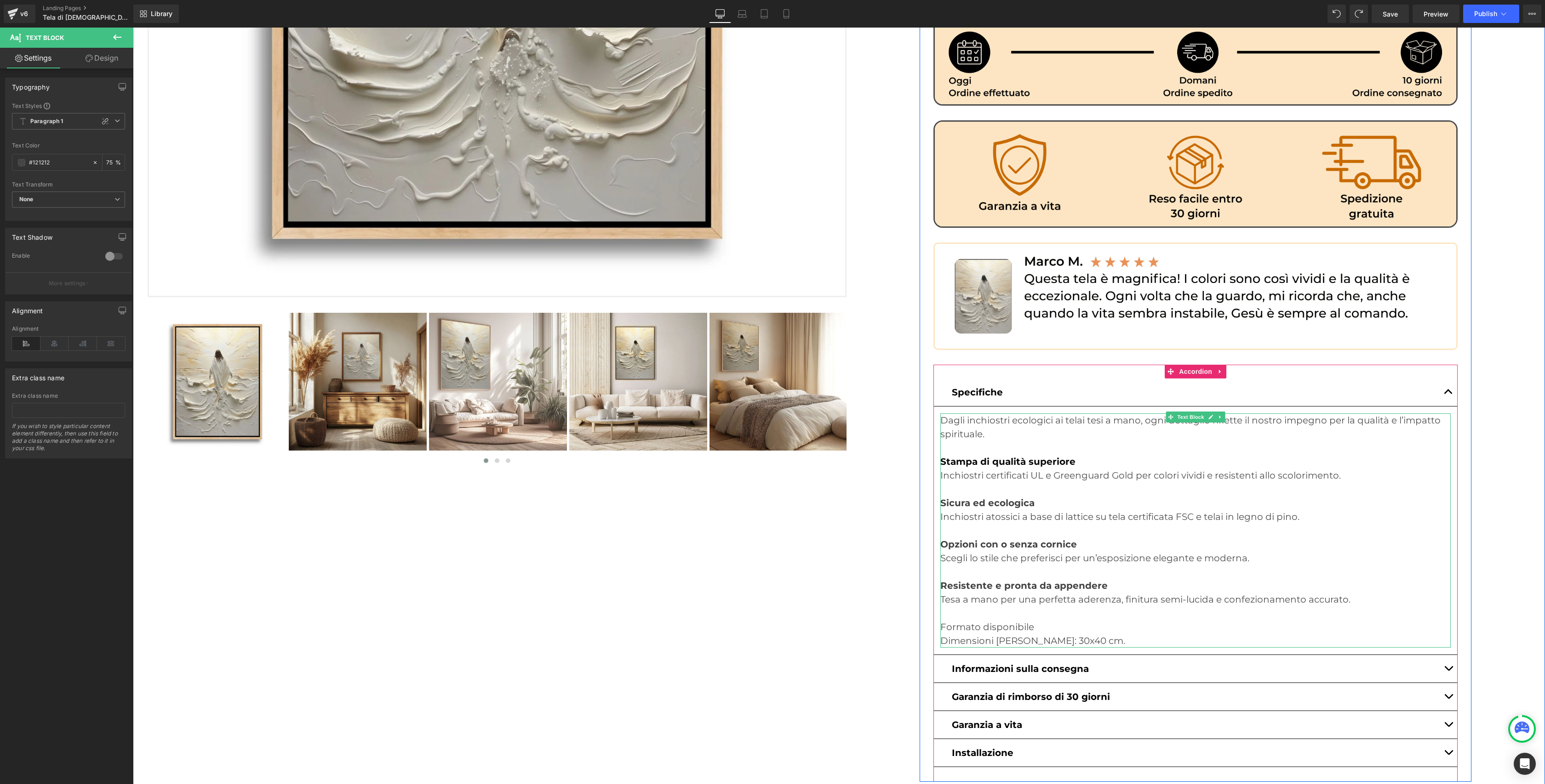
click at [973, 581] on span "Resistente e pronta da appendere" at bounding box center [1023, 586] width 167 height 11
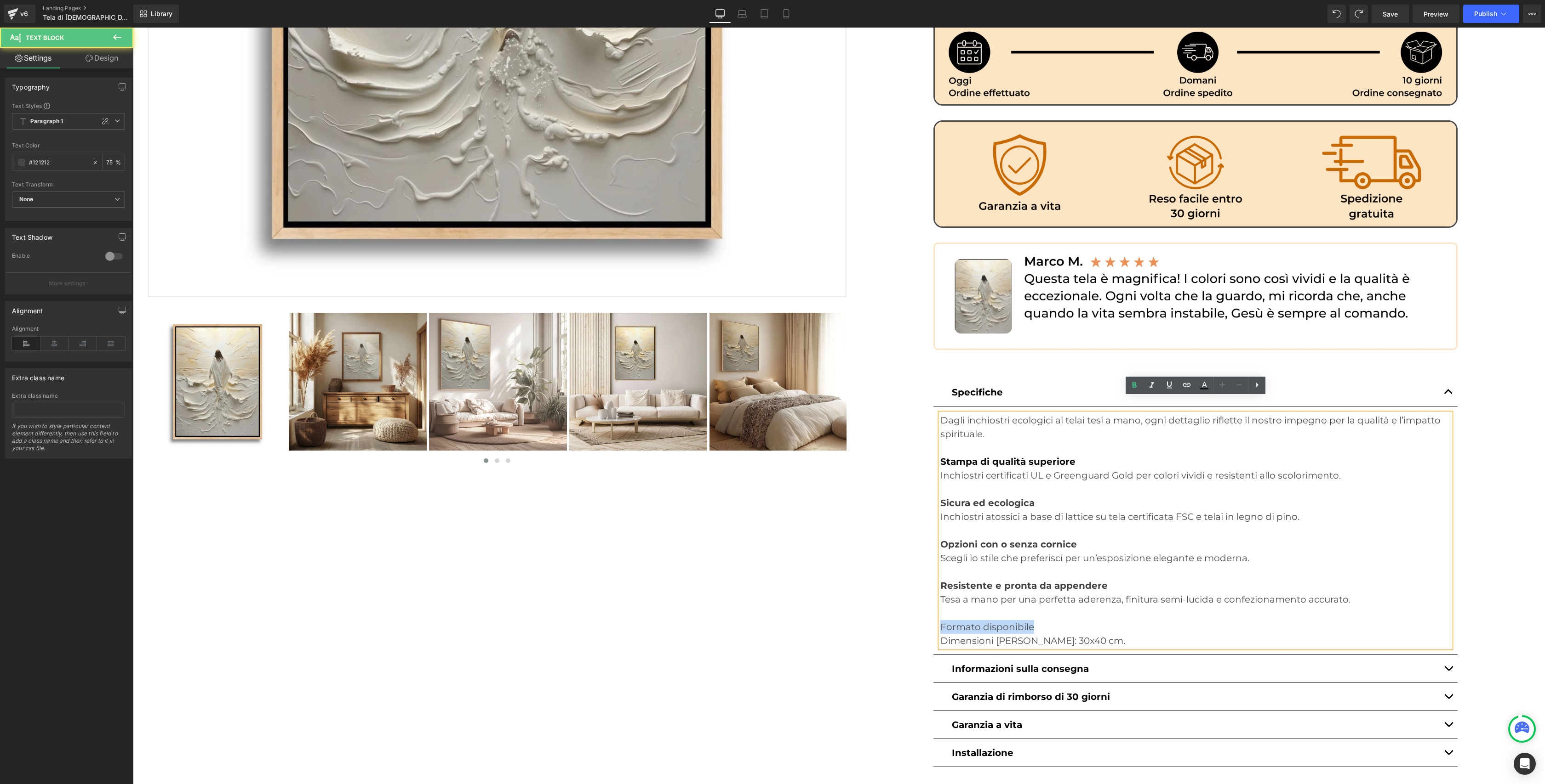
drag, startPoint x: 942, startPoint y: 610, endPoint x: 1045, endPoint y: 609, distance: 103.0
click at [1045, 609] on p "Tesa a mano per una perfetta aderenza, finitura semi-lucida e confezionamento a…" at bounding box center [1195, 613] width 510 height 41
click at [1136, 389] on icon at bounding box center [1133, 385] width 11 height 11
drag, startPoint x: 957, startPoint y: 612, endPoint x: 1108, endPoint y: 629, distance: 152.0
click at [1108, 629] on div "Dagli inchiostri ecologici ai telai tesi a mano, ogni dettaglio riflette il nos…" at bounding box center [1195, 531] width 510 height 235
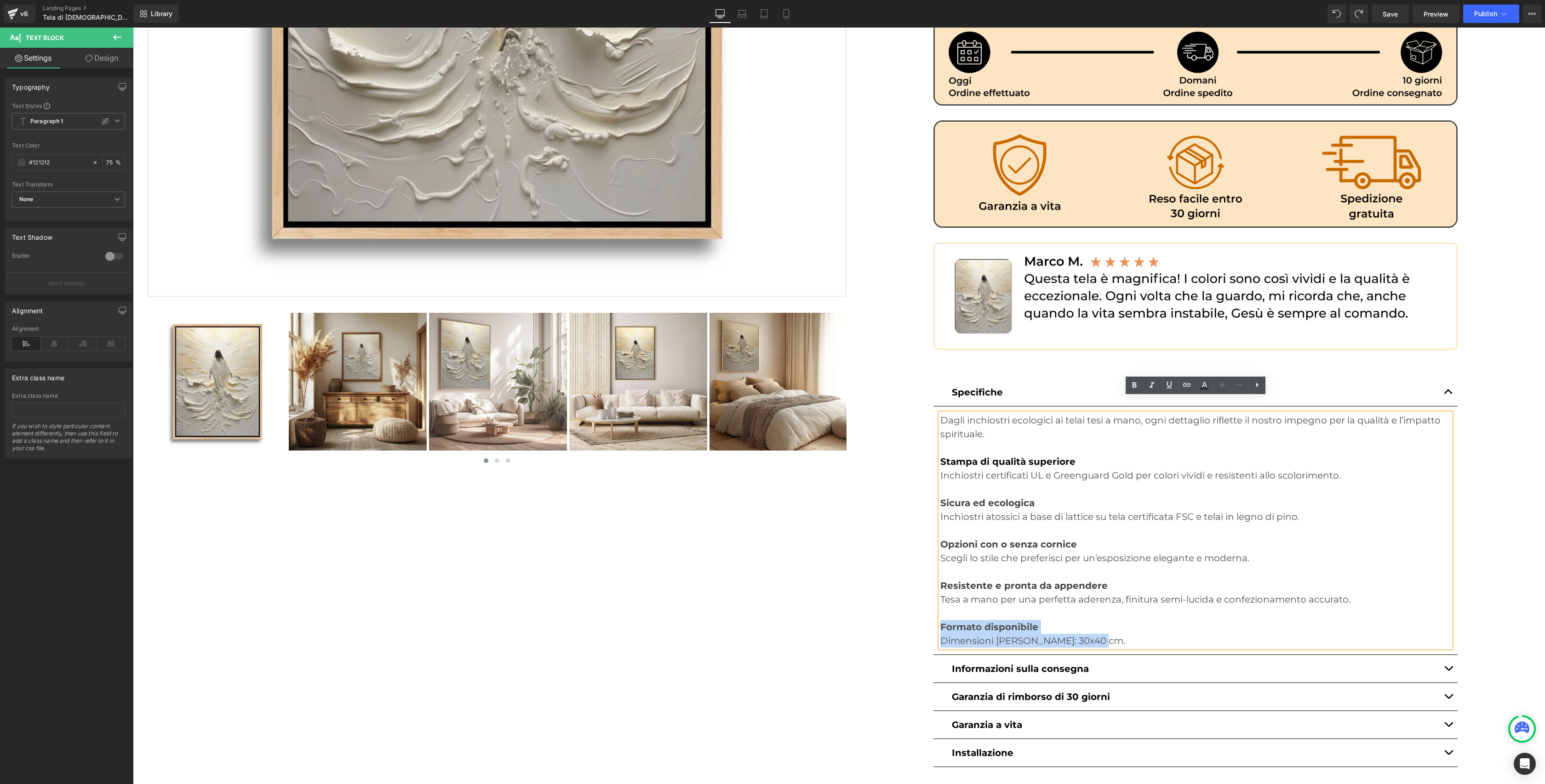
copy div "Formato disponibile Dimensioni della tela: 30x40 cm."
click at [1391, 10] on span "Save" at bounding box center [1390, 14] width 16 height 10
click at [1483, 12] on span "Publish" at bounding box center [1485, 14] width 23 height 8
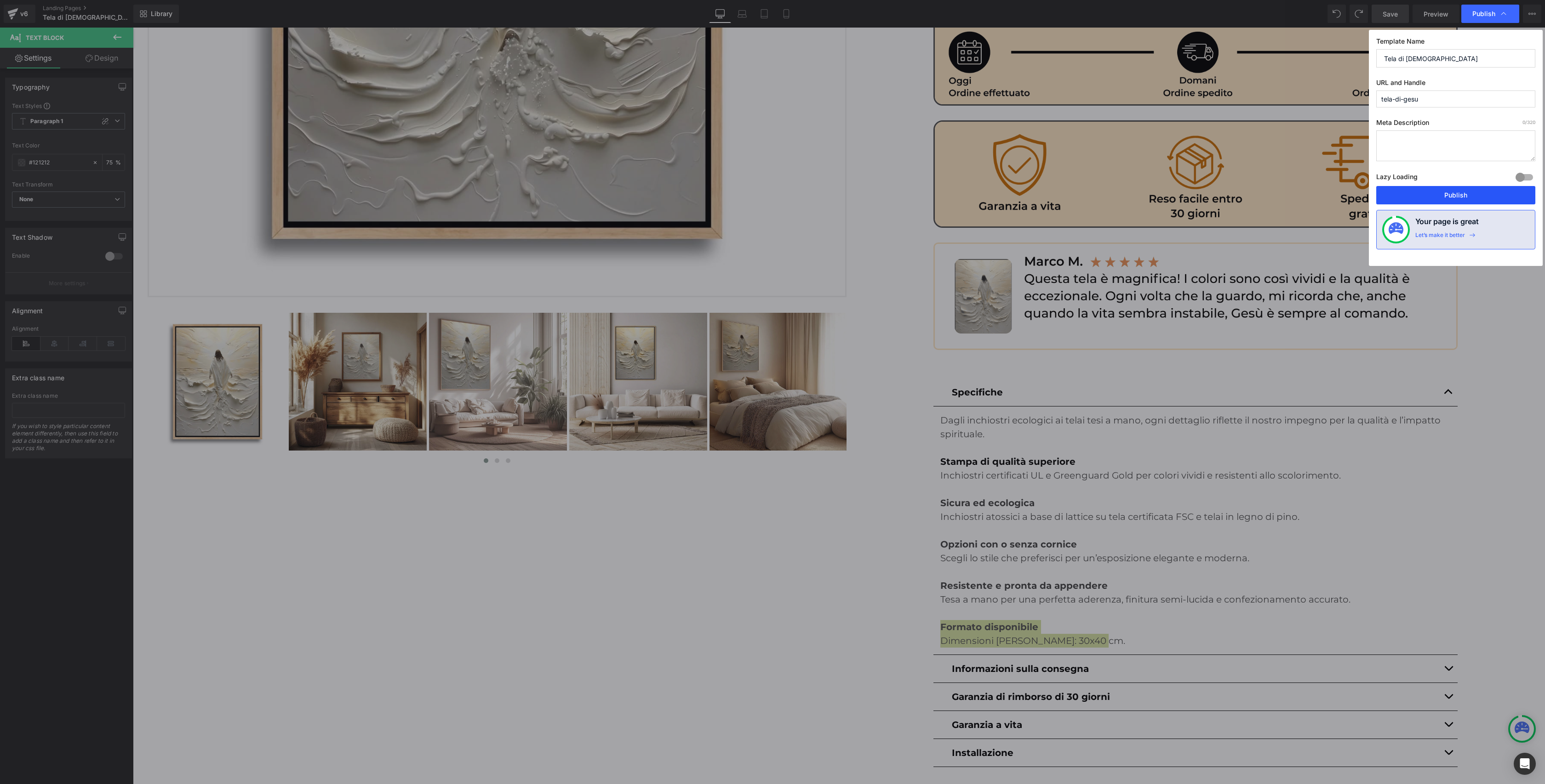
click at [1465, 189] on button "Publish" at bounding box center [1455, 195] width 159 height 19
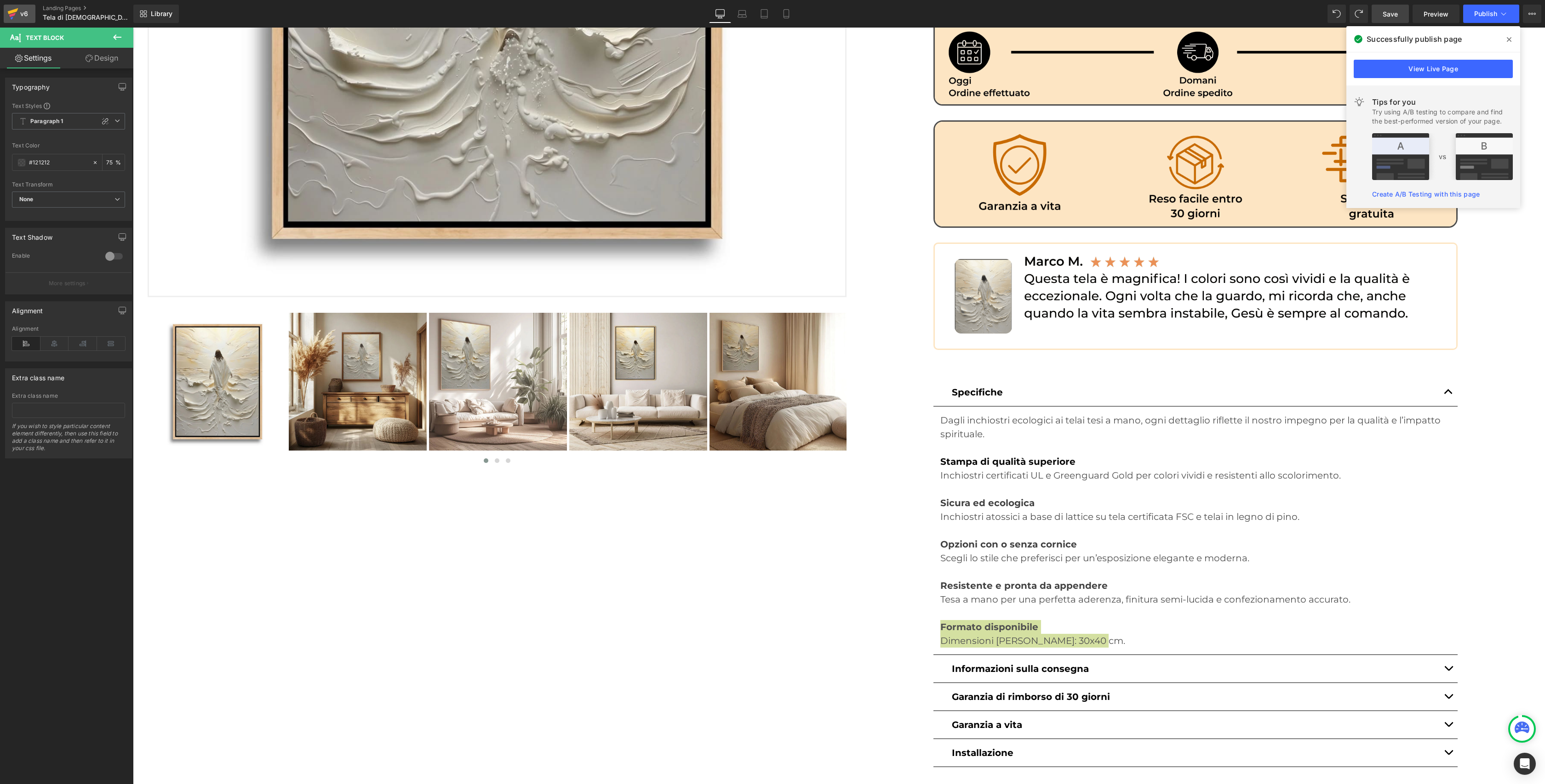
click at [19, 11] on div "v6" at bounding box center [24, 14] width 12 height 12
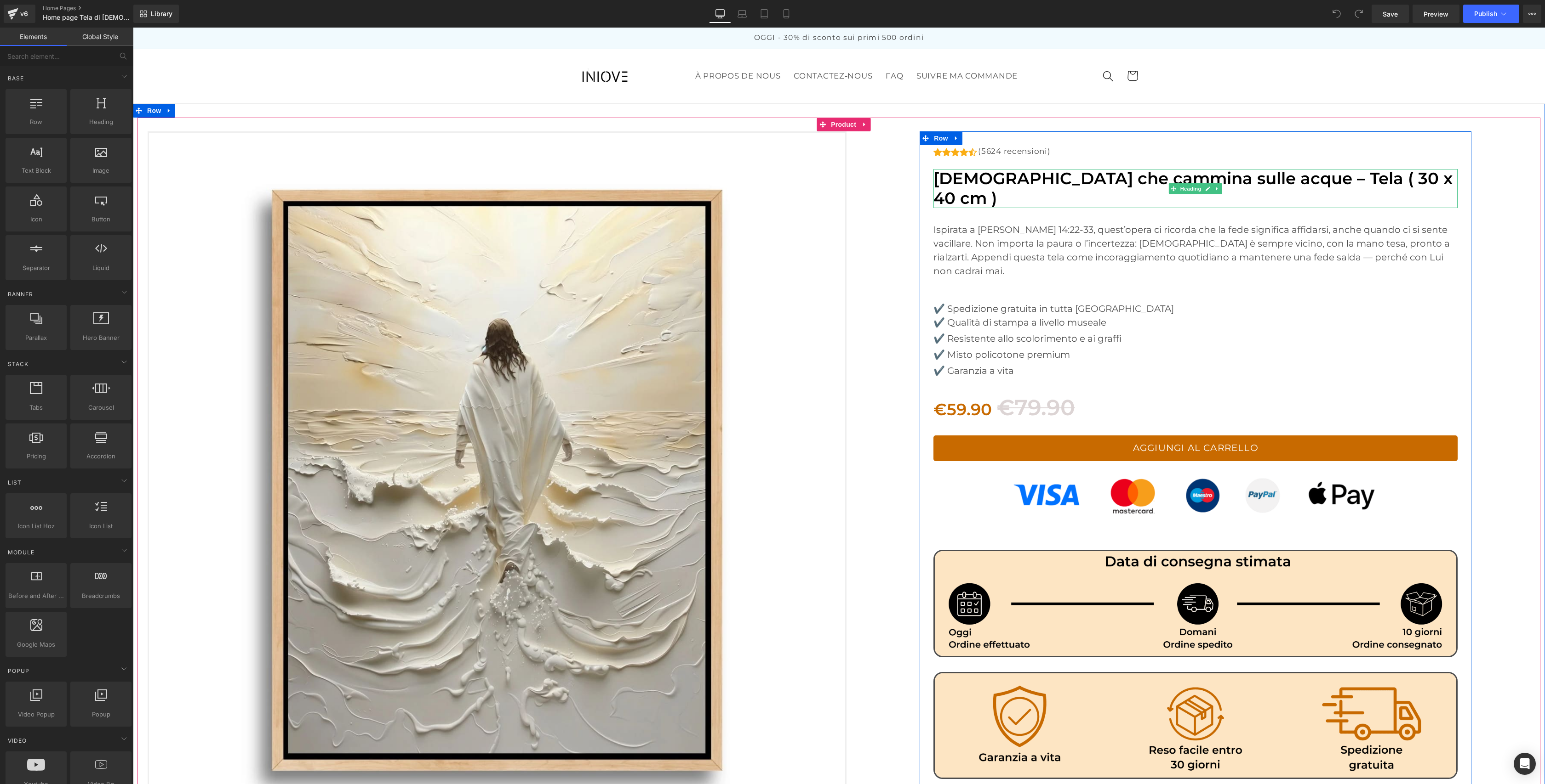
click at [1266, 178] on font "[DEMOGRAPHIC_DATA] che cammina sulle acque – Tela ( 30 x 40 cm )" at bounding box center [1192, 189] width 519 height 39
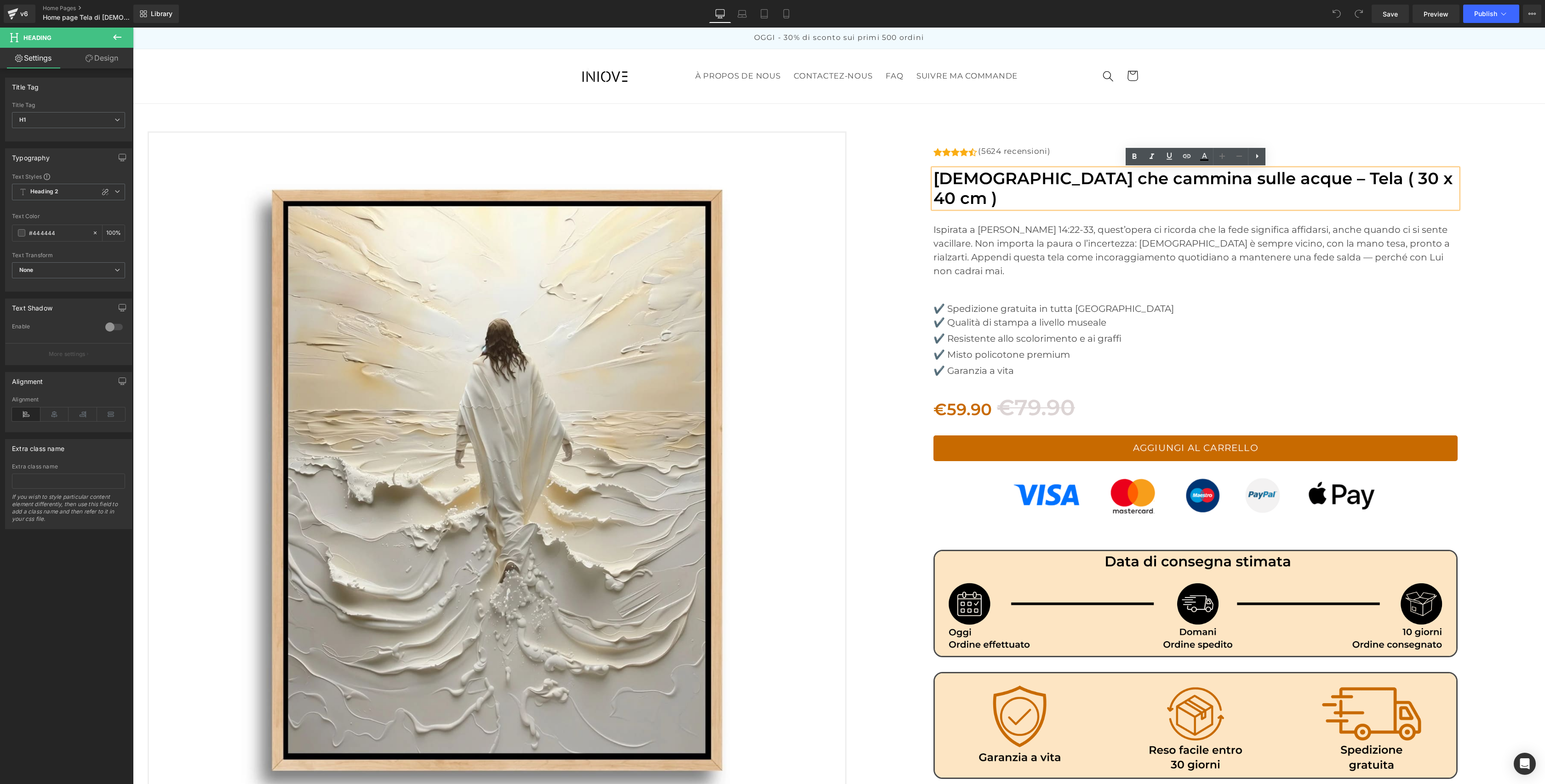
click at [1257, 180] on font "[DEMOGRAPHIC_DATA] che cammina sulle acque – Tela ( 30 x 40 cm )" at bounding box center [1192, 189] width 519 height 39
drag, startPoint x: 1252, startPoint y: 180, endPoint x: 1365, endPoint y: 182, distance: 113.0
click at [1365, 182] on h1 "[DEMOGRAPHIC_DATA] che cammina sulle acque – Tela ( 30 x 40 cm )" at bounding box center [1195, 189] width 524 height 39
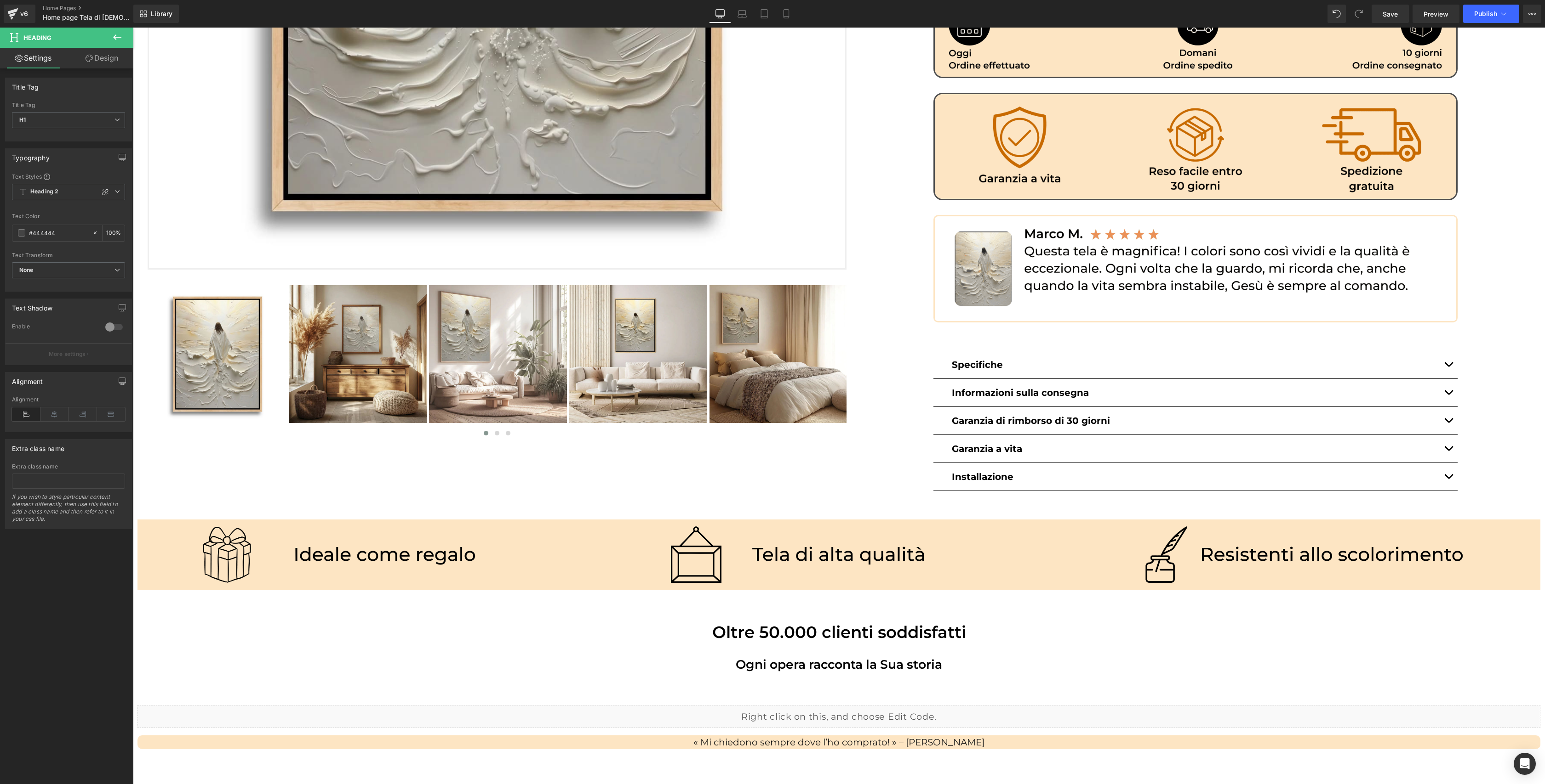
scroll to position [653, 0]
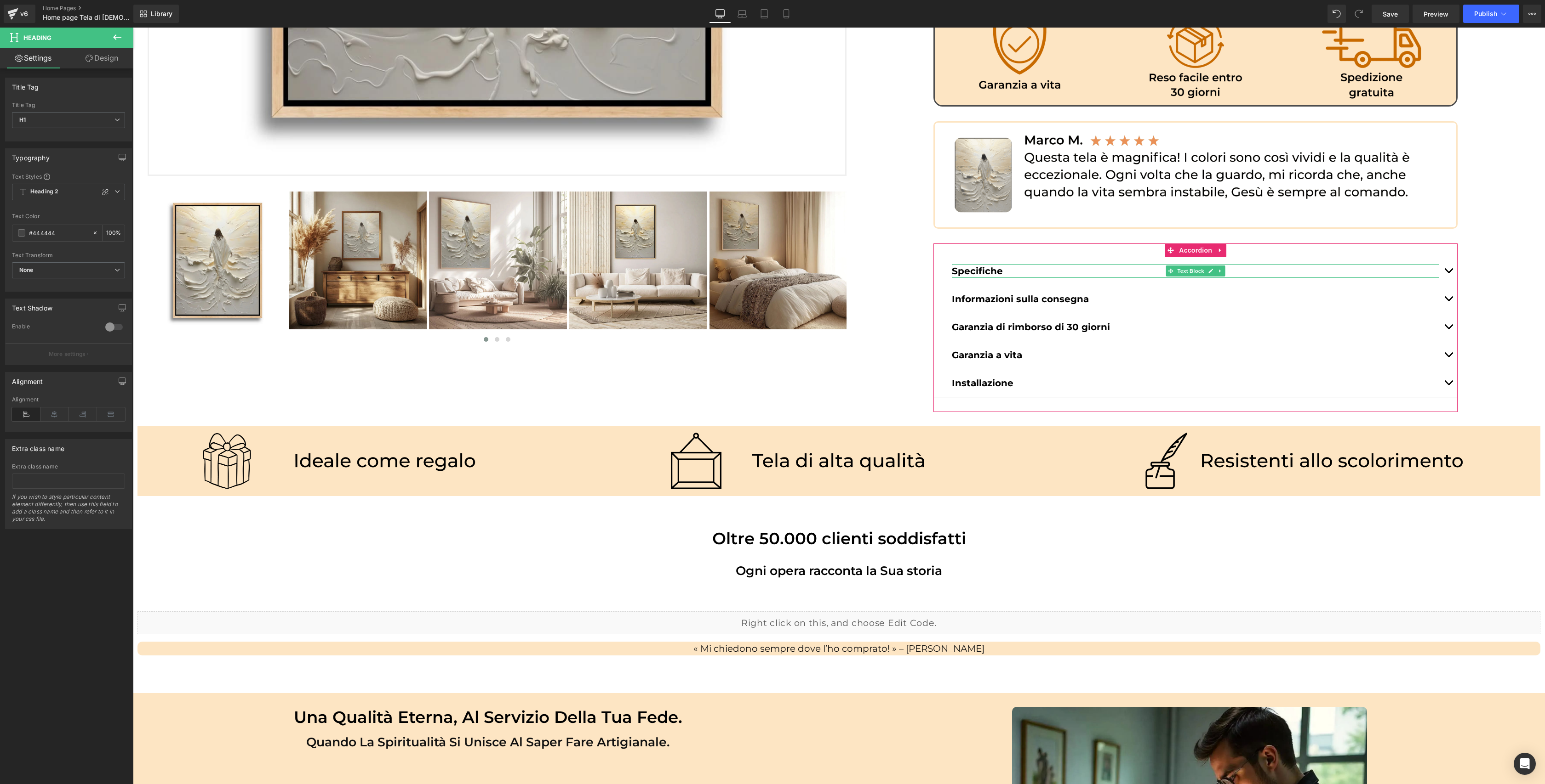
click at [992, 266] on strong "Specifiche" at bounding box center [977, 271] width 51 height 11
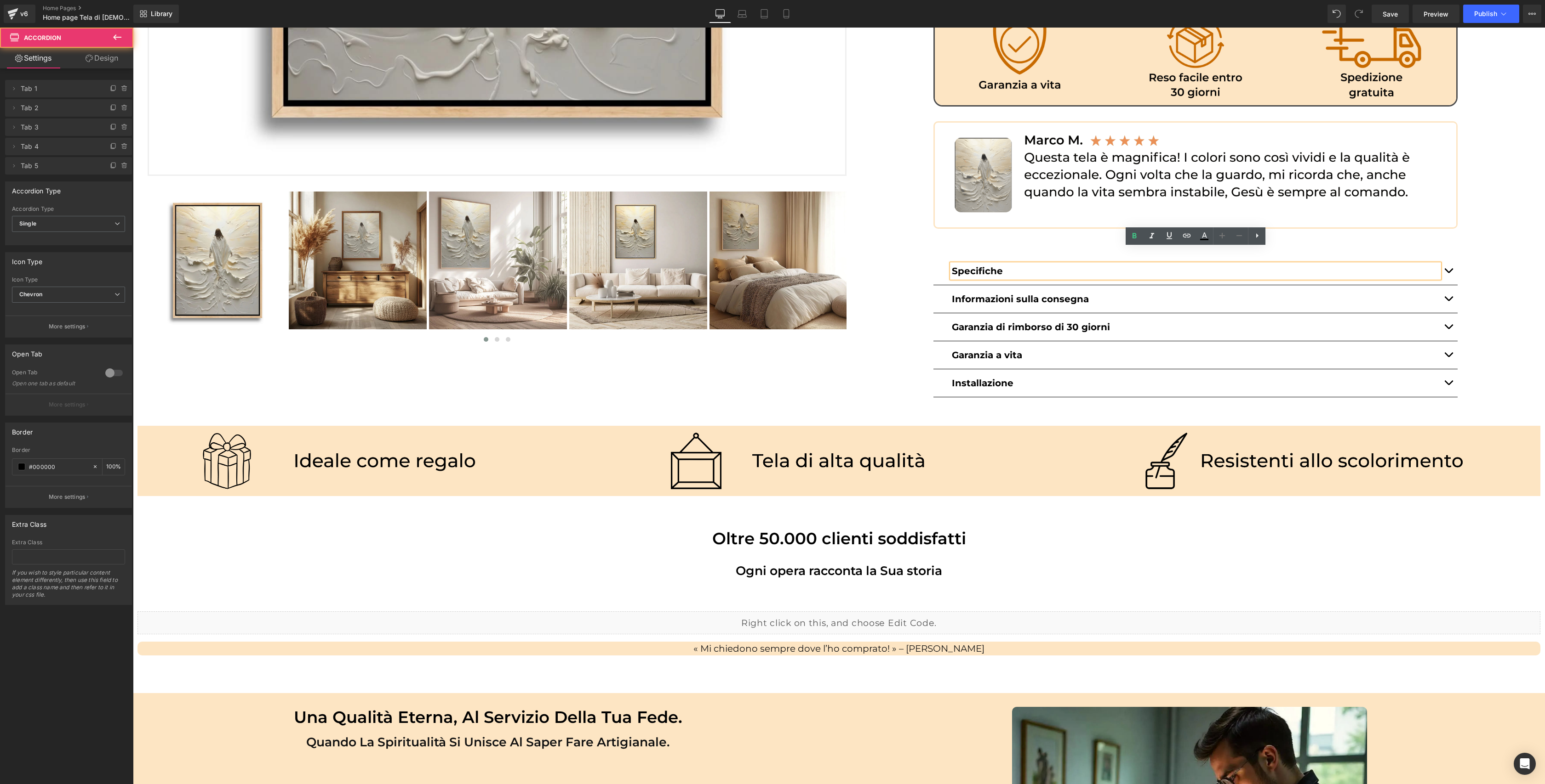
click at [1448, 273] on span "button" at bounding box center [1448, 273] width 0 height 0
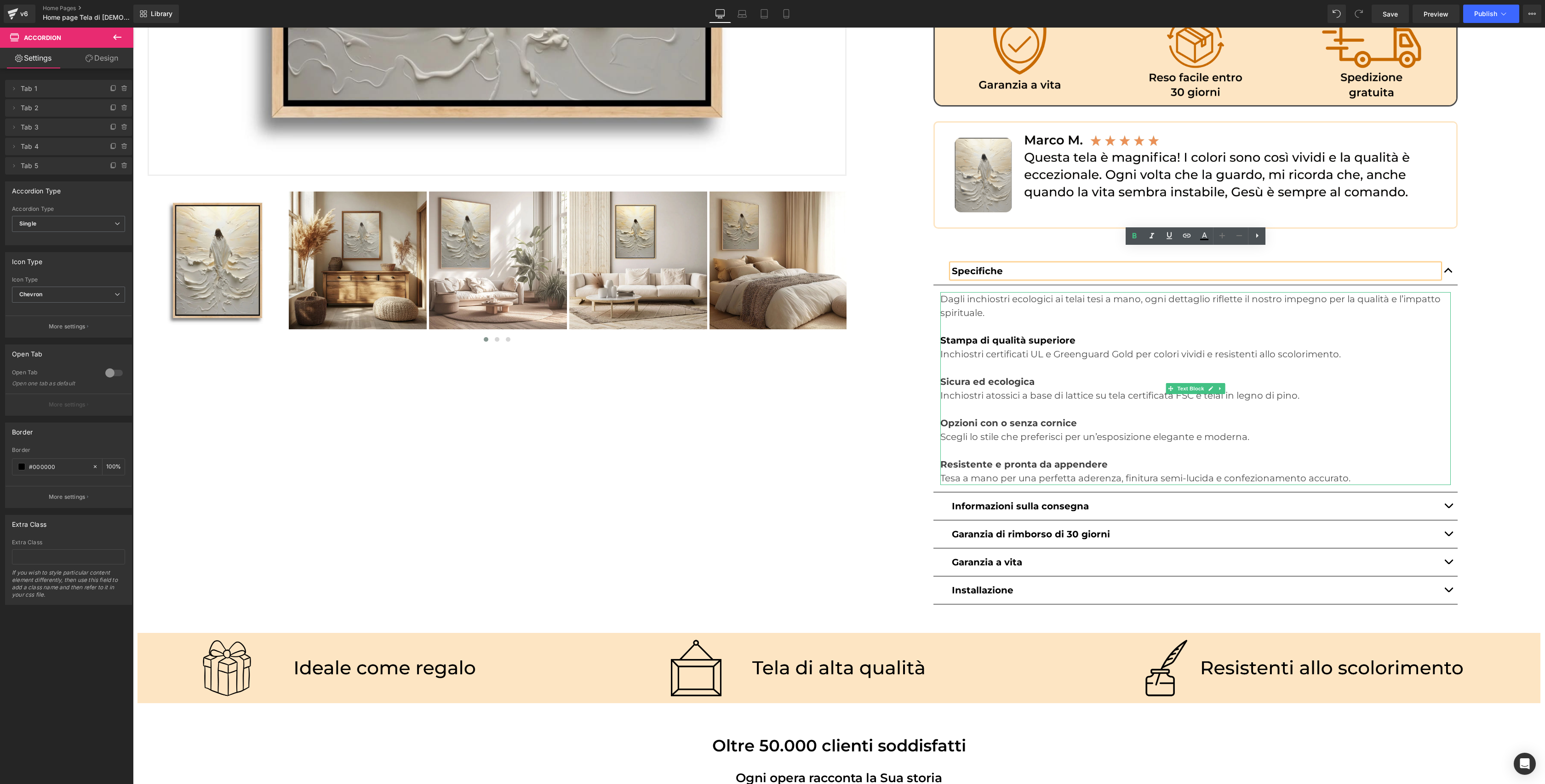
click at [1371, 471] on p "Tesa a mano per una perfetta aderenza, finitura semi-lucida e confezionamento a…" at bounding box center [1195, 478] width 510 height 14
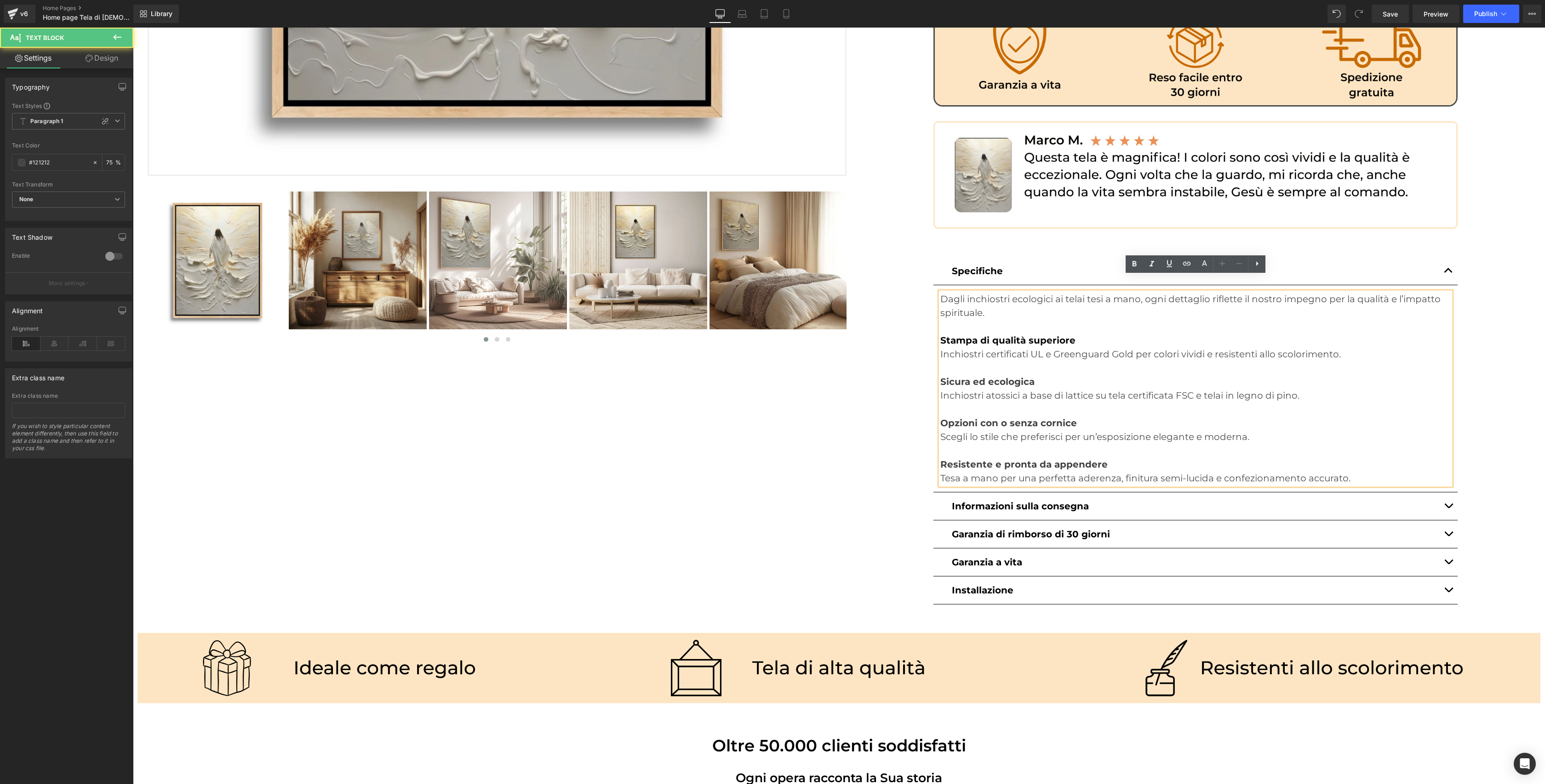
click at [1371, 471] on p "Tesa a mano per una perfetta aderenza, finitura semi-lucida e confezionamento a…" at bounding box center [1195, 478] width 510 height 14
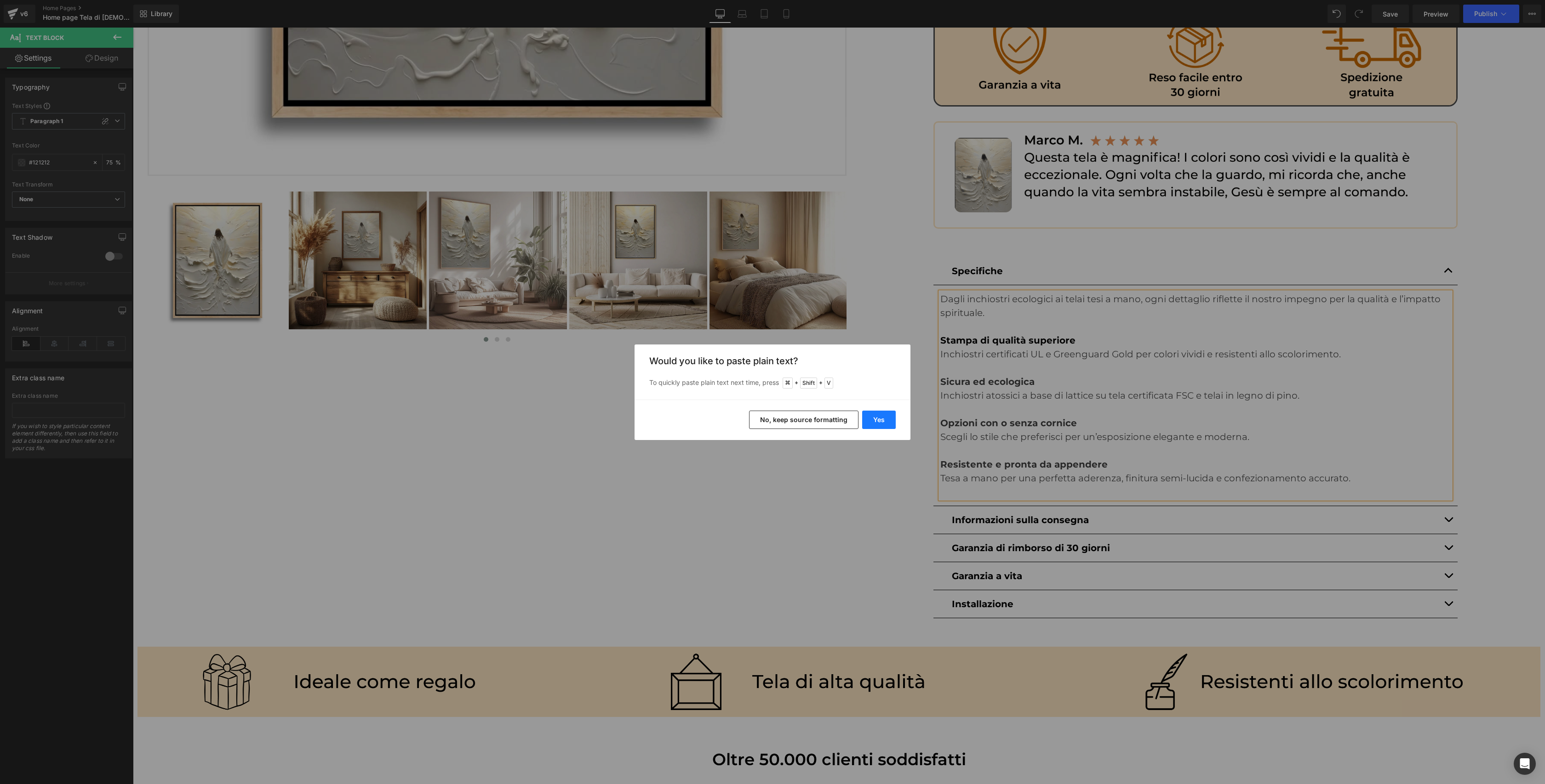
drag, startPoint x: 868, startPoint y: 417, endPoint x: 741, endPoint y: 402, distance: 127.9
click at [868, 417] on button "Yes" at bounding box center [878, 419] width 33 height 19
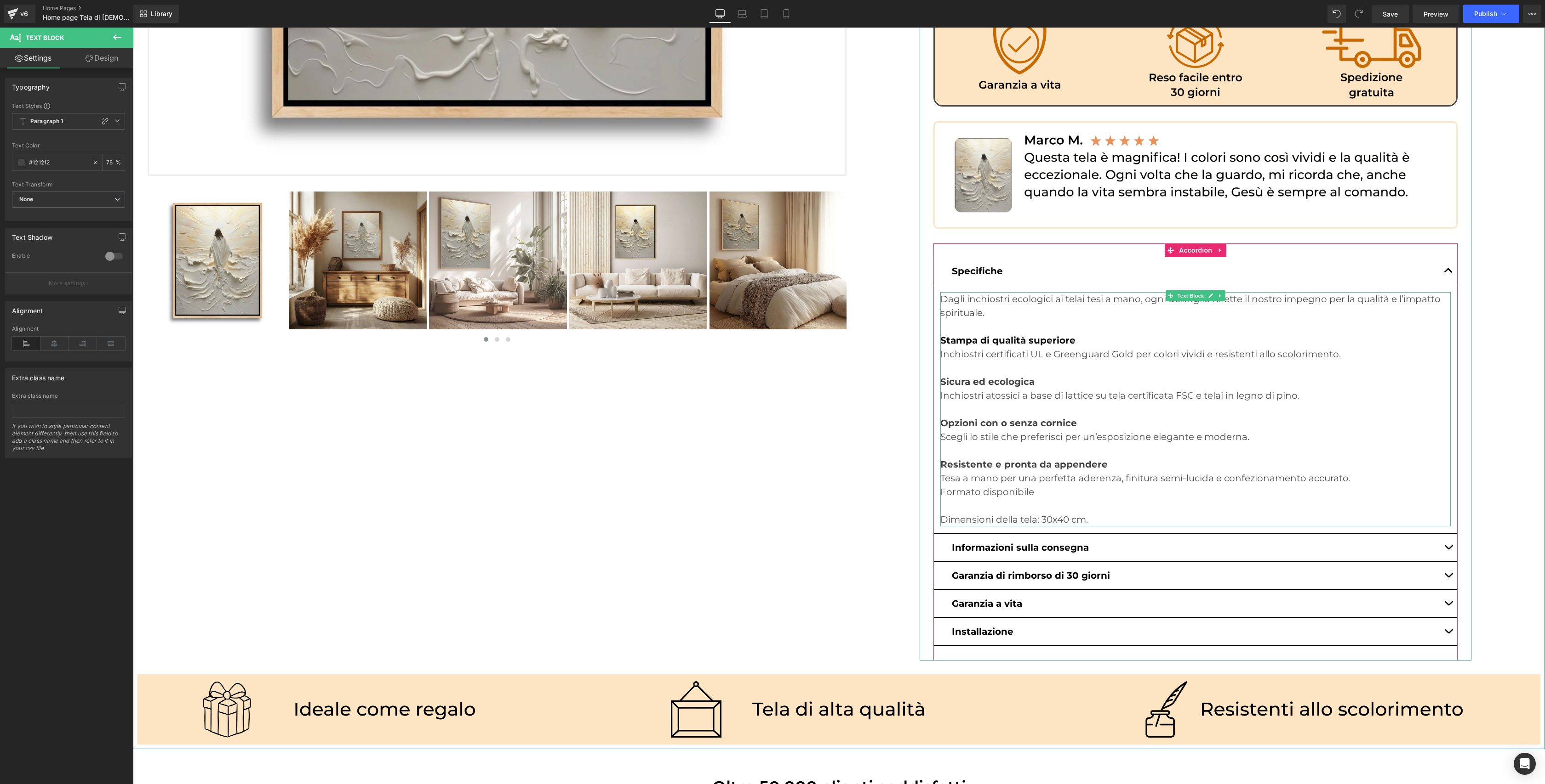
click at [1355, 471] on p "Tesa a mano per una perfetta aderenza, finitura semi-lucida e confezionamento a…" at bounding box center [1195, 478] width 510 height 14
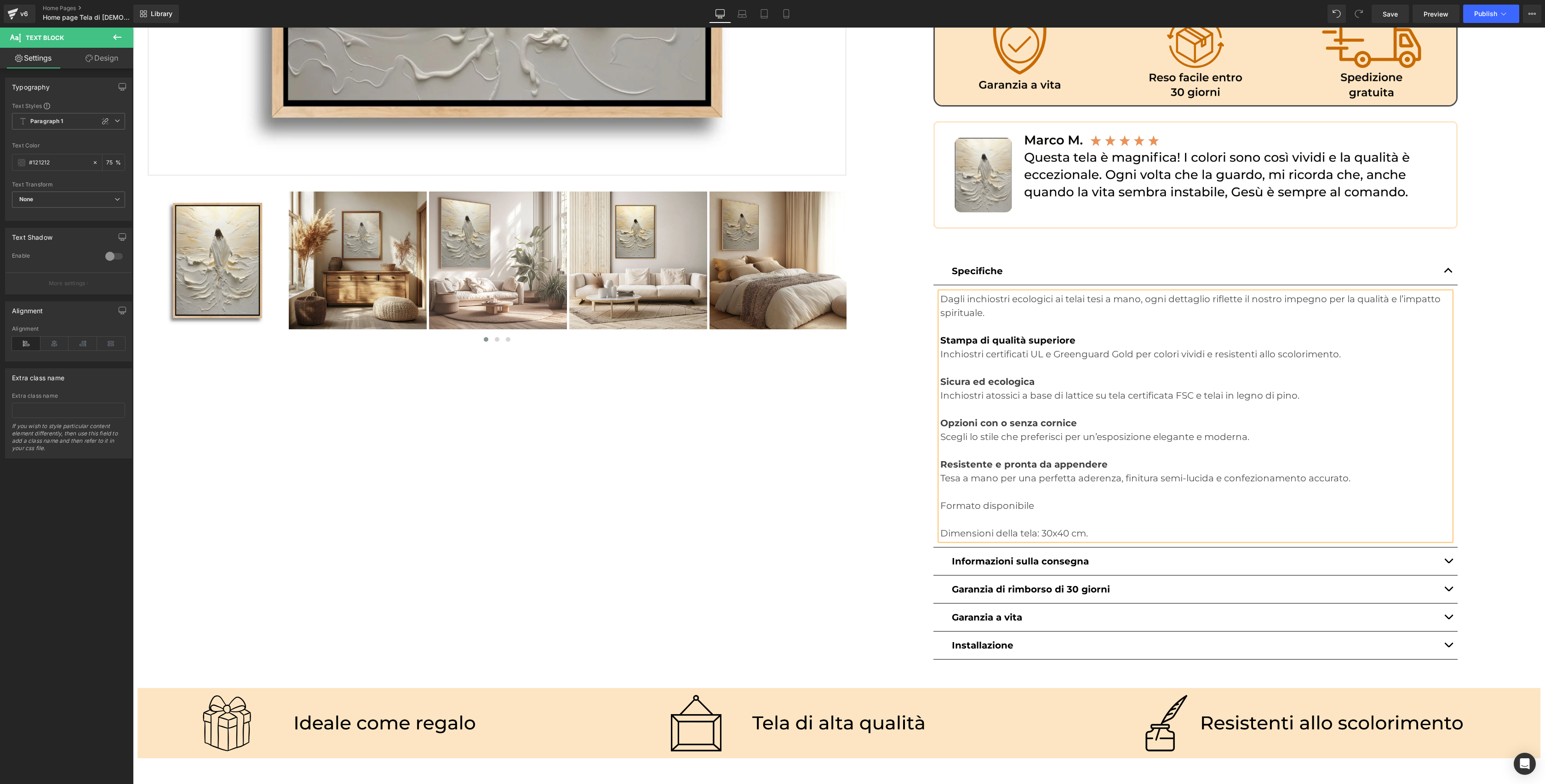
click at [978, 513] on p at bounding box center [1195, 520] width 510 height 14
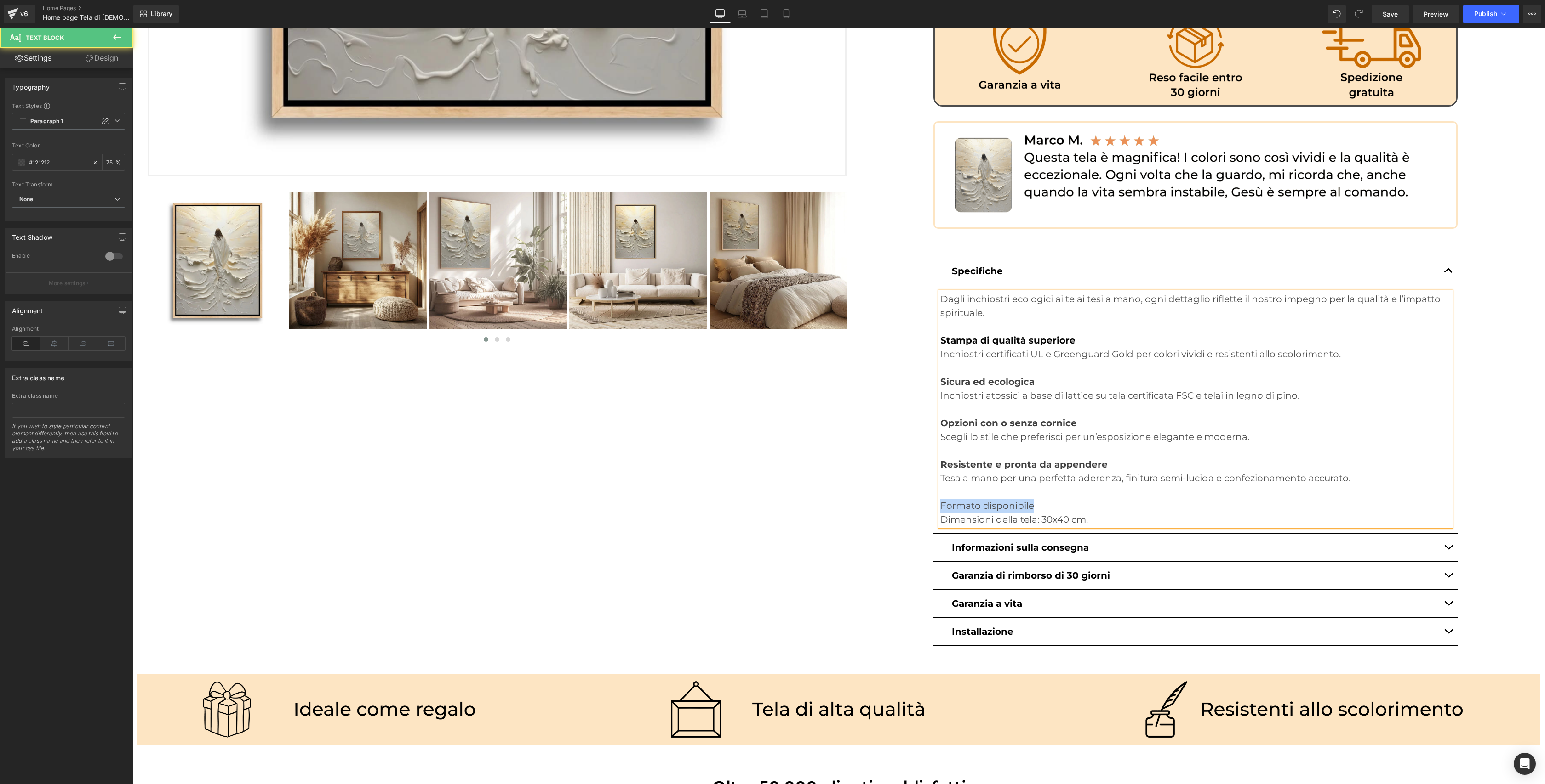
drag, startPoint x: 1034, startPoint y: 491, endPoint x: 940, endPoint y: 487, distance: 94.1
click at [940, 500] on p "Formato disponibile" at bounding box center [1195, 506] width 510 height 14
click at [1138, 265] on icon at bounding box center [1133, 264] width 11 height 11
click at [1388, 18] on span "Save" at bounding box center [1390, 14] width 16 height 10
click at [1479, 16] on span "Publish" at bounding box center [1485, 14] width 23 height 8
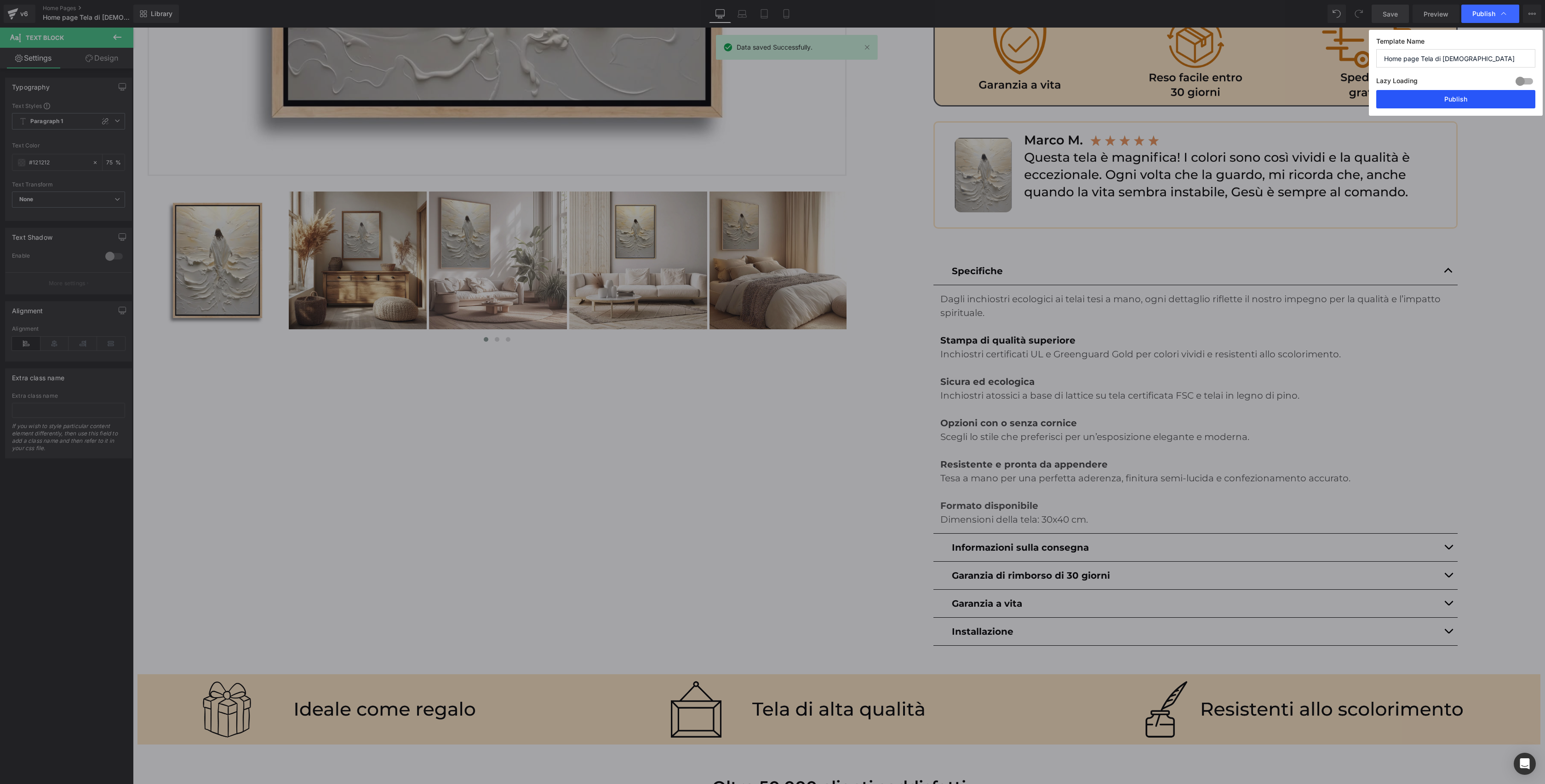
click at [1462, 94] on button "Publish" at bounding box center [1455, 99] width 159 height 19
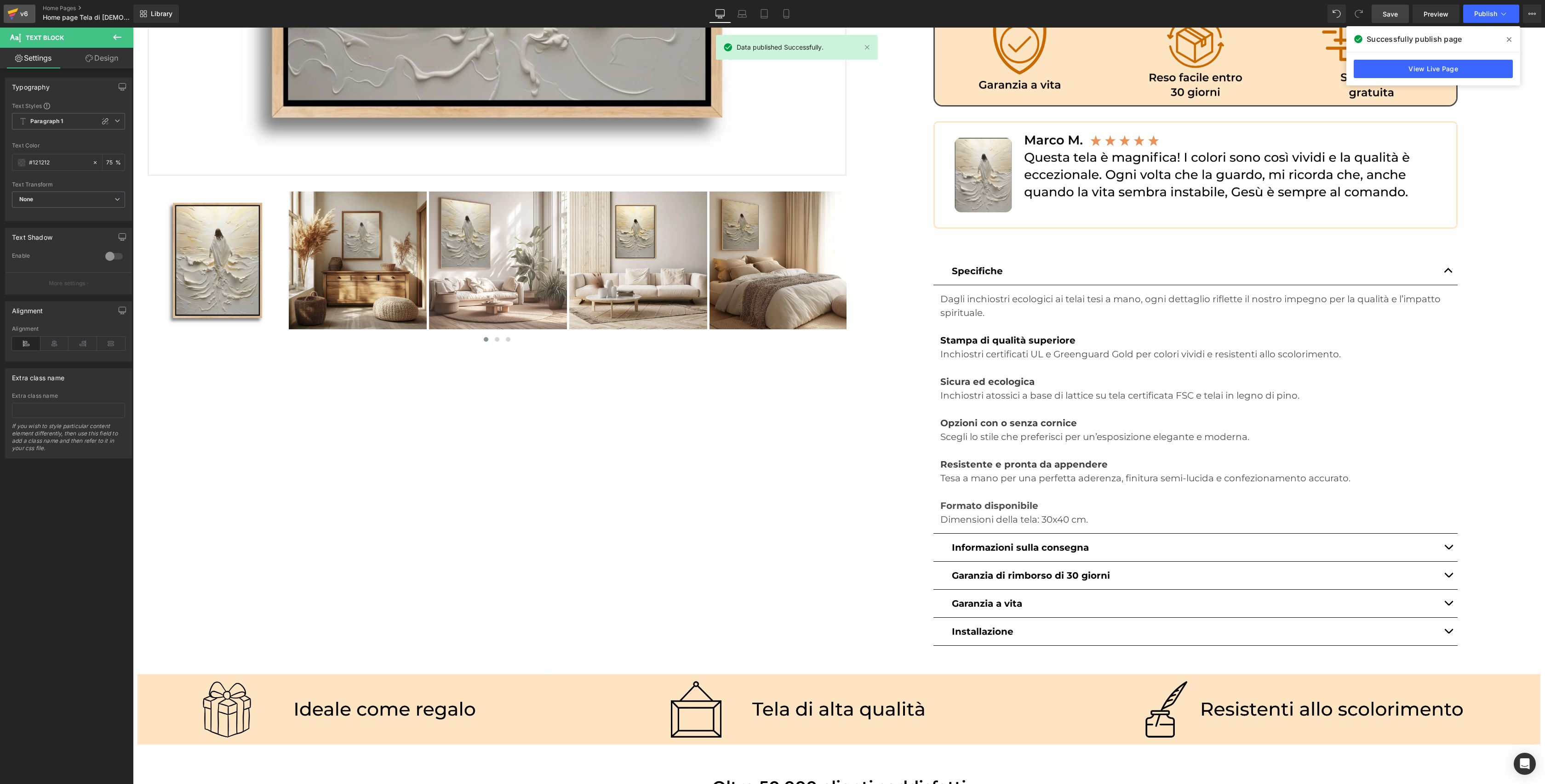
click at [24, 15] on div "v6" at bounding box center [24, 14] width 12 height 12
